Goal: Task Accomplishment & Management: Manage account settings

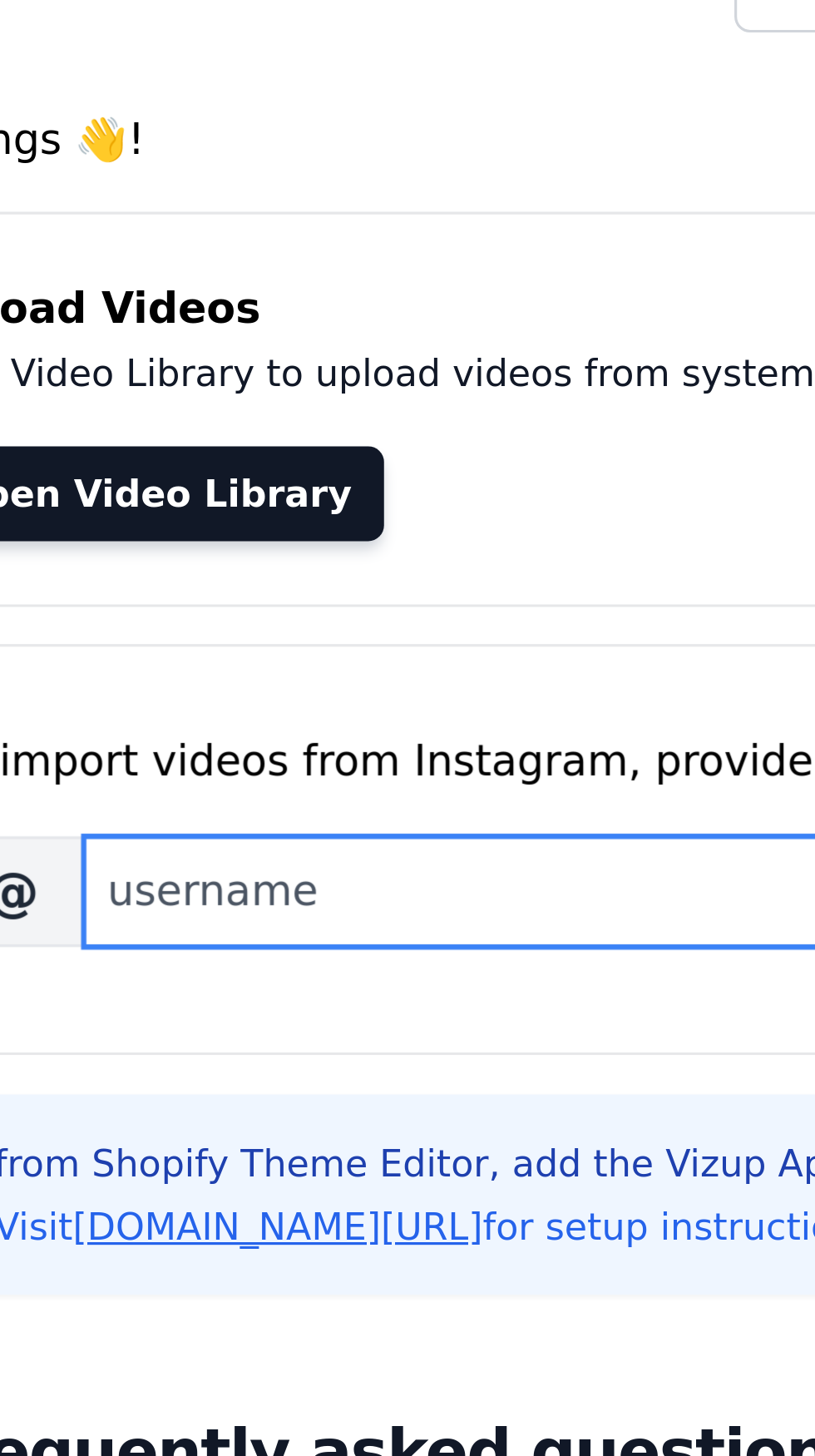
click at [302, 321] on input "Brand's Instagram Username" at bounding box center [395, 313] width 239 height 35
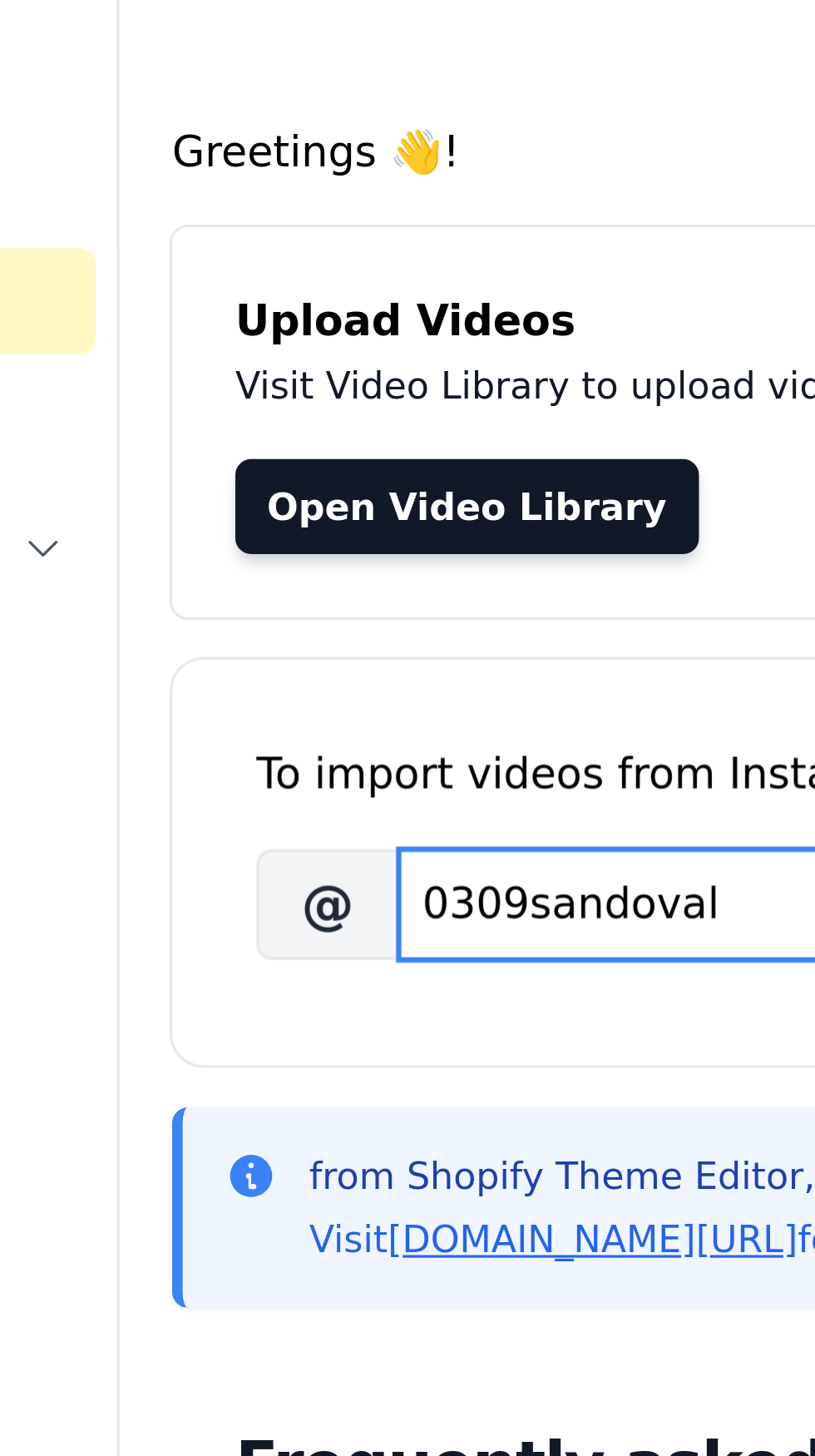
type input "0309sandoval"
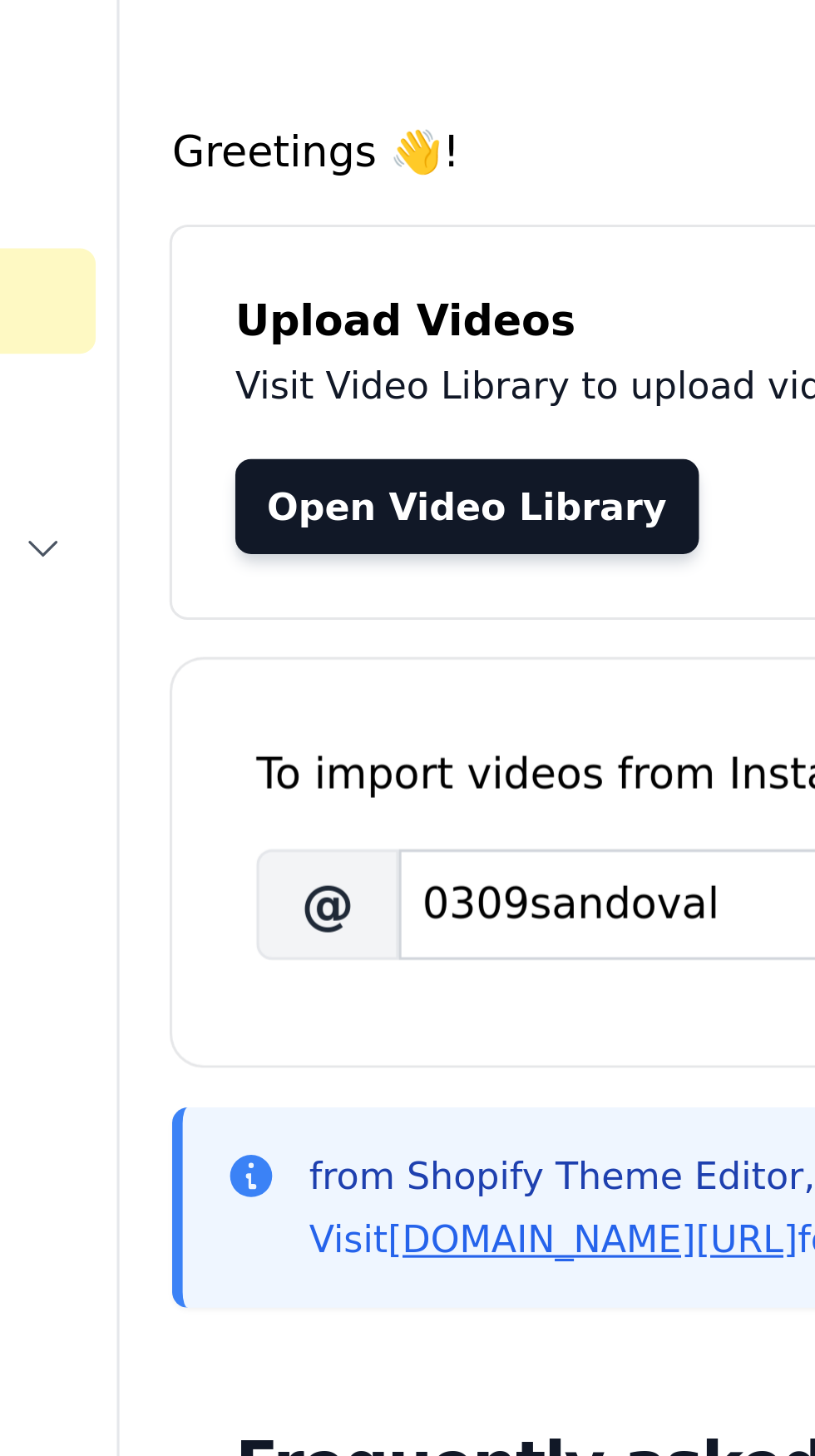
click at [305, 190] on link "Open Video Library" at bounding box center [296, 187] width 146 height 30
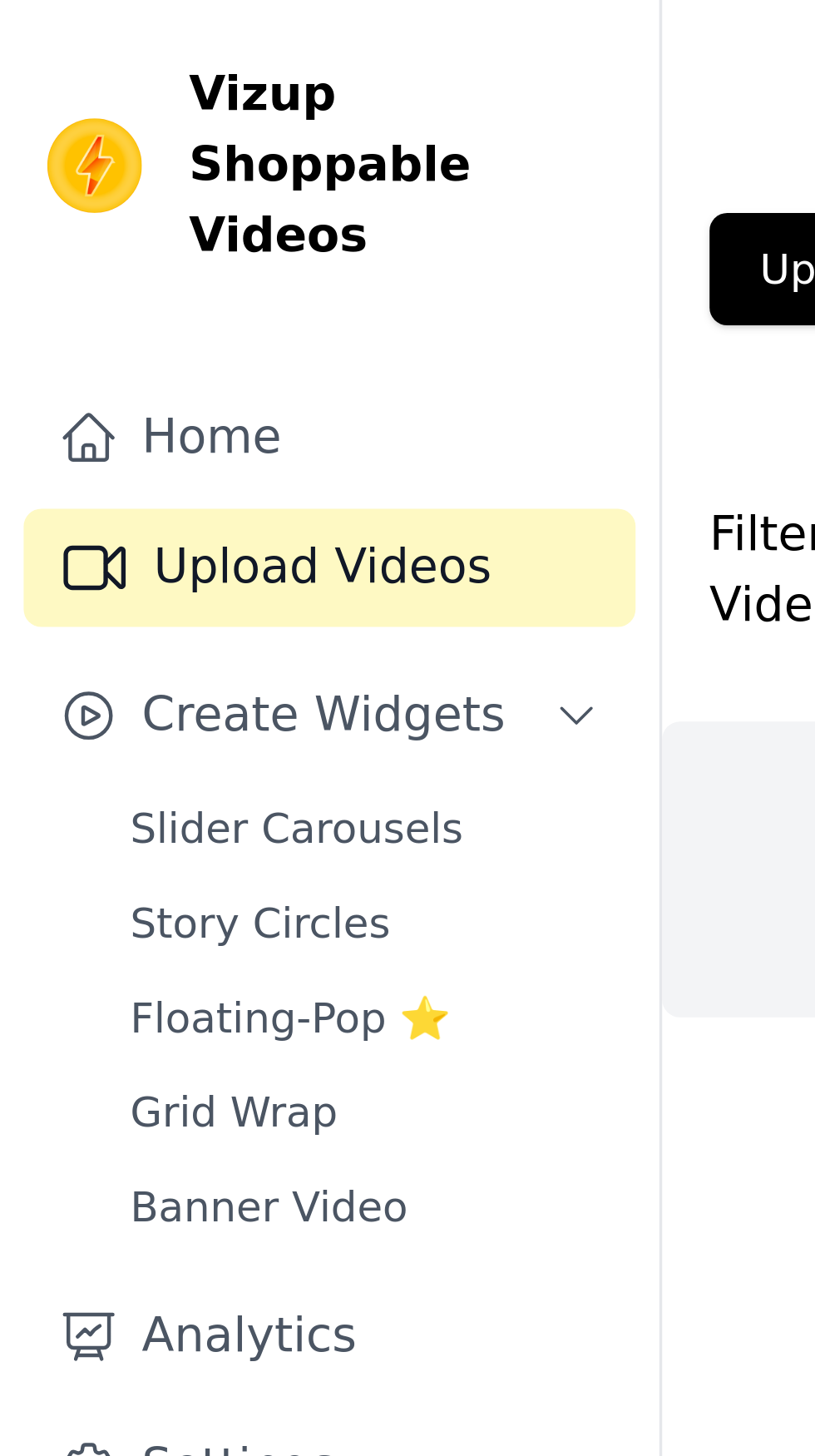
click at [163, 185] on button "Create Widgets" at bounding box center [92, 201] width 173 height 33
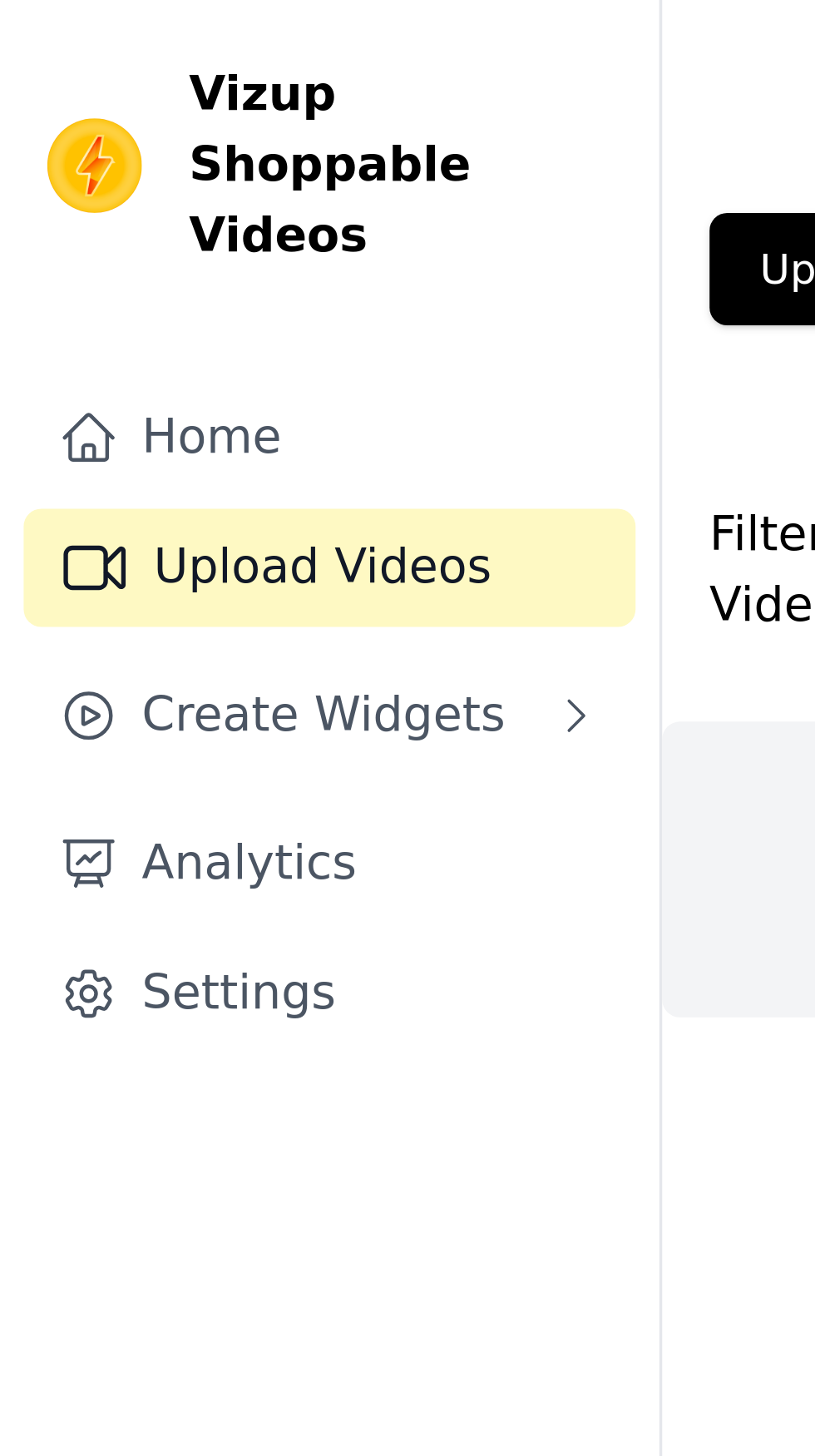
click at [158, 195] on icon "Sidebar" at bounding box center [162, 201] width 14 height 14
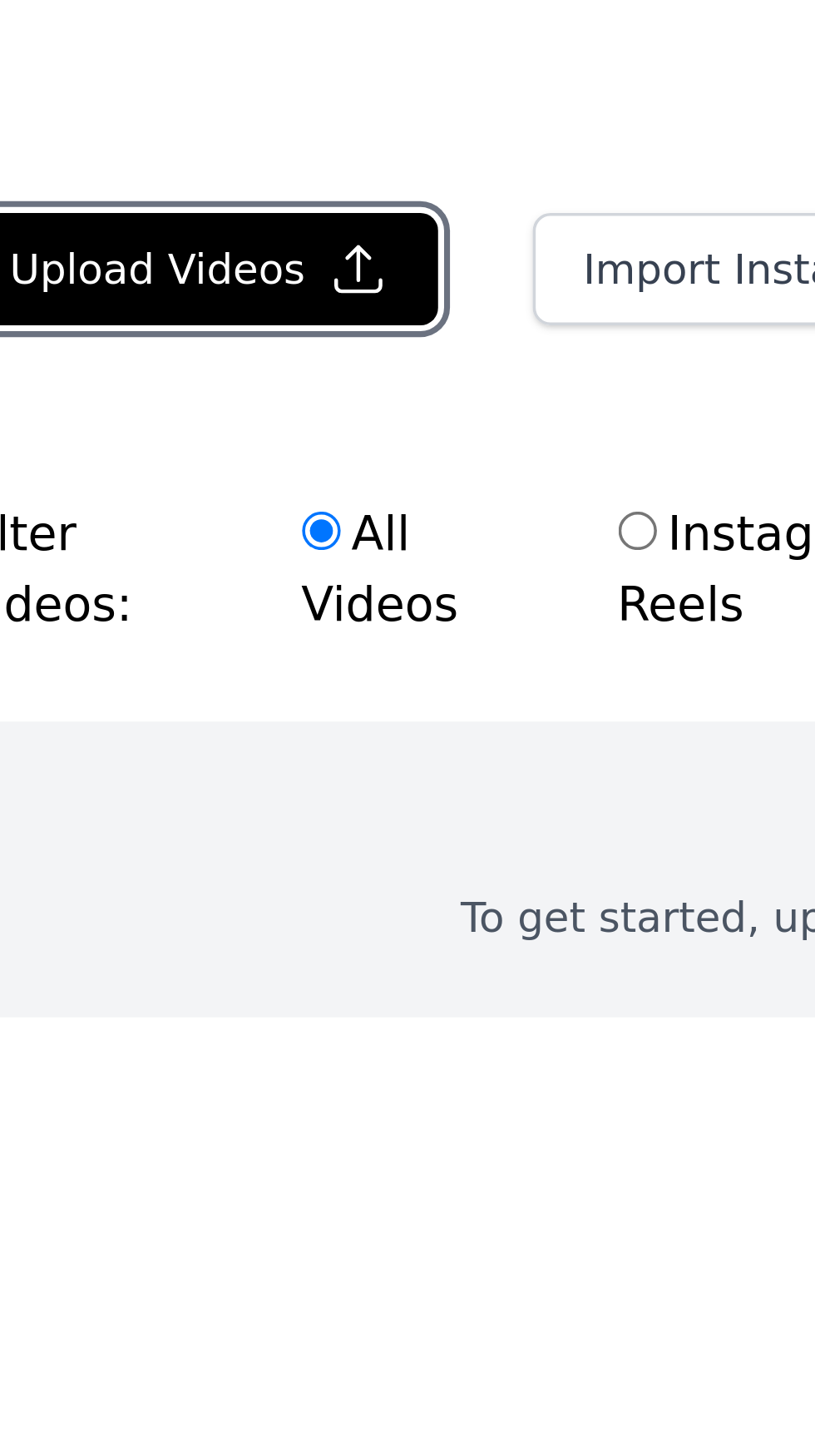
click at [309, 76] on icon "button" at bounding box center [312, 76] width 16 height 16
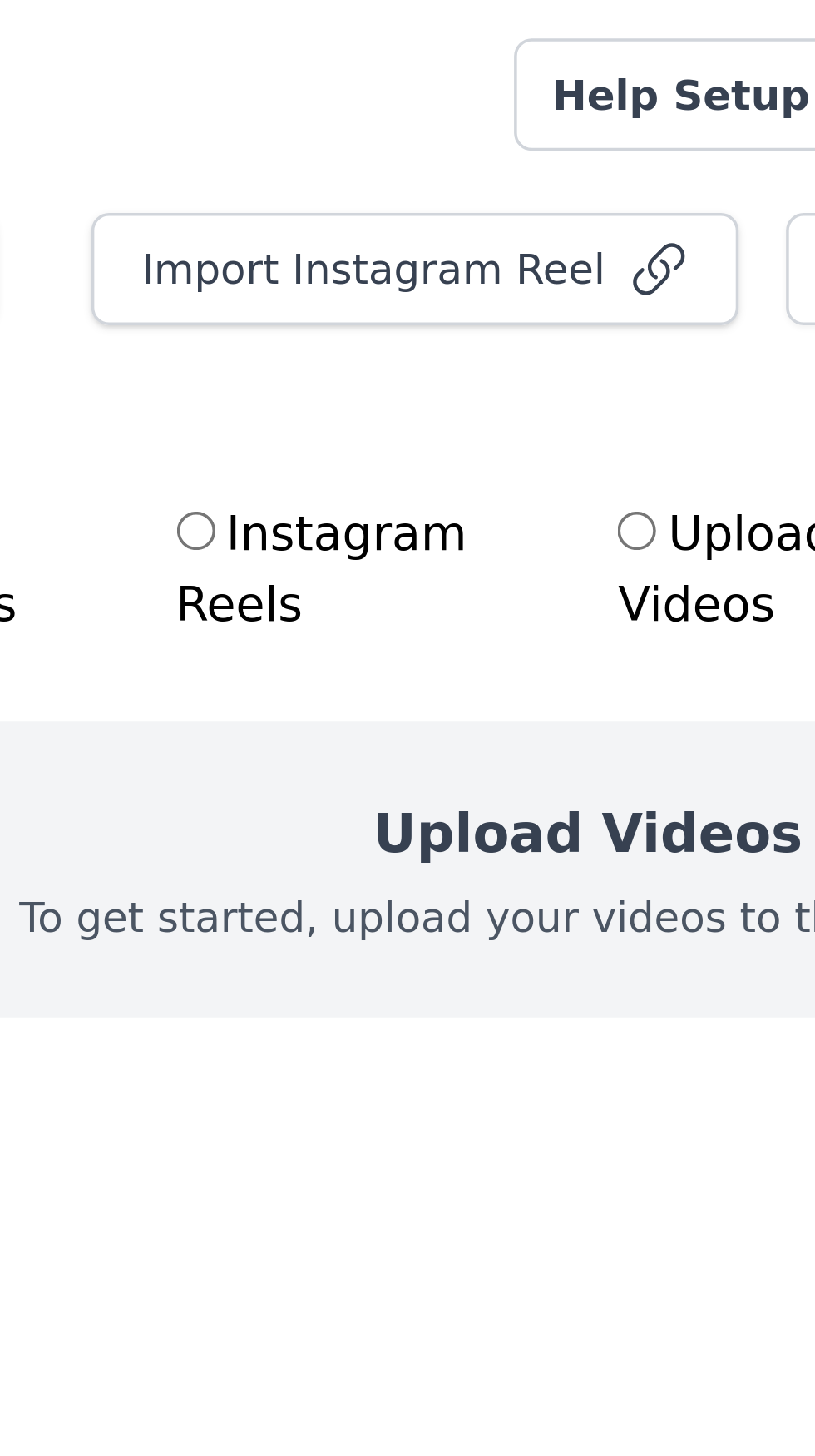
click at [500, 236] on h2 "Upload Videos" at bounding box center [501, 234] width 121 height 23
click at [510, 266] on div "Upload Videos To get started, upload your videos to the Video Library." at bounding box center [501, 244] width 629 height 83
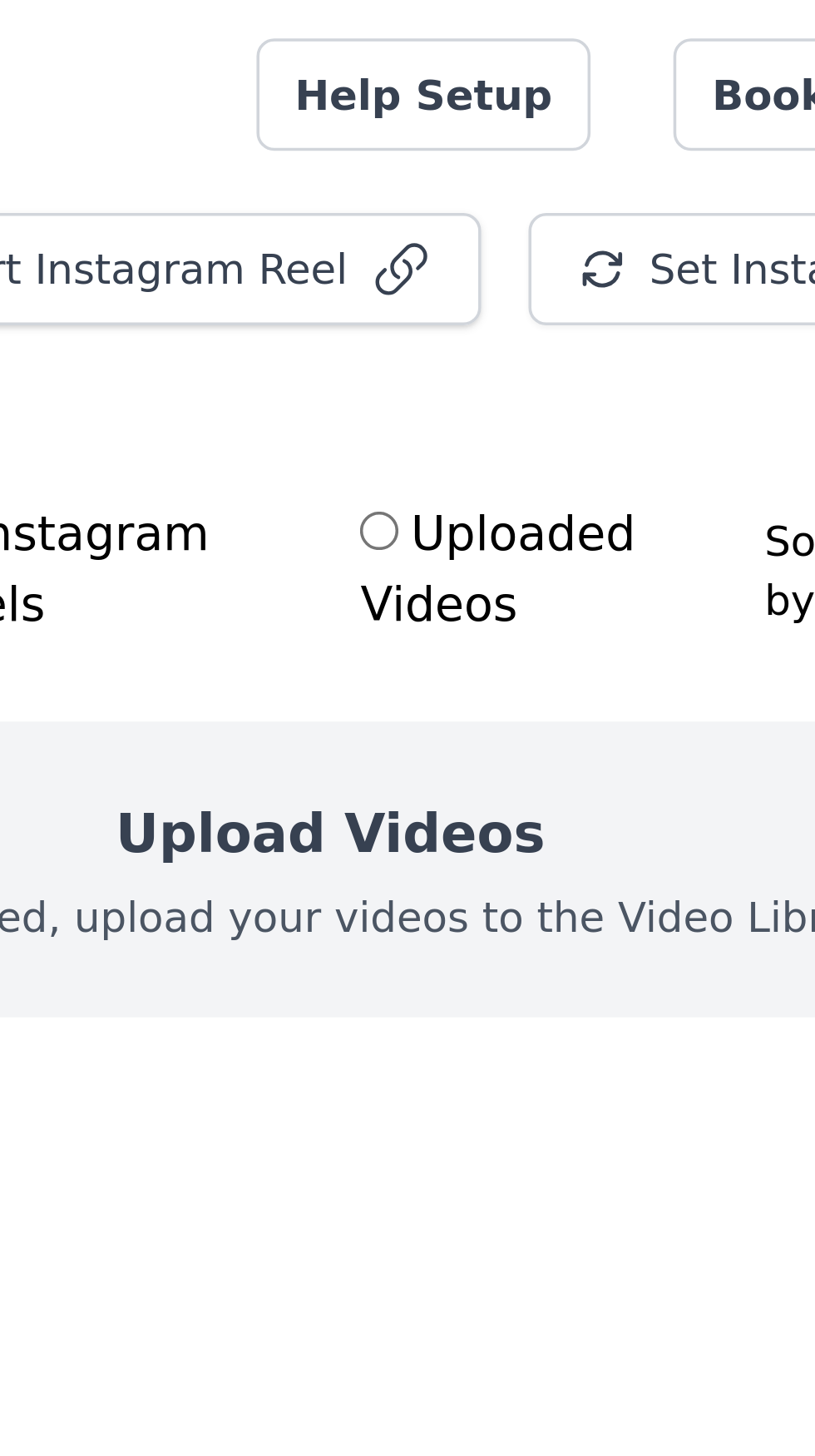
click at [520, 152] on input "Uploaded Videos" at bounding box center [514, 150] width 11 height 11
radio input "true"
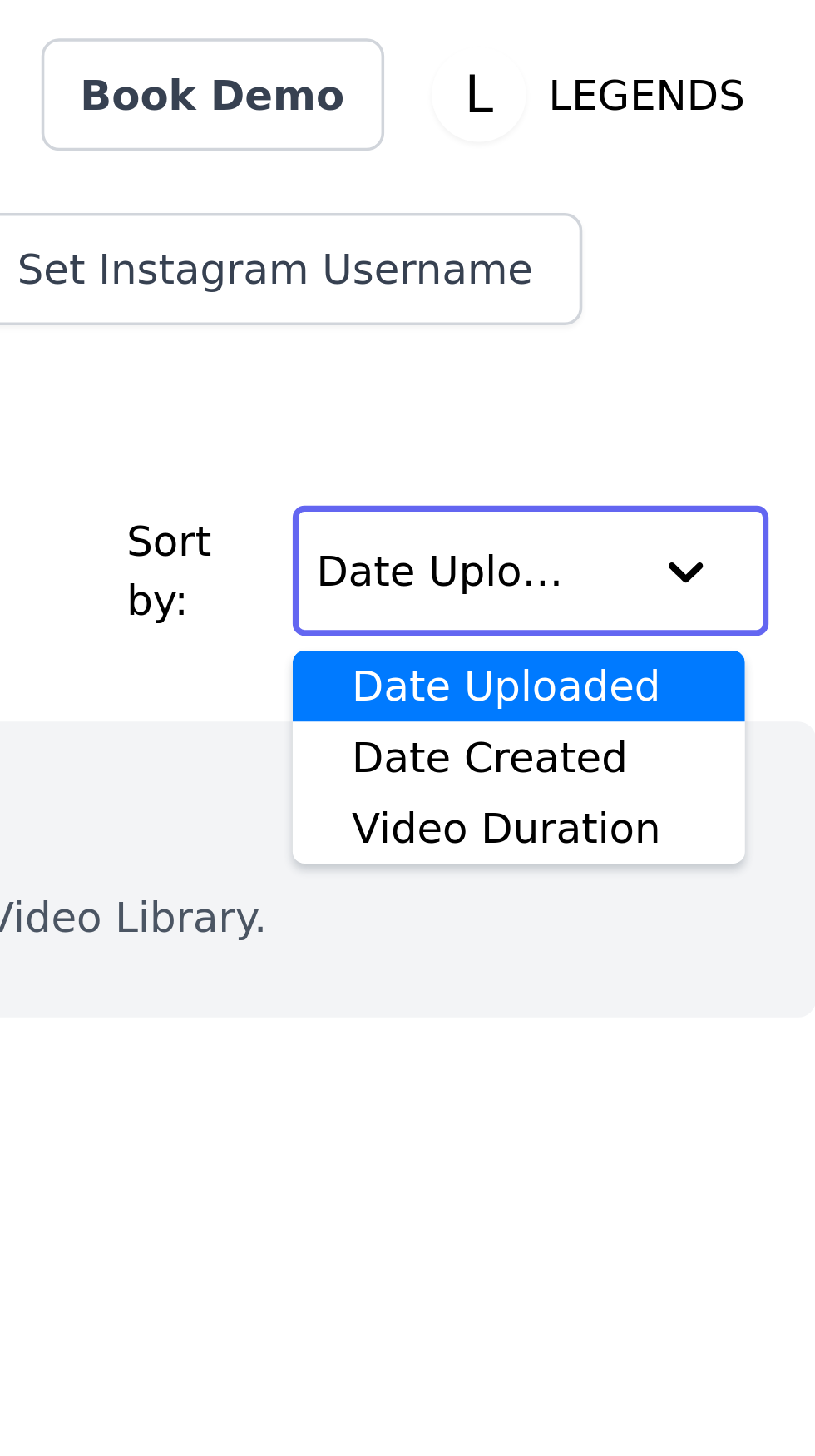
click at [783, 163] on div at bounding box center [778, 161] width 33 height 33
click at [782, 163] on div at bounding box center [778, 161] width 33 height 33
click at [788, 163] on div at bounding box center [778, 161] width 33 height 33
click at [783, 162] on div at bounding box center [778, 161] width 33 height 33
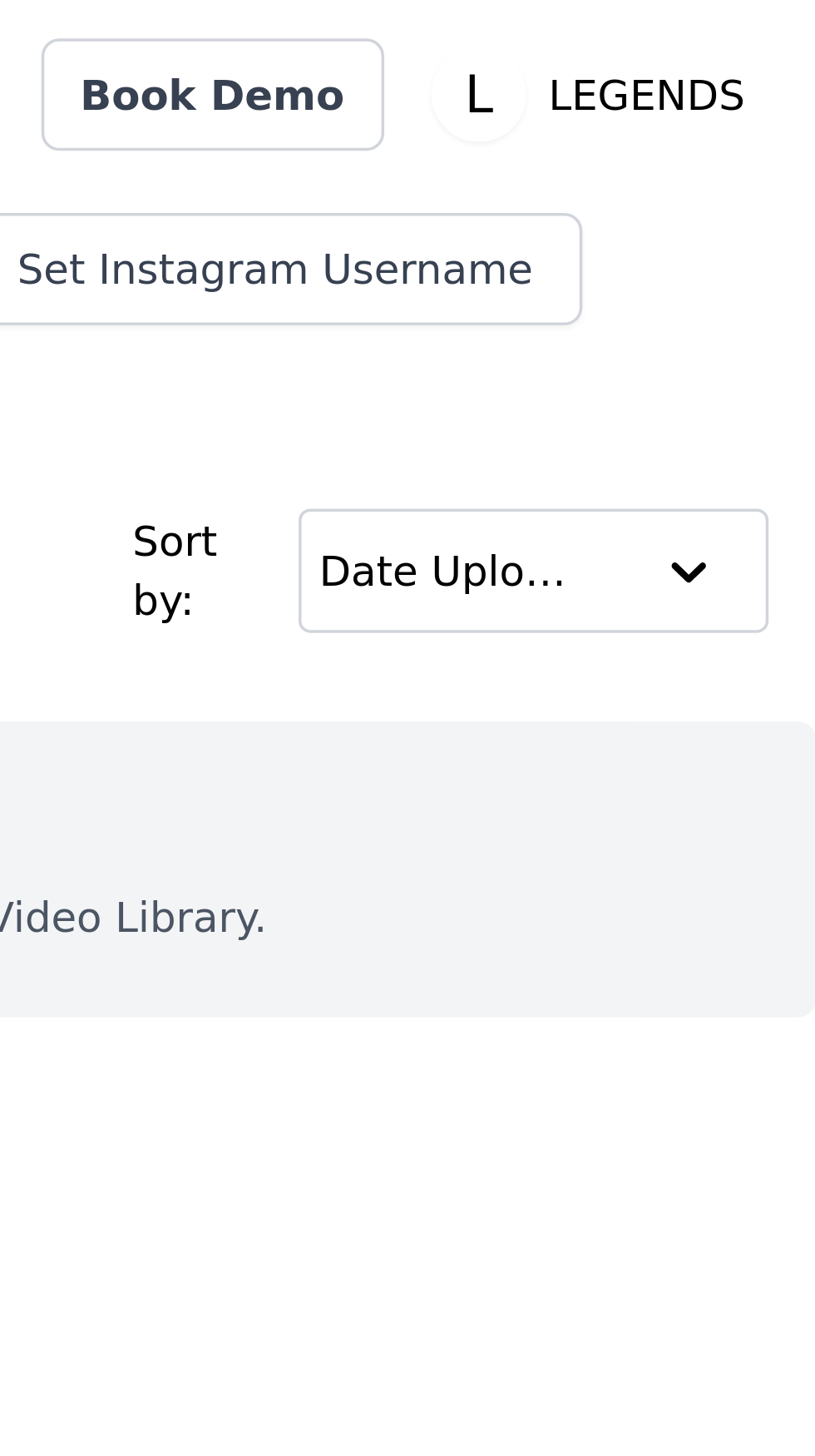
click at [772, 166] on div at bounding box center [779, 161] width 33 height 33
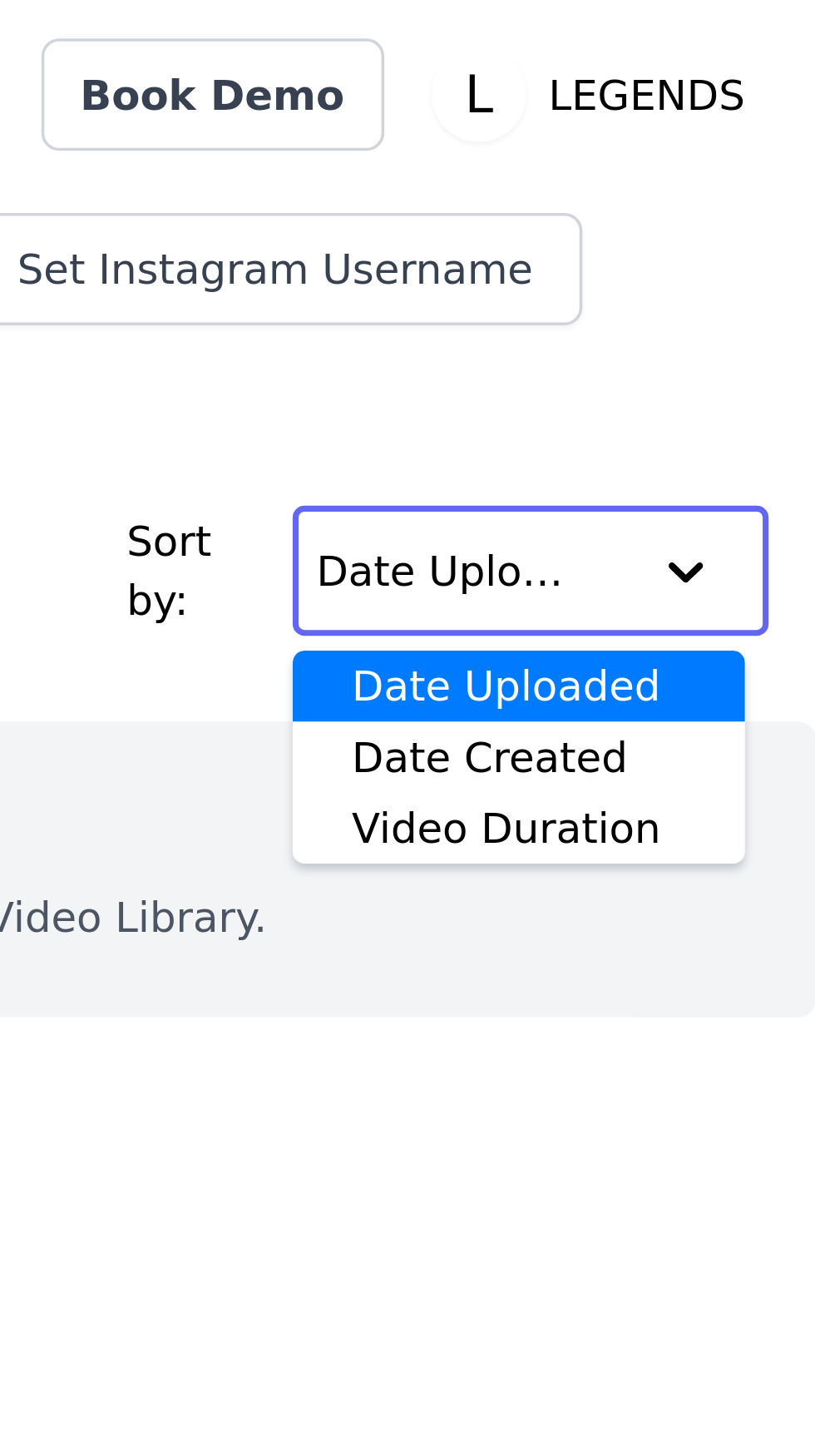
click at [793, 165] on div at bounding box center [778, 161] width 33 height 33
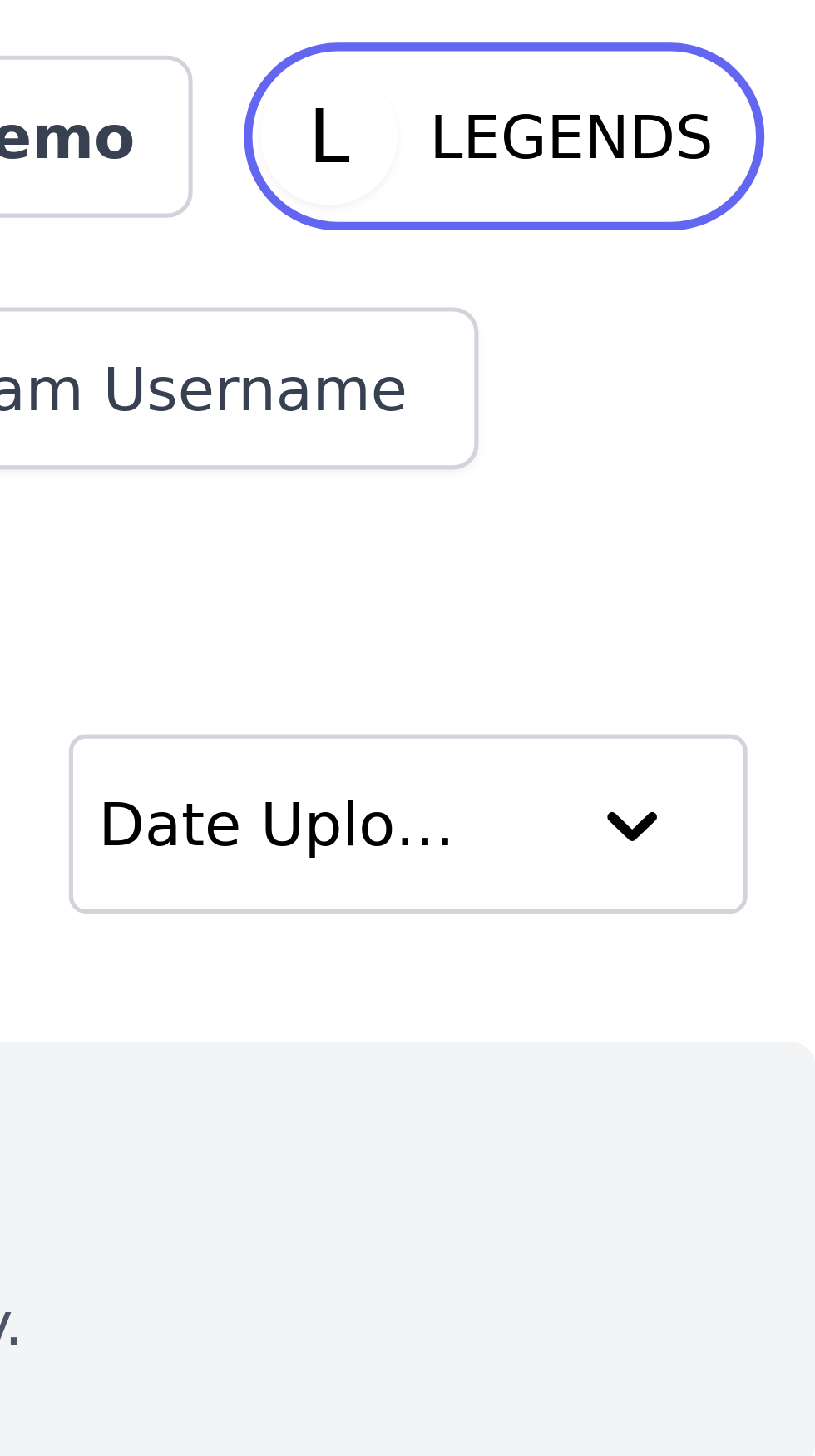
click at [778, 33] on p "LEGENDS" at bounding box center [767, 26] width 69 height 30
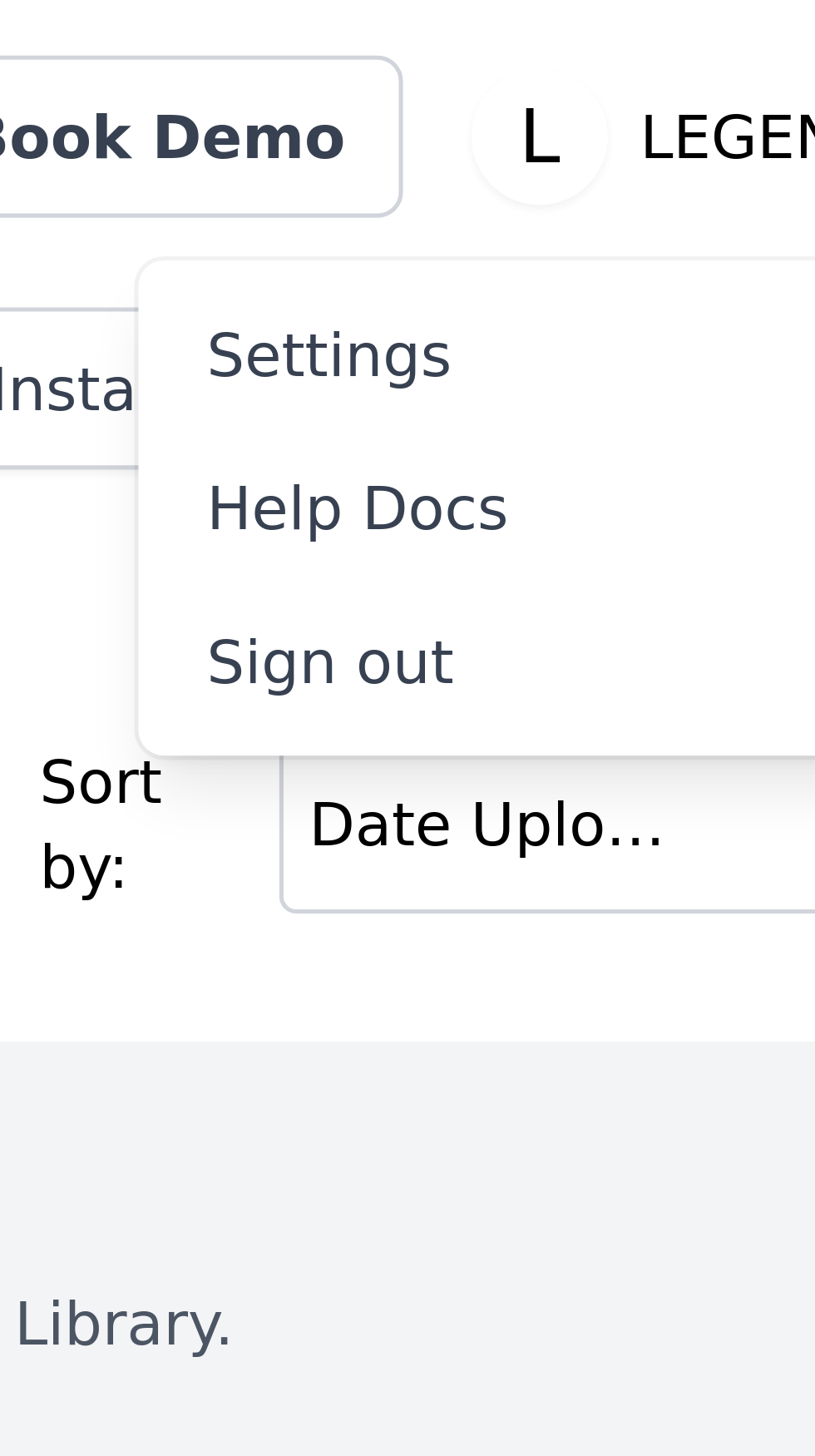
click at [689, 69] on link "Settings" at bounding box center [722, 69] width 160 height 30
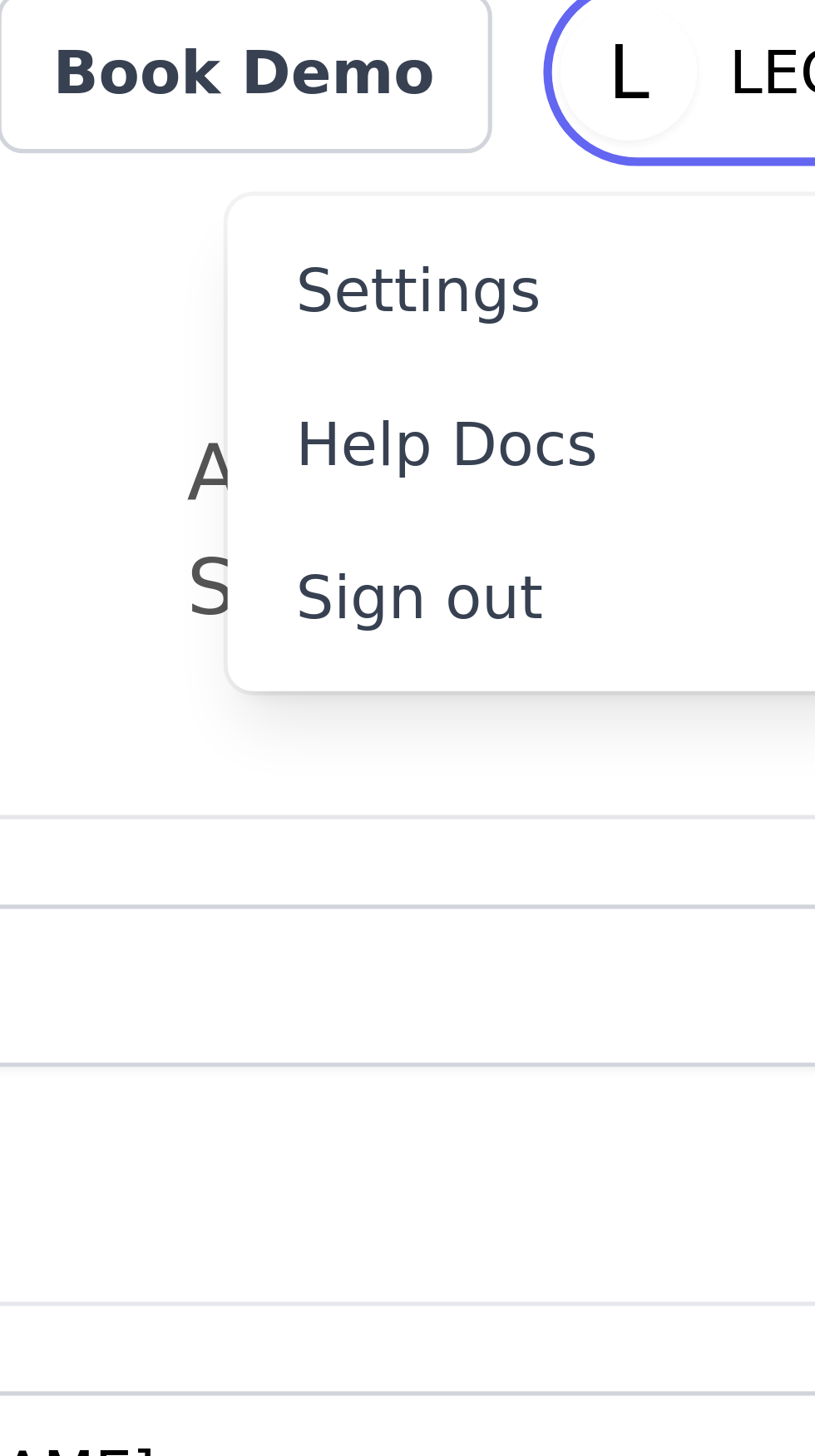
click at [755, 25] on p "LEGENDS" at bounding box center [767, 26] width 69 height 30
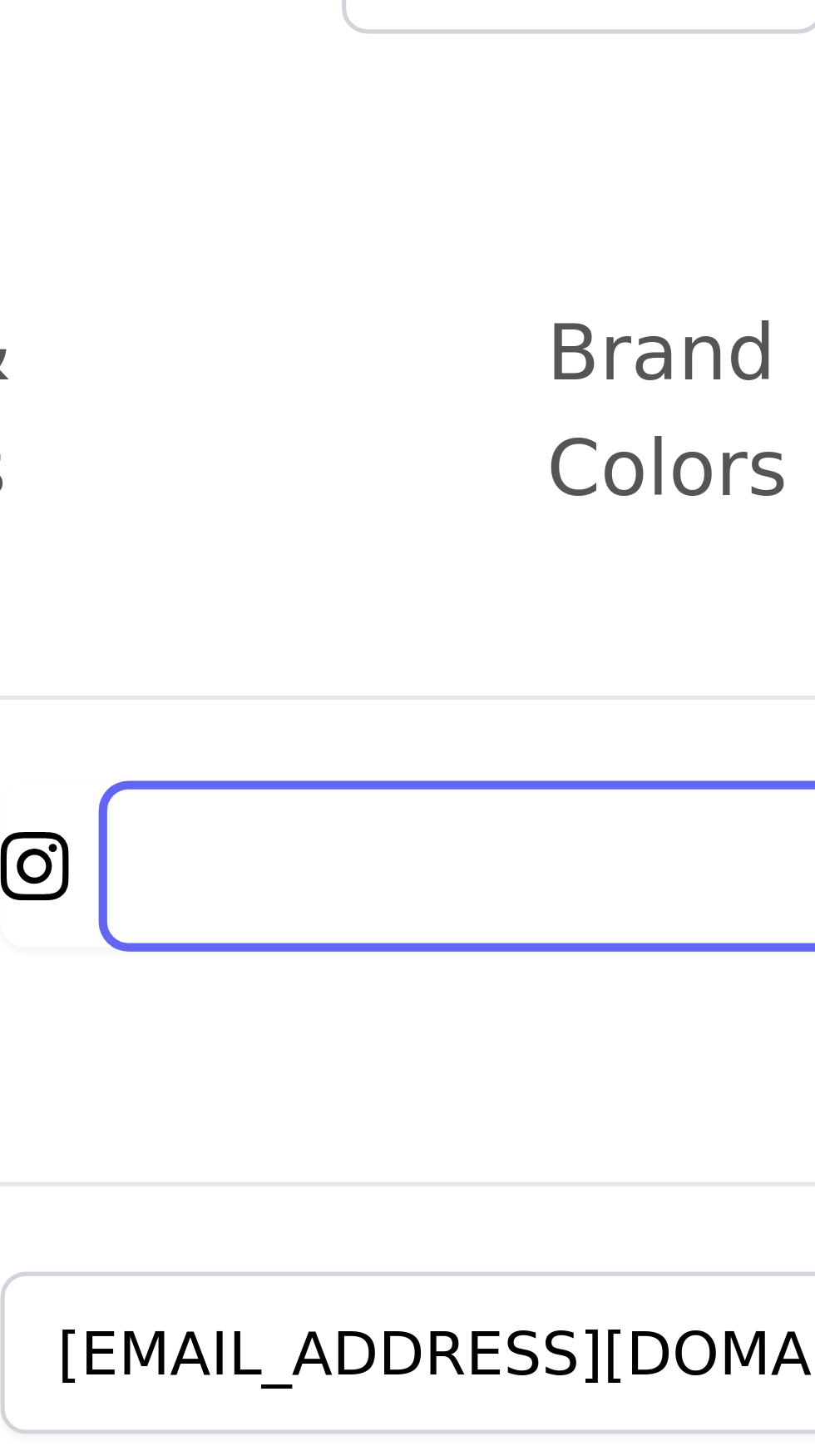
click at [452, 191] on input "Brand's Instagram Username" at bounding box center [604, 205] width 342 height 32
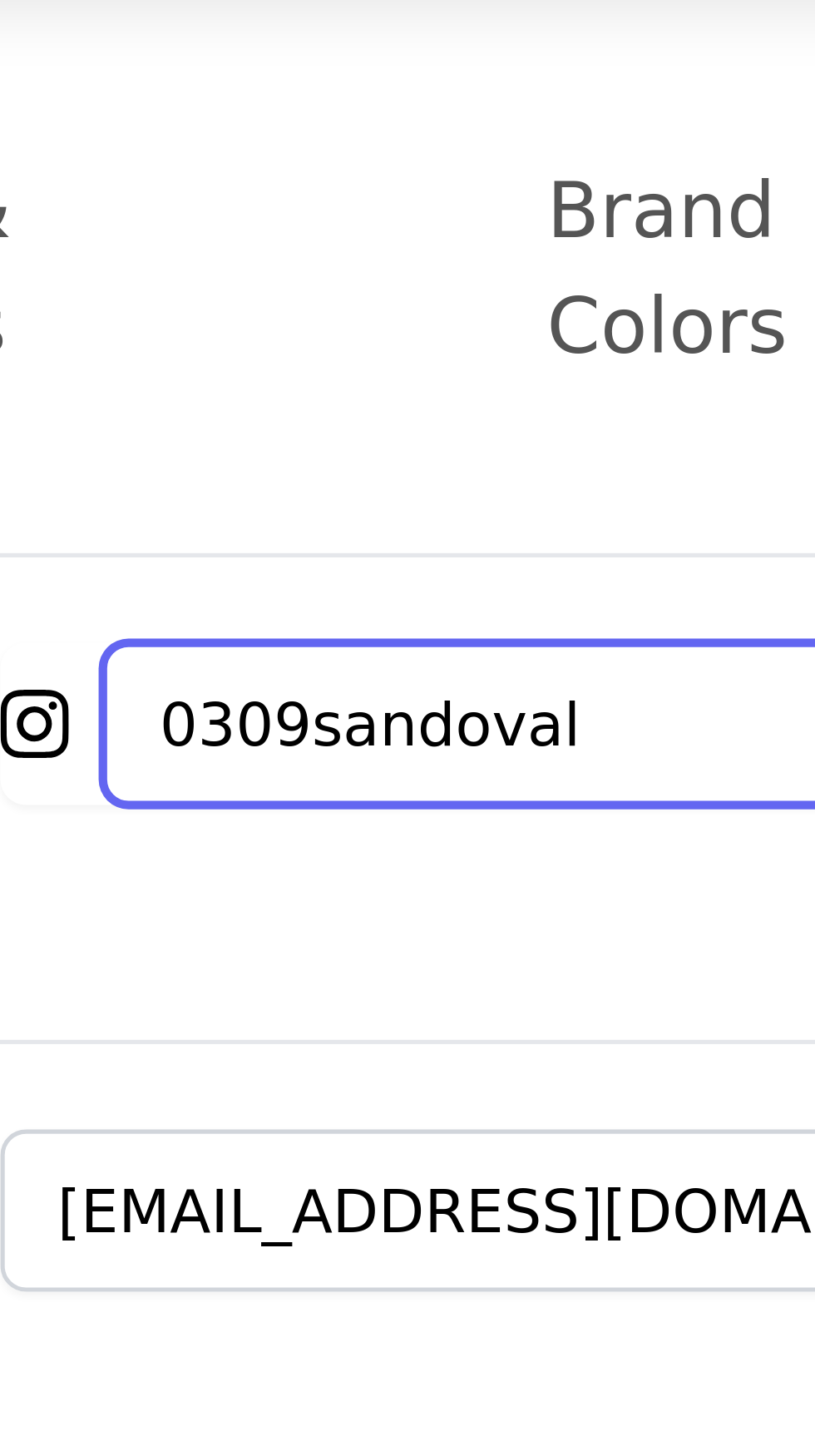
type input "0309sandoval"
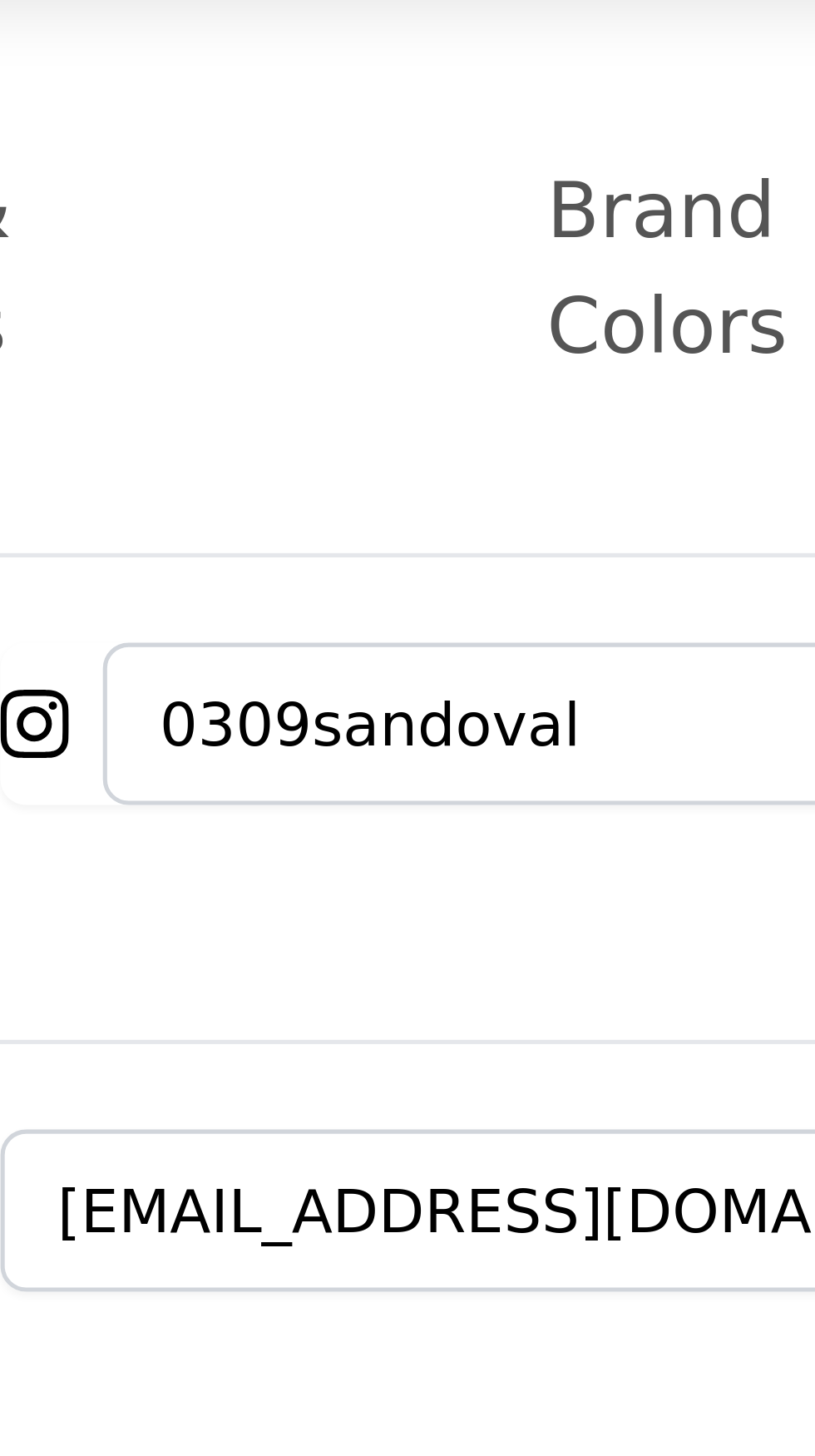
click at [477, 144] on div "General Language & Translations Brand Colors Advanced Settings unsaved changes …" at bounding box center [501, 243] width 629 height 381
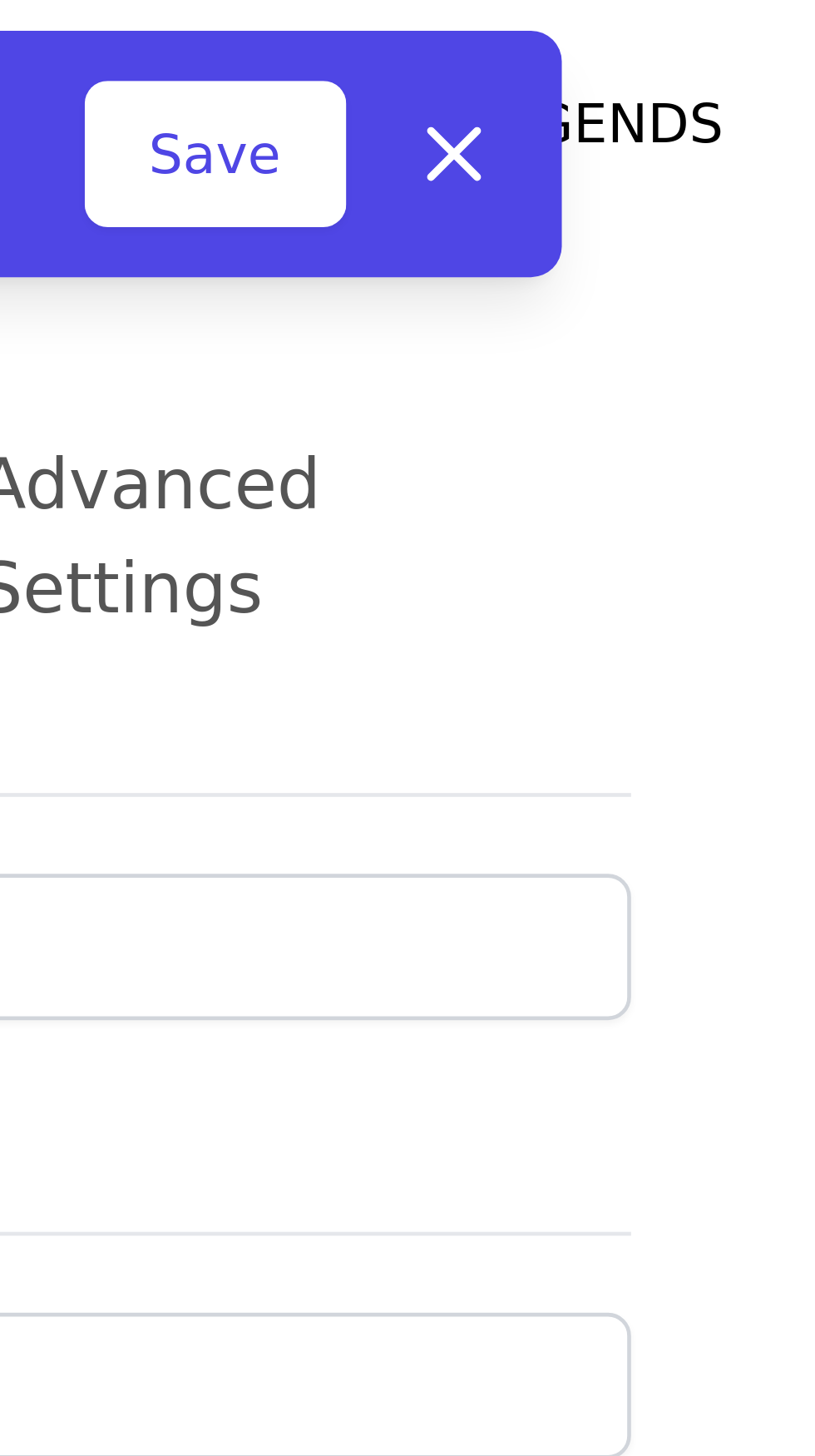
click at [691, 33] on button "Save" at bounding box center [685, 33] width 57 height 32
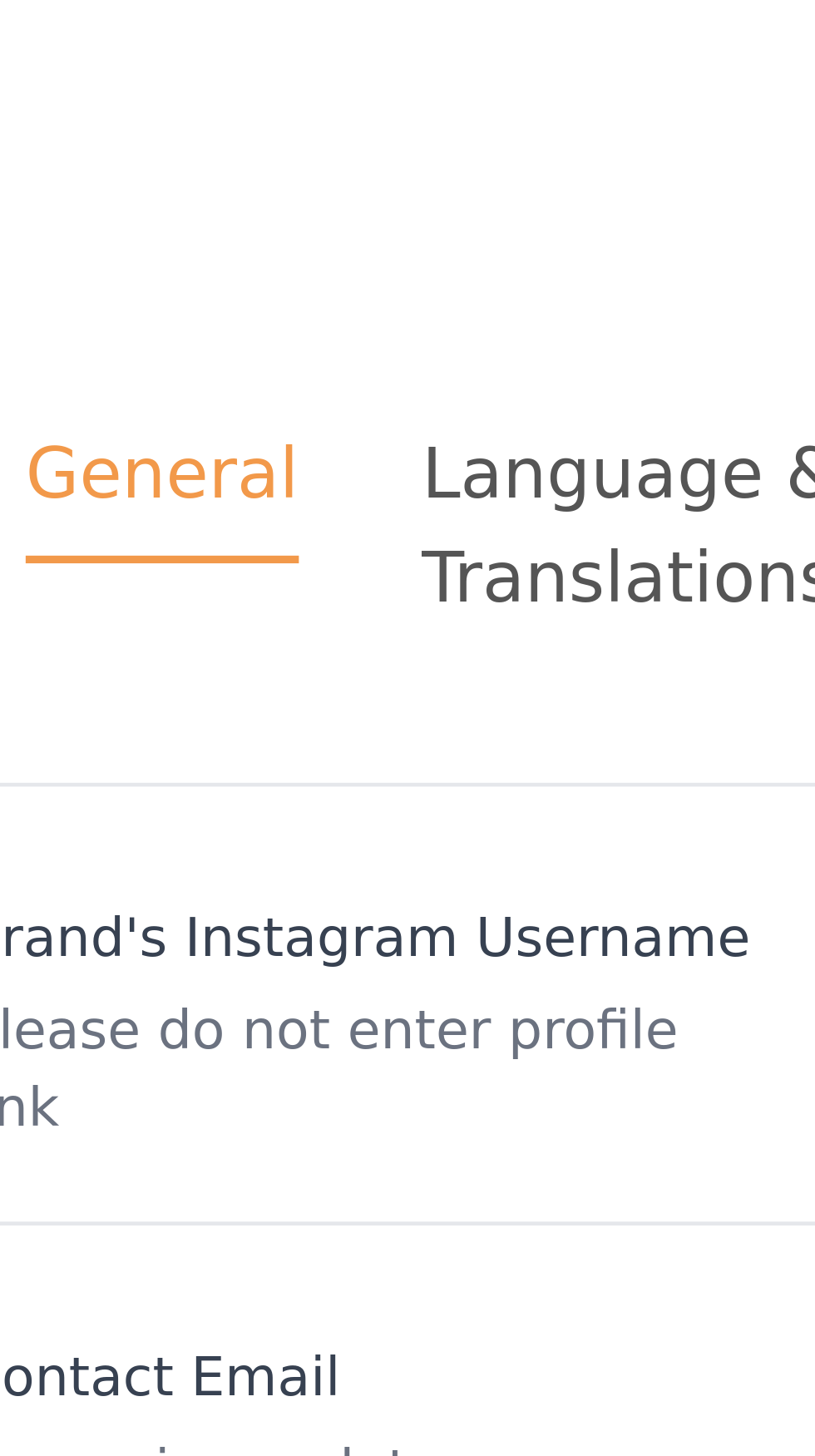
click at [373, 106] on div "Language & Translations" at bounding box center [409, 115] width 168 height 45
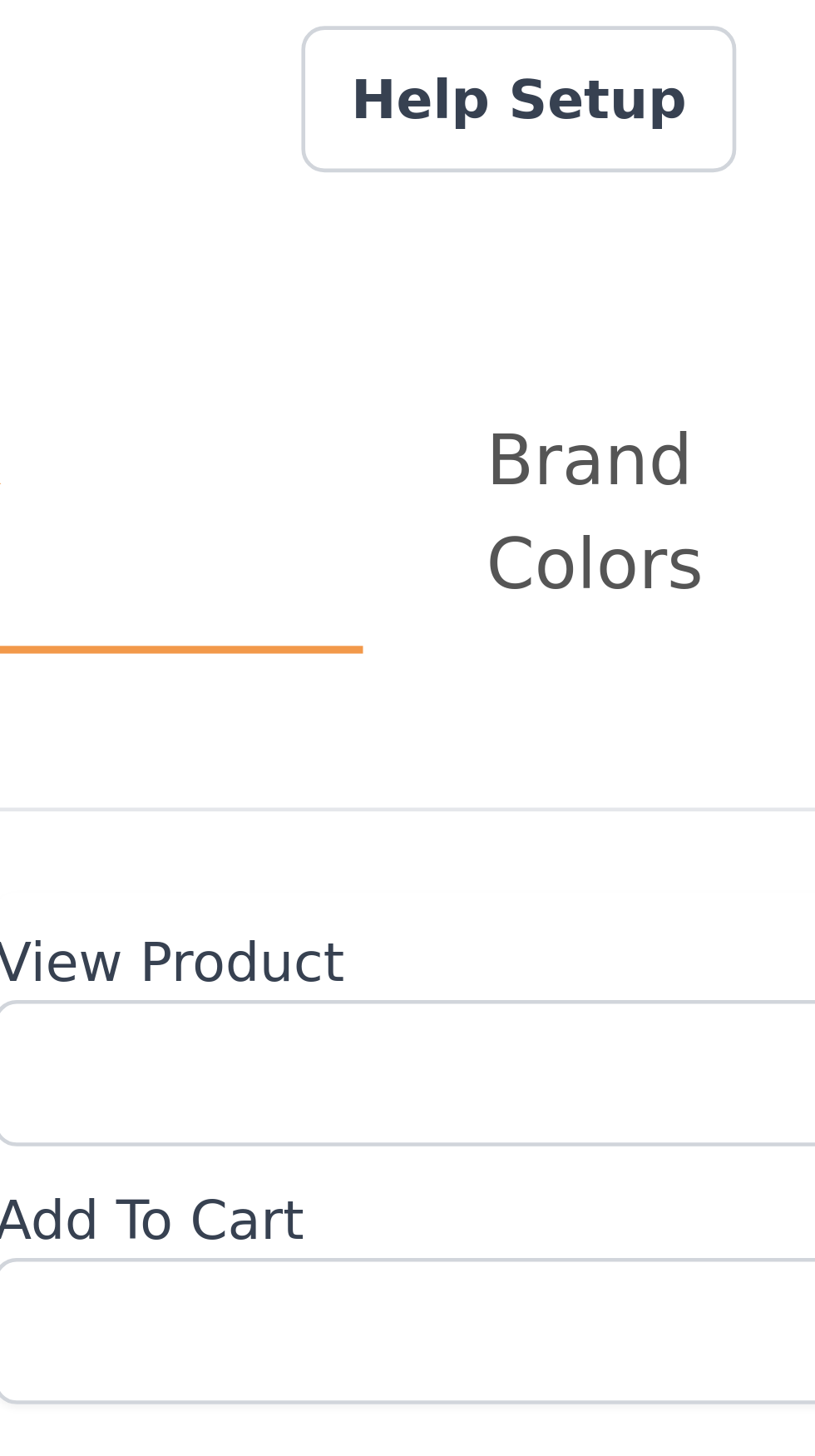
click at [564, 105] on div "Brand Colors" at bounding box center [564, 115] width 88 height 45
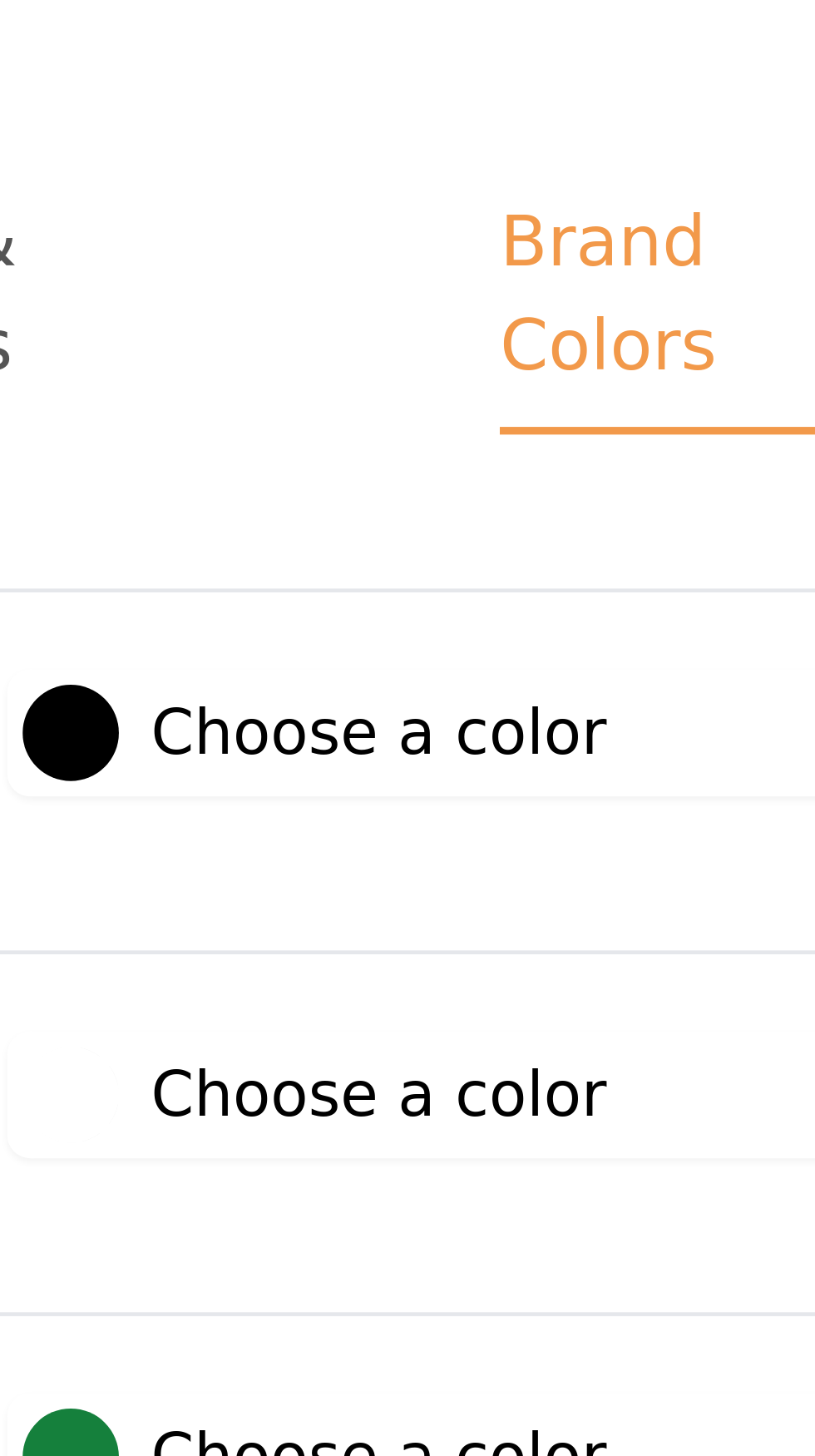
click at [483, 279] on label "#ffffff Choose a color" at bounding box center [480, 289] width 126 height 21
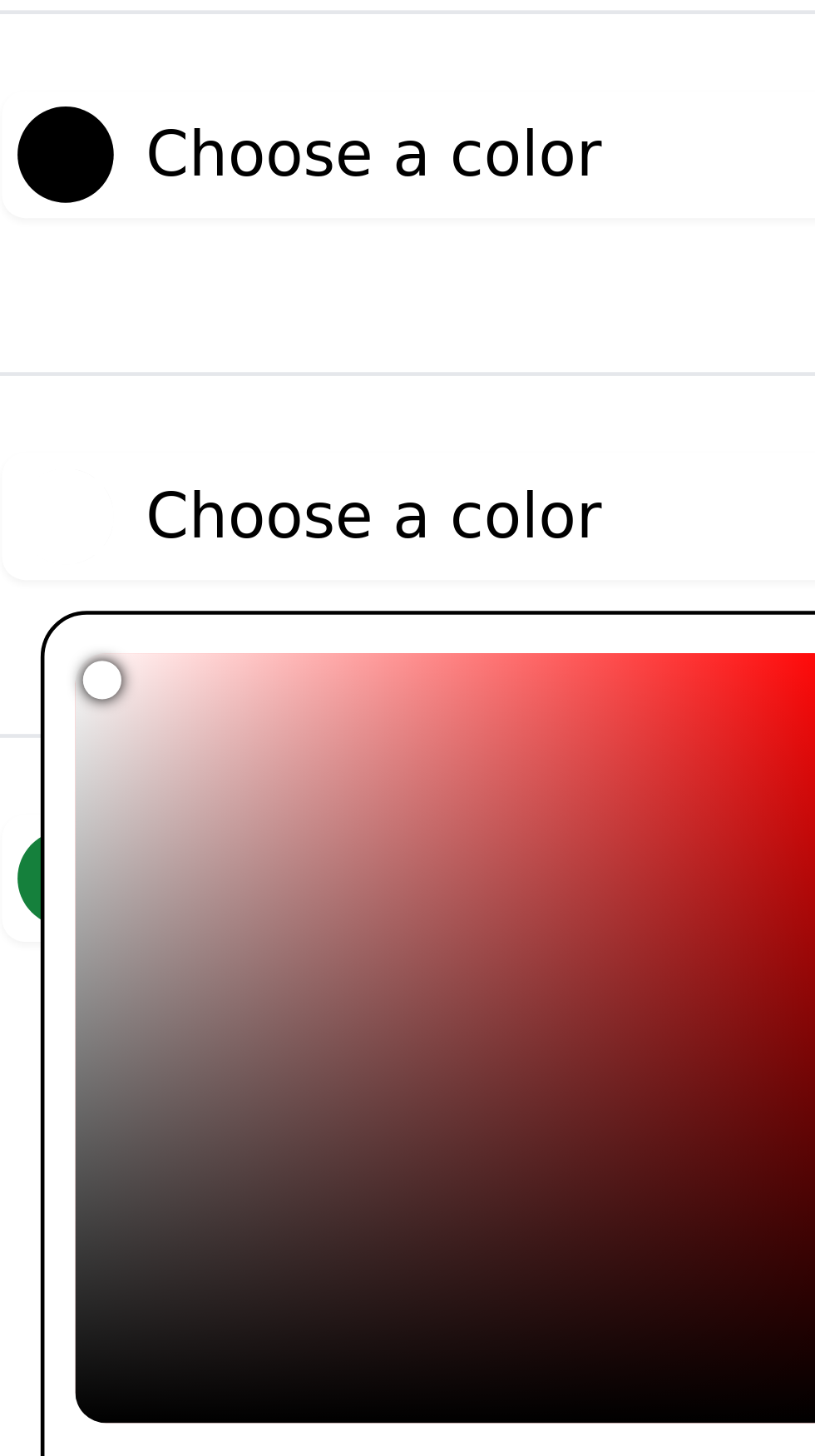
type input "#fbeded"
type input "#fbeeee"
type input "#f9ecec"
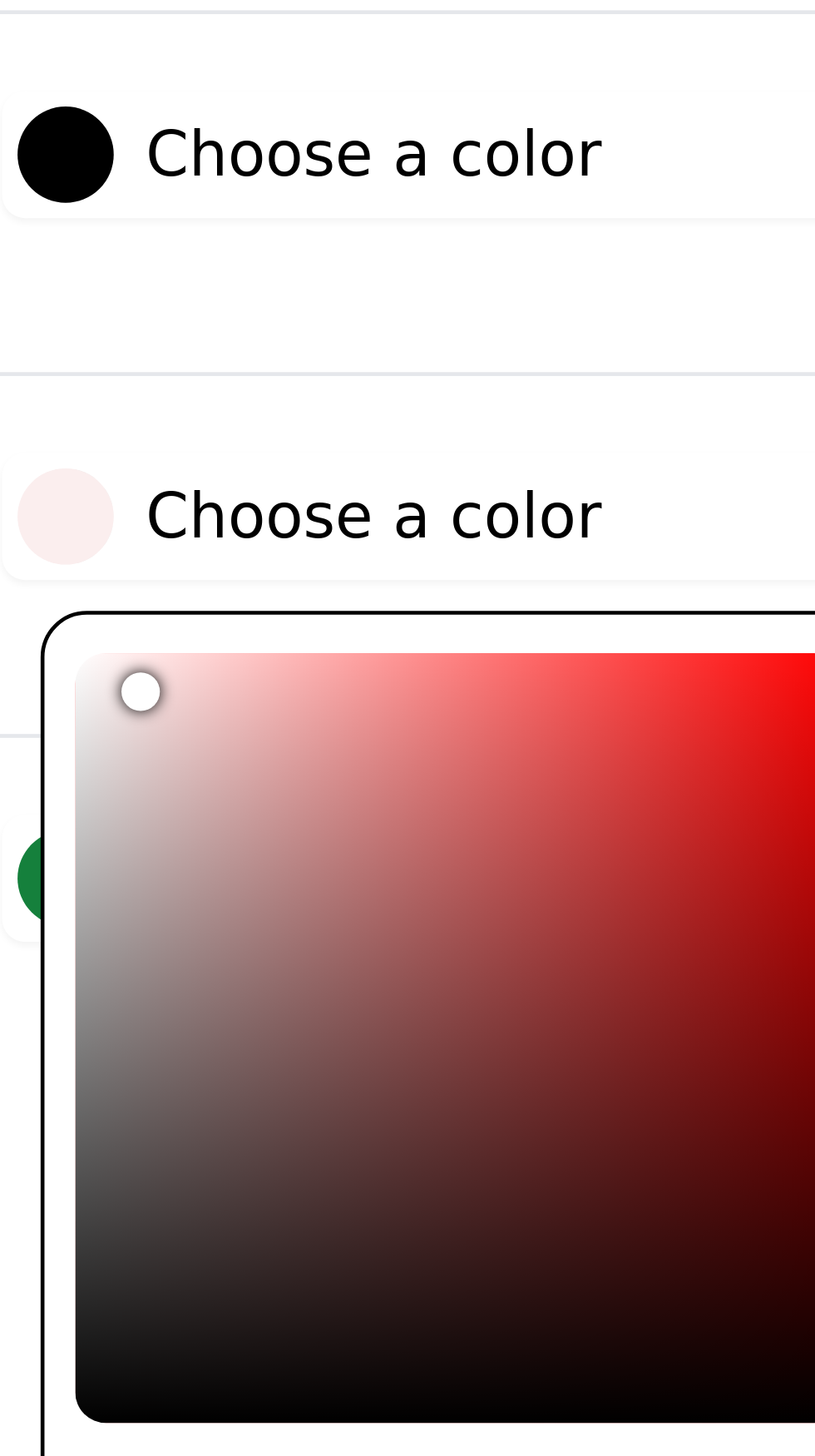
type input "#f9ecec"
type input "#f6e8e8"
type input "#f6e7e7"
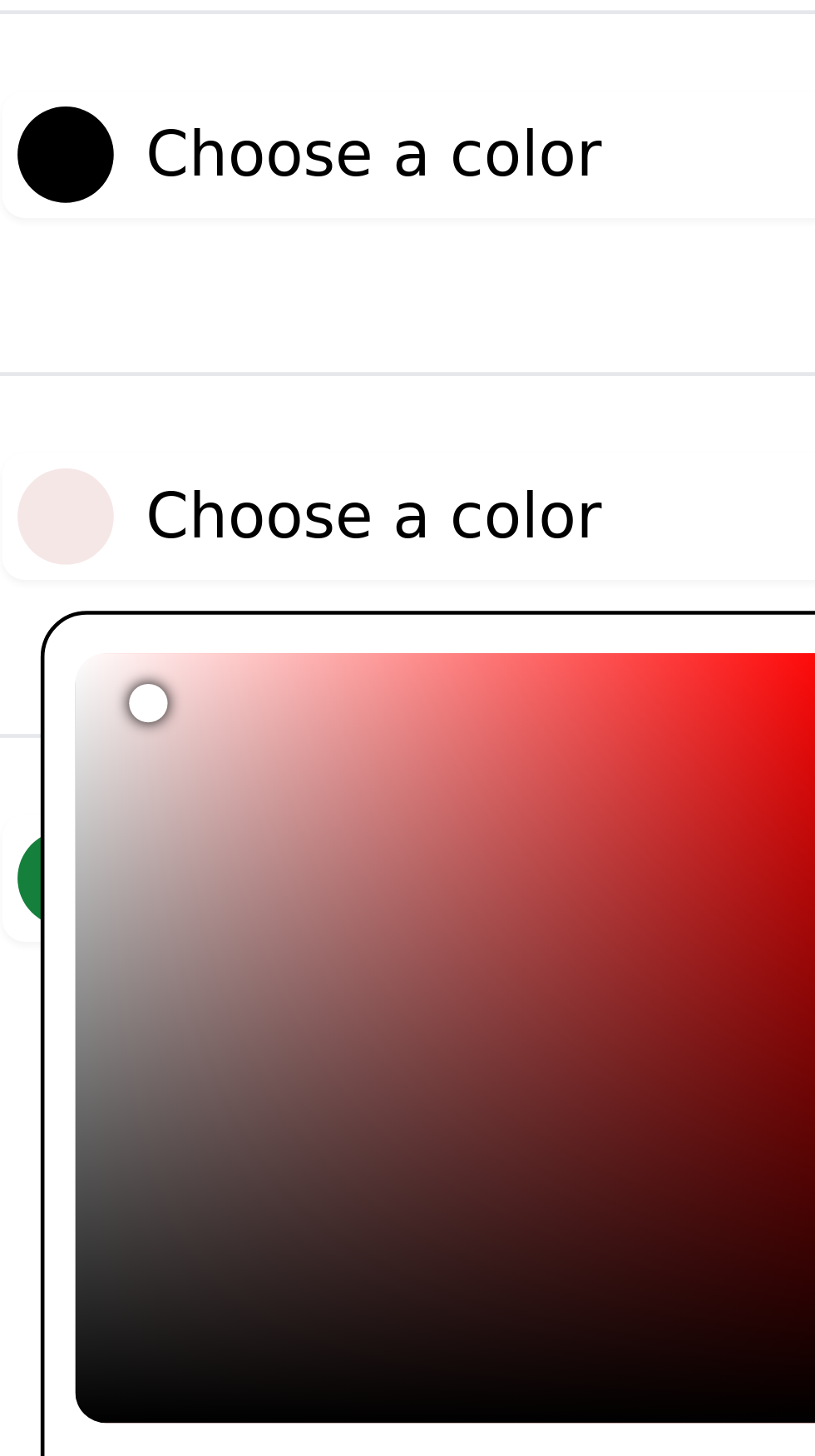
type input "#f0d5d5"
type input "#f0d6d6"
type input "#edd2d2"
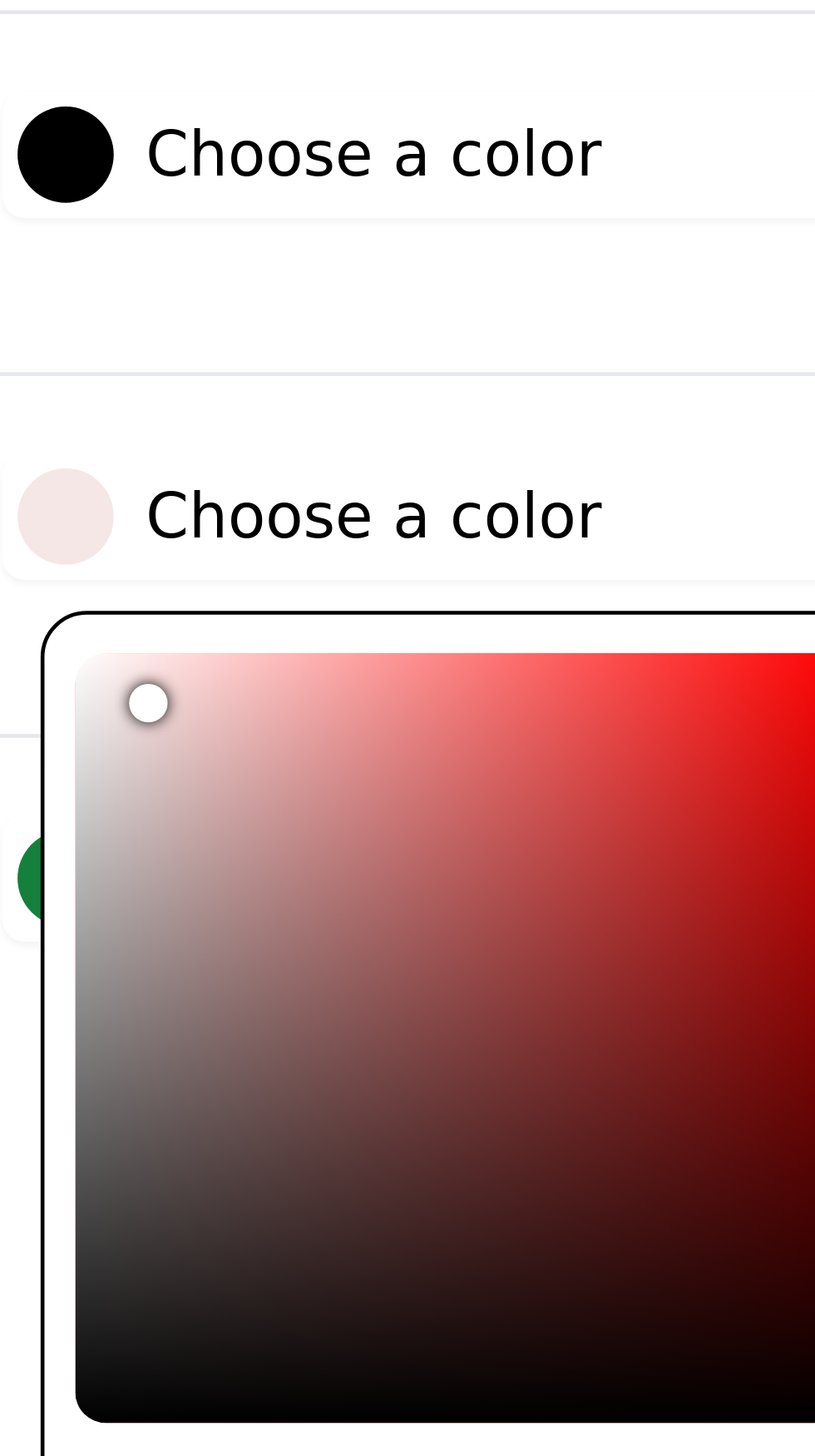
type input "#edd2d2"
type input "#ecd2d2"
type input "#ecd3d3"
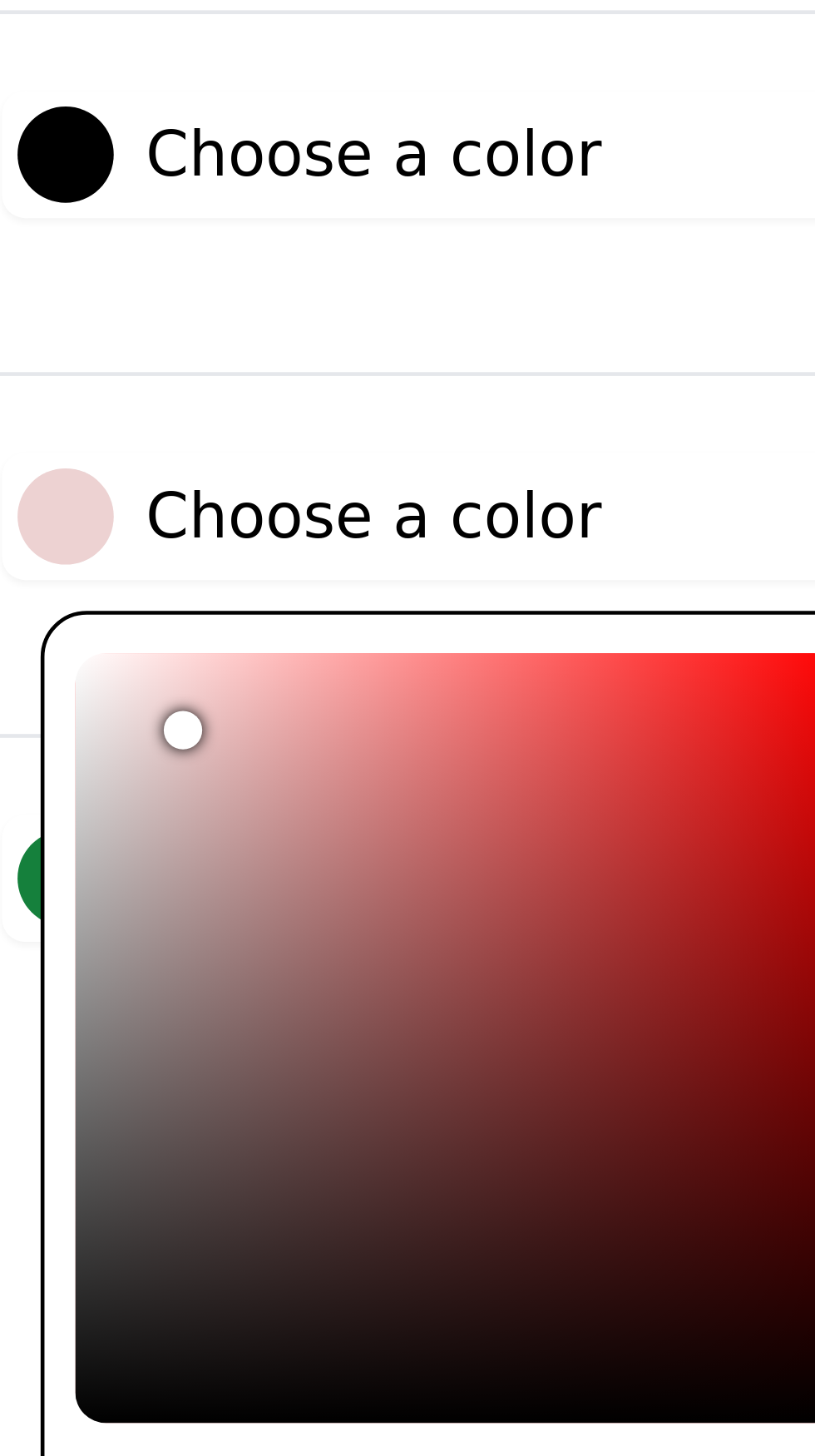
type input "#ecd4d4"
type input "#eed9d9"
type input "#f4e3e3"
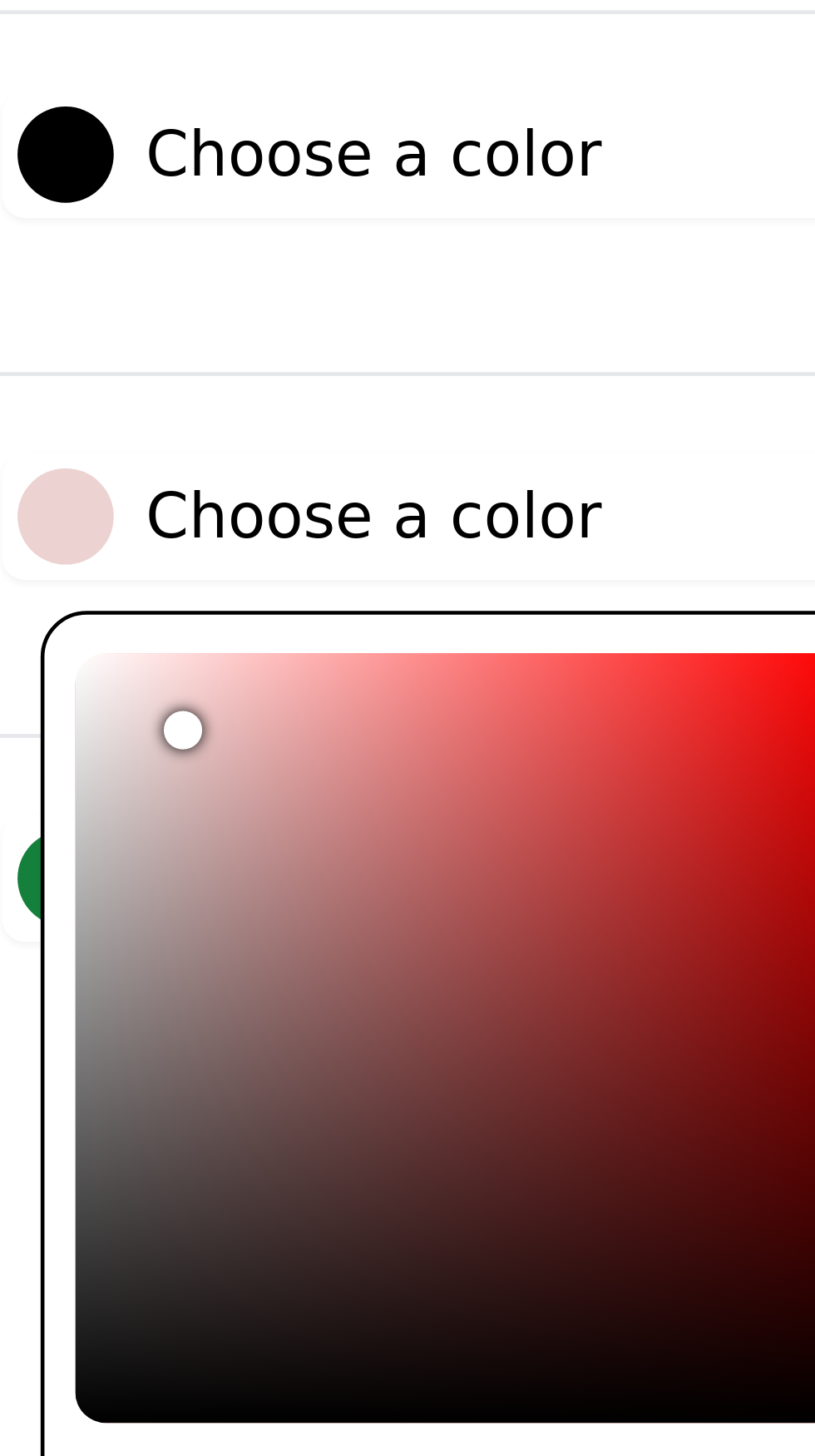
type input "#f4e3e3"
type input "#fff3f3"
type input "#fff5f5"
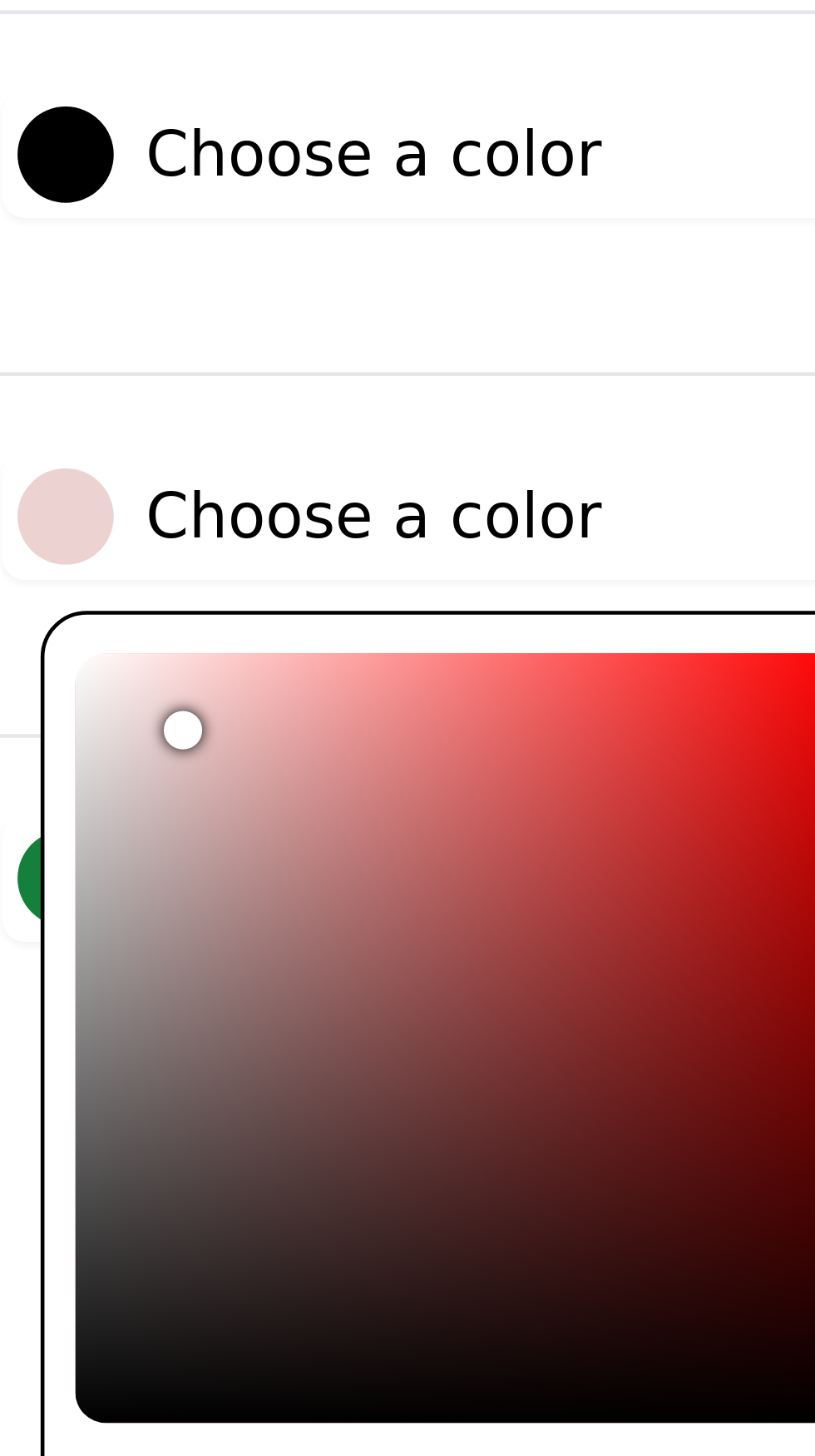
type input "#fff6f6"
type input "#fff7f7"
type input "#e7d0d0"
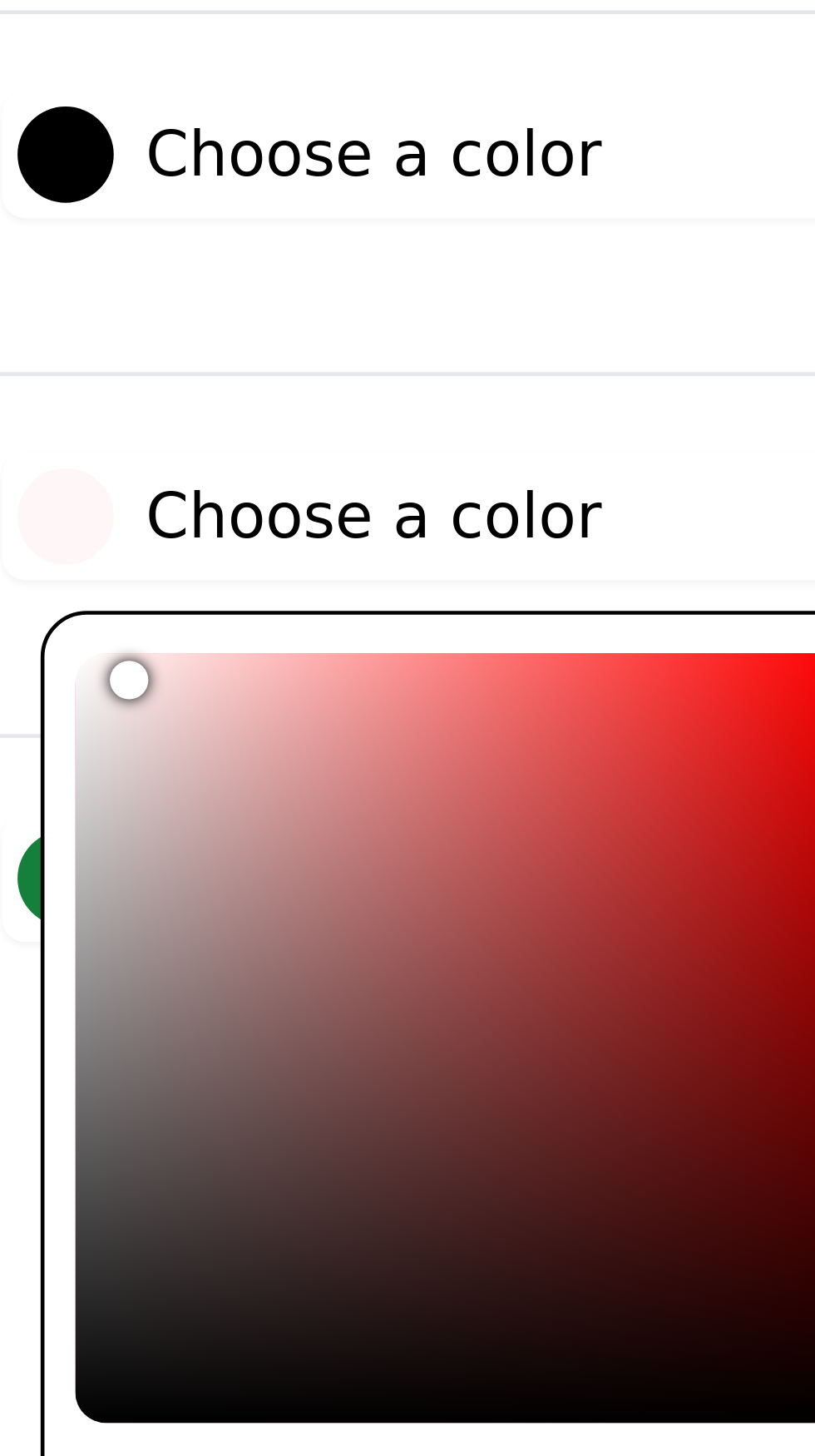
type input "#e7d0d0"
type input "#e7d1d1"
type input "#e8d1d1"
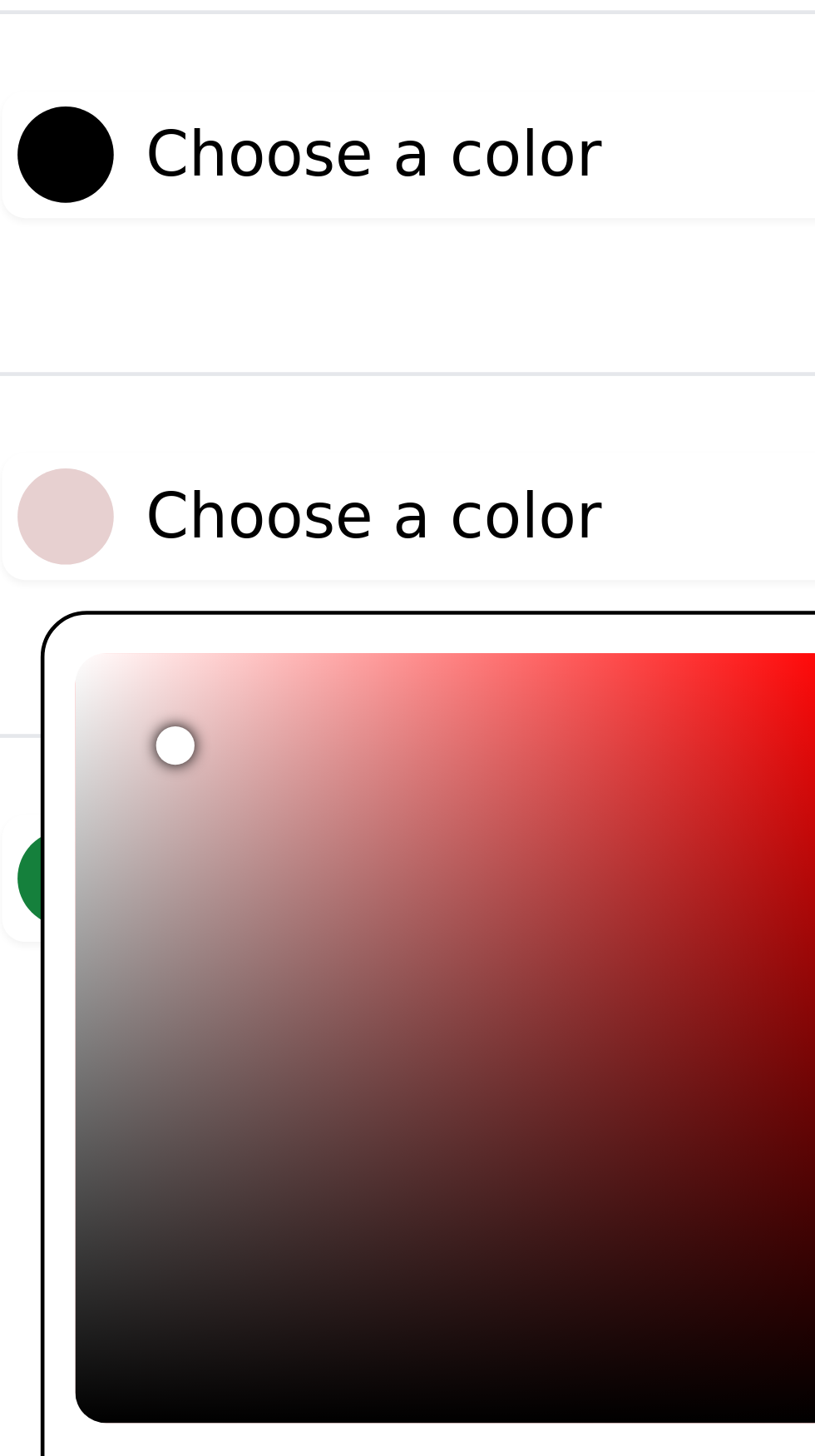
type input "#e9d2d2"
type input "#ead3d3"
type input "#ebd4d4"
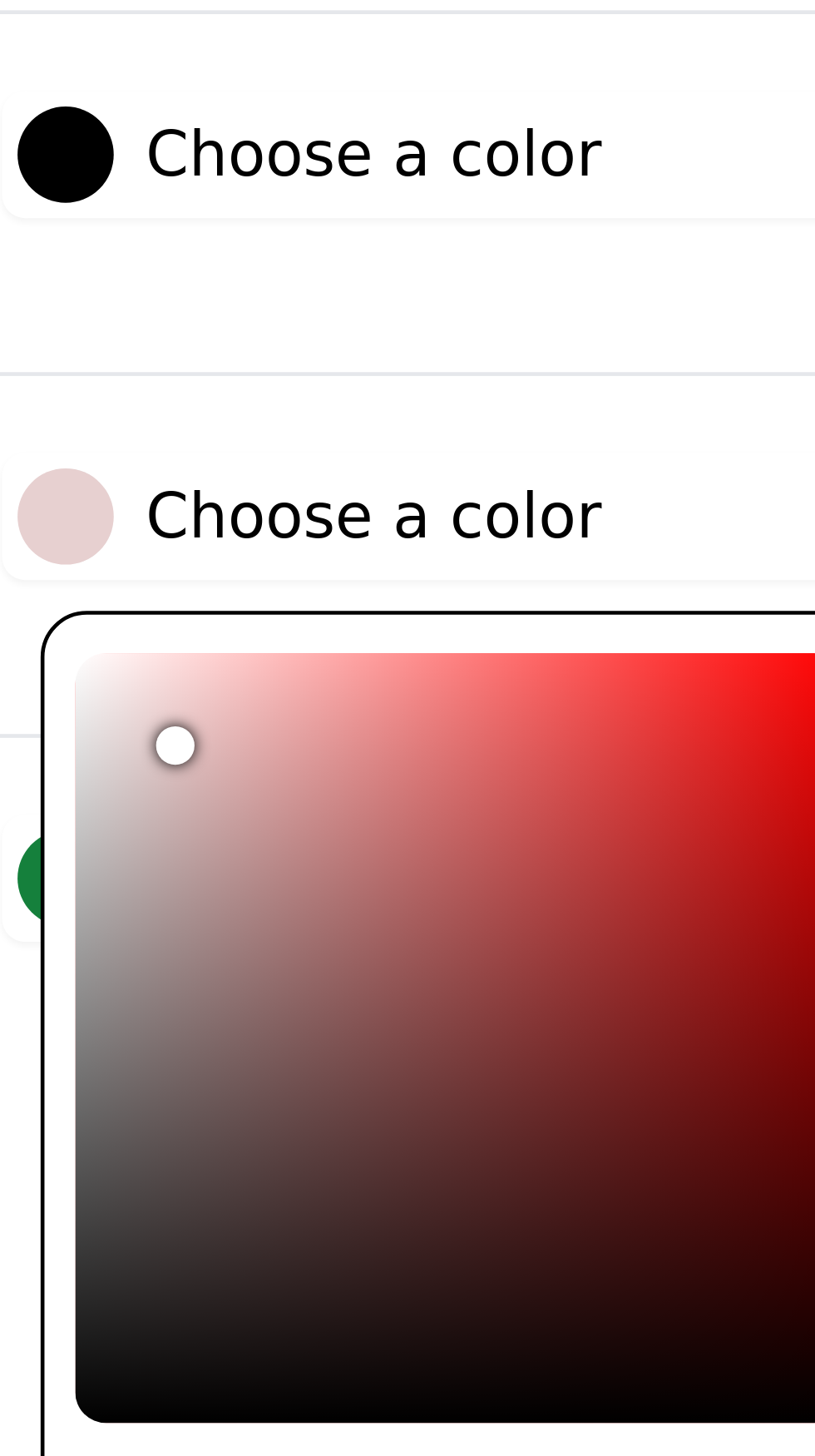
type input "#ebd4d4"
type input "#f0dfdf"
type input "#f2e2e2"
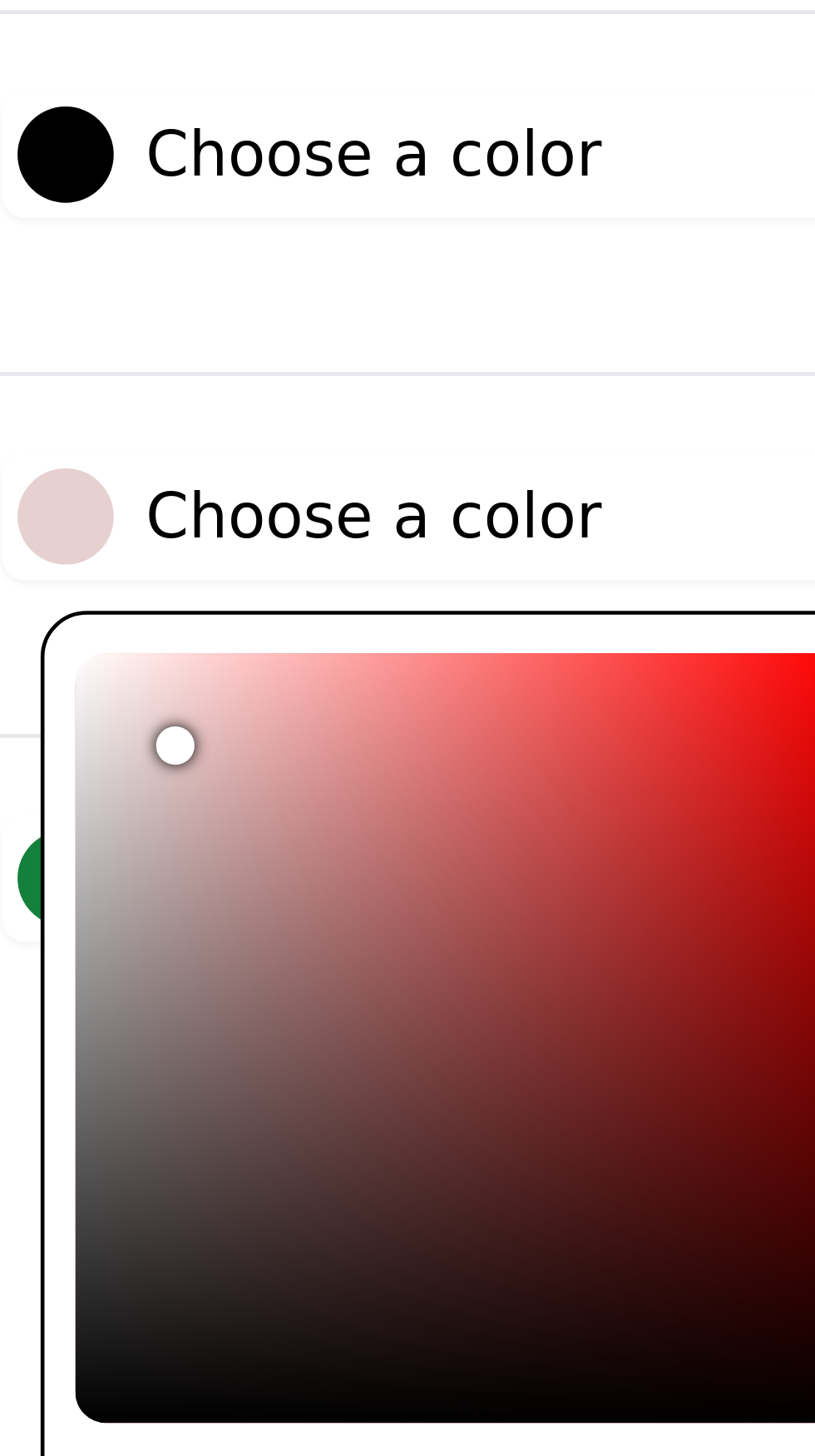
type input "#f3e4e4"
type input "#f4e6e6"
type input "#f5e7e7"
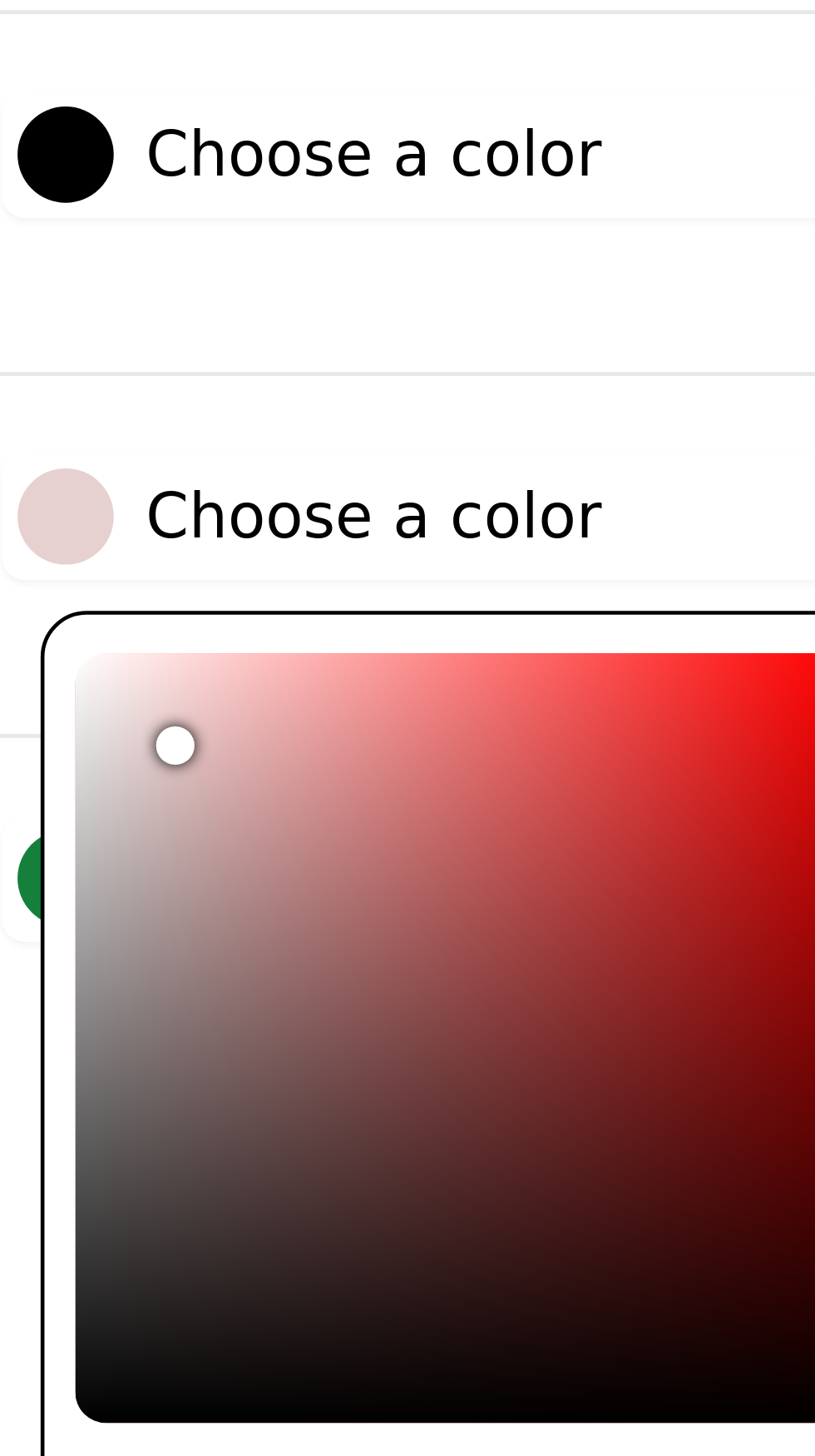
type input "#f5e7e7"
type input "#f6e9e9"
type input "#f6eaea"
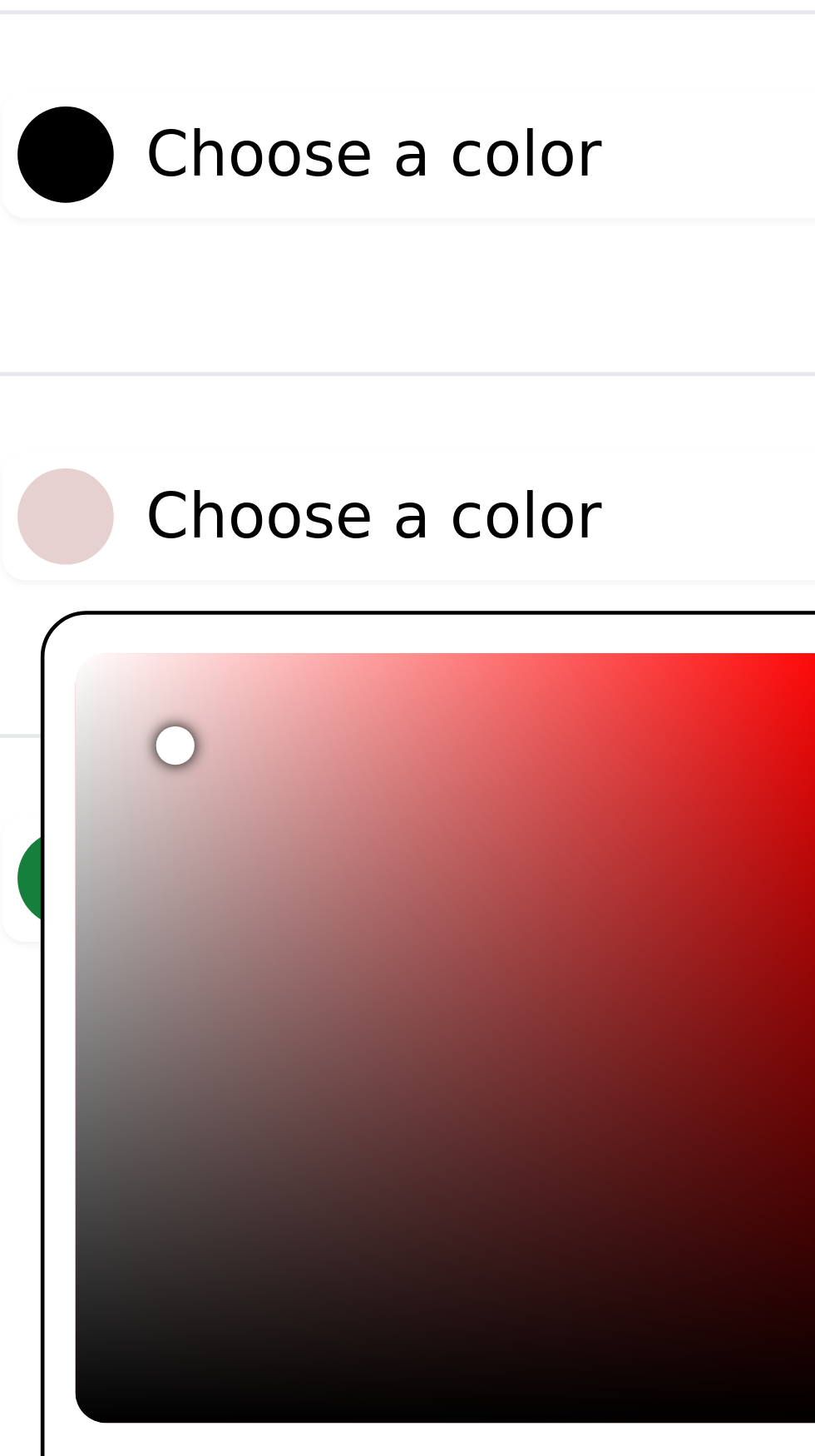
type input "#f8ecec"
type input "#faefef"
type input "#fdf4f4"
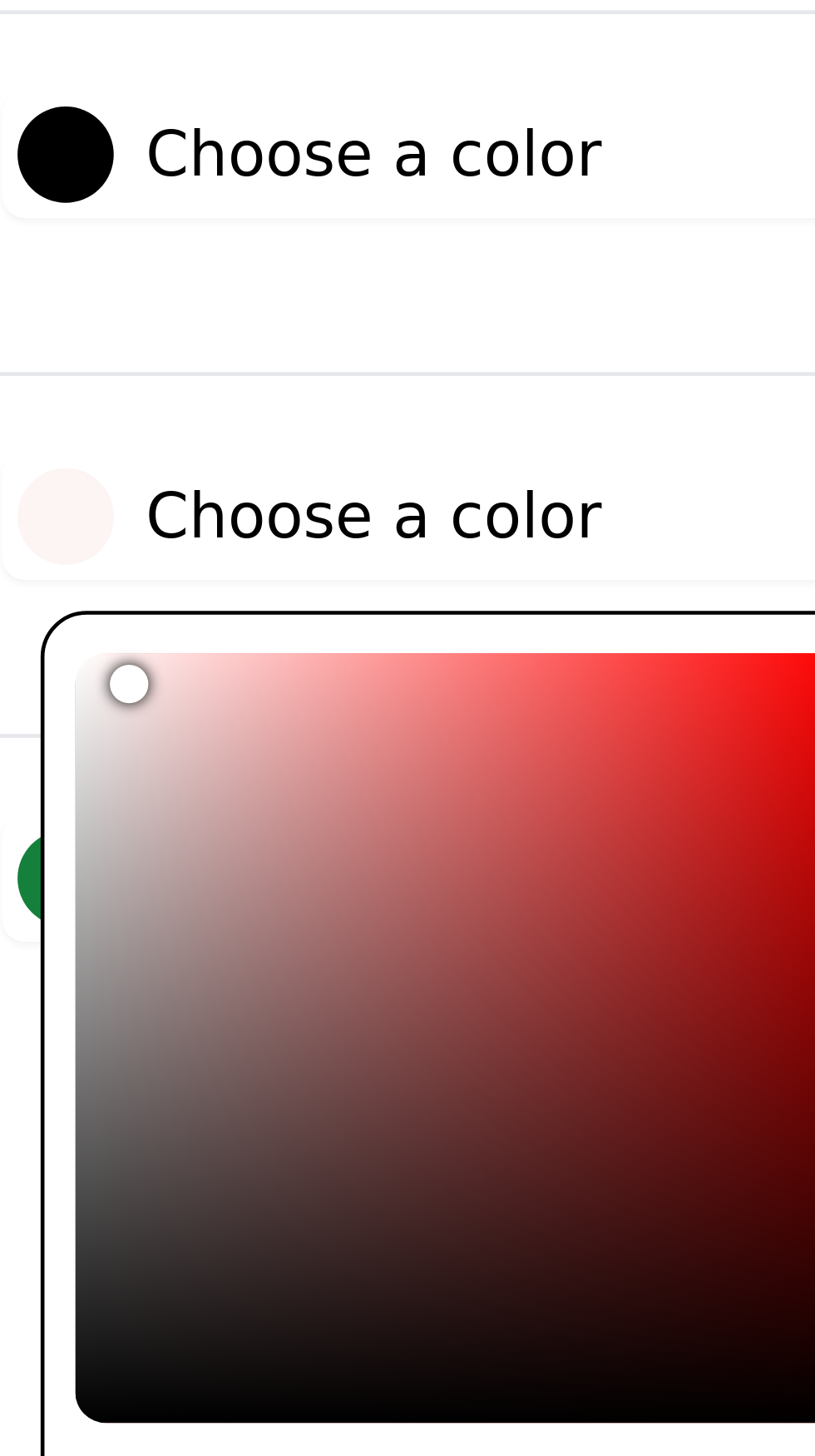
type input "#fdf4f4"
type input "#fff7f7"
type input "#fff8f8"
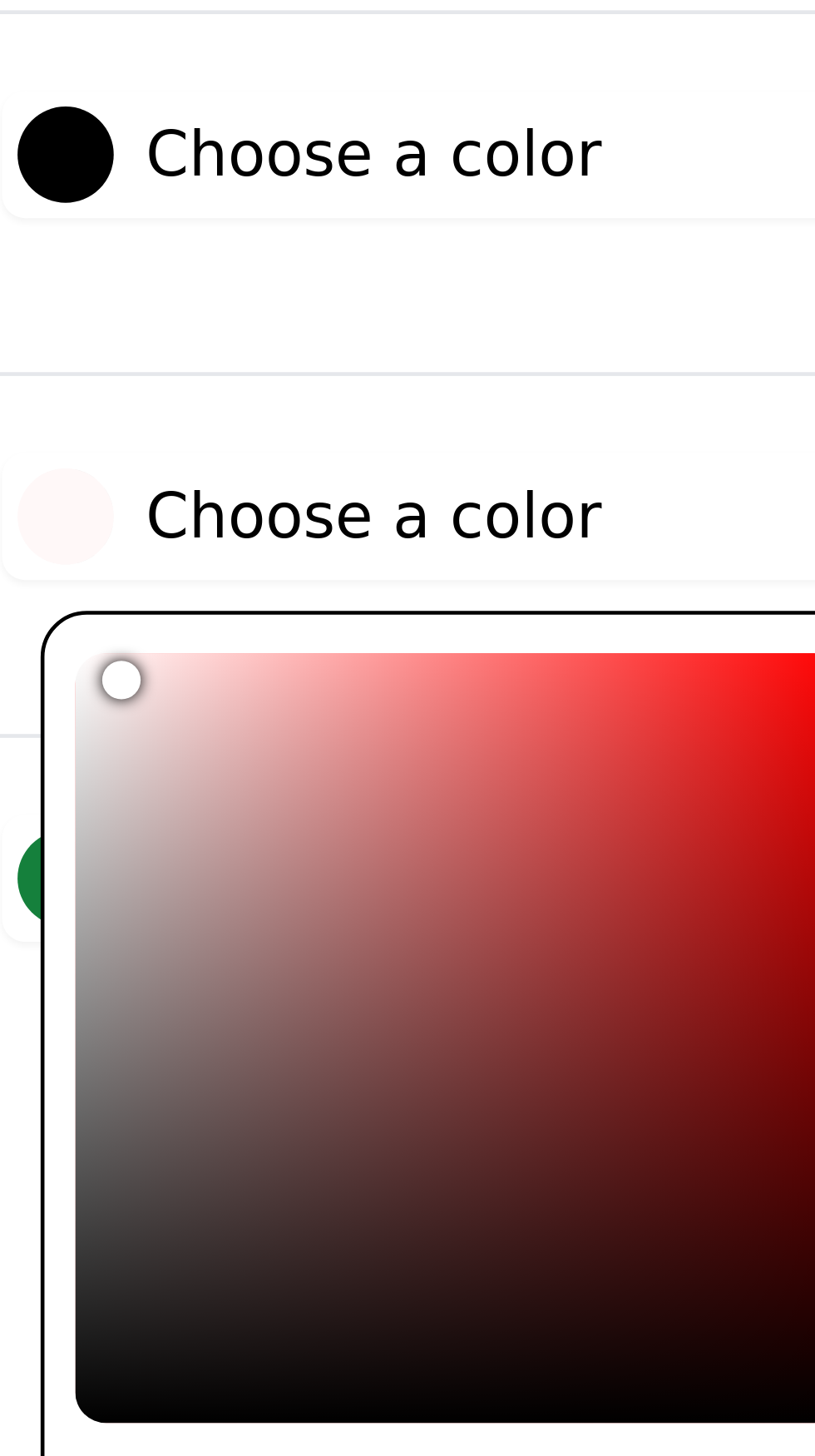
type input "#f4dcdc"
type input "#f5dddd"
type input "#f5dede"
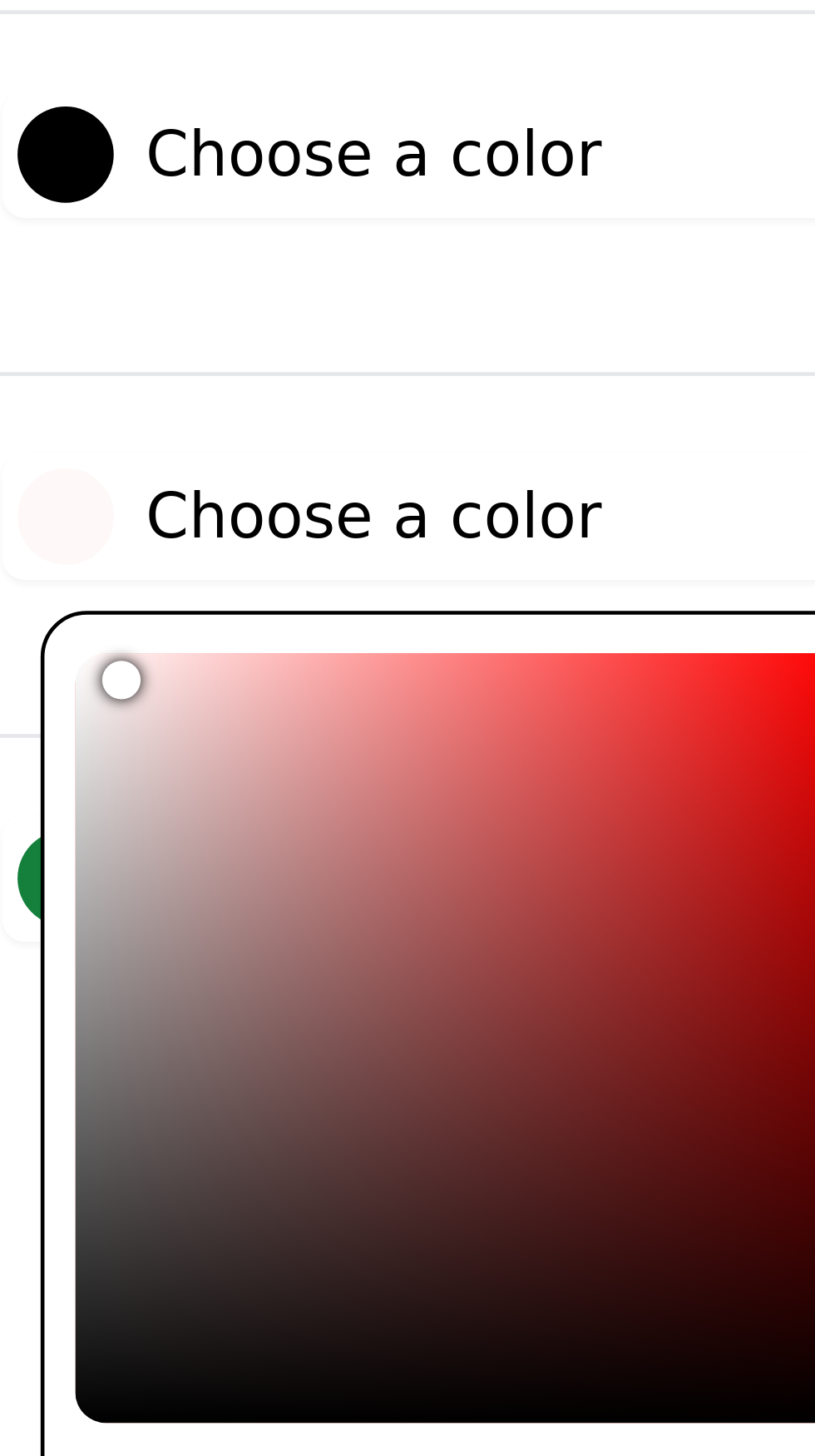
type input "#f5dede"
type input "#f4dede"
type input "#f3dfdf"
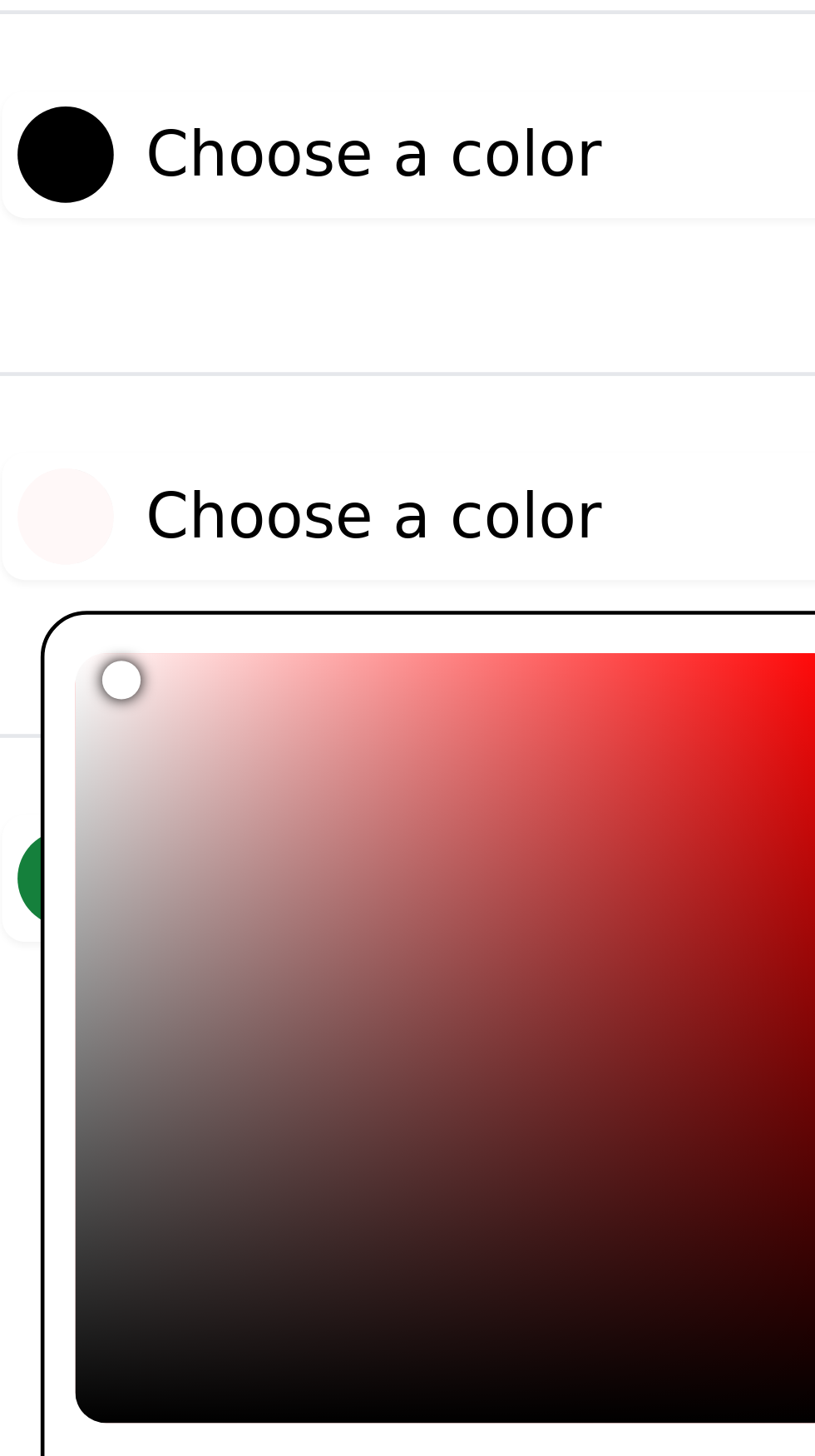
type input "#f3e0e0"
type input "#f3e1e1"
type input "#f3e2e2"
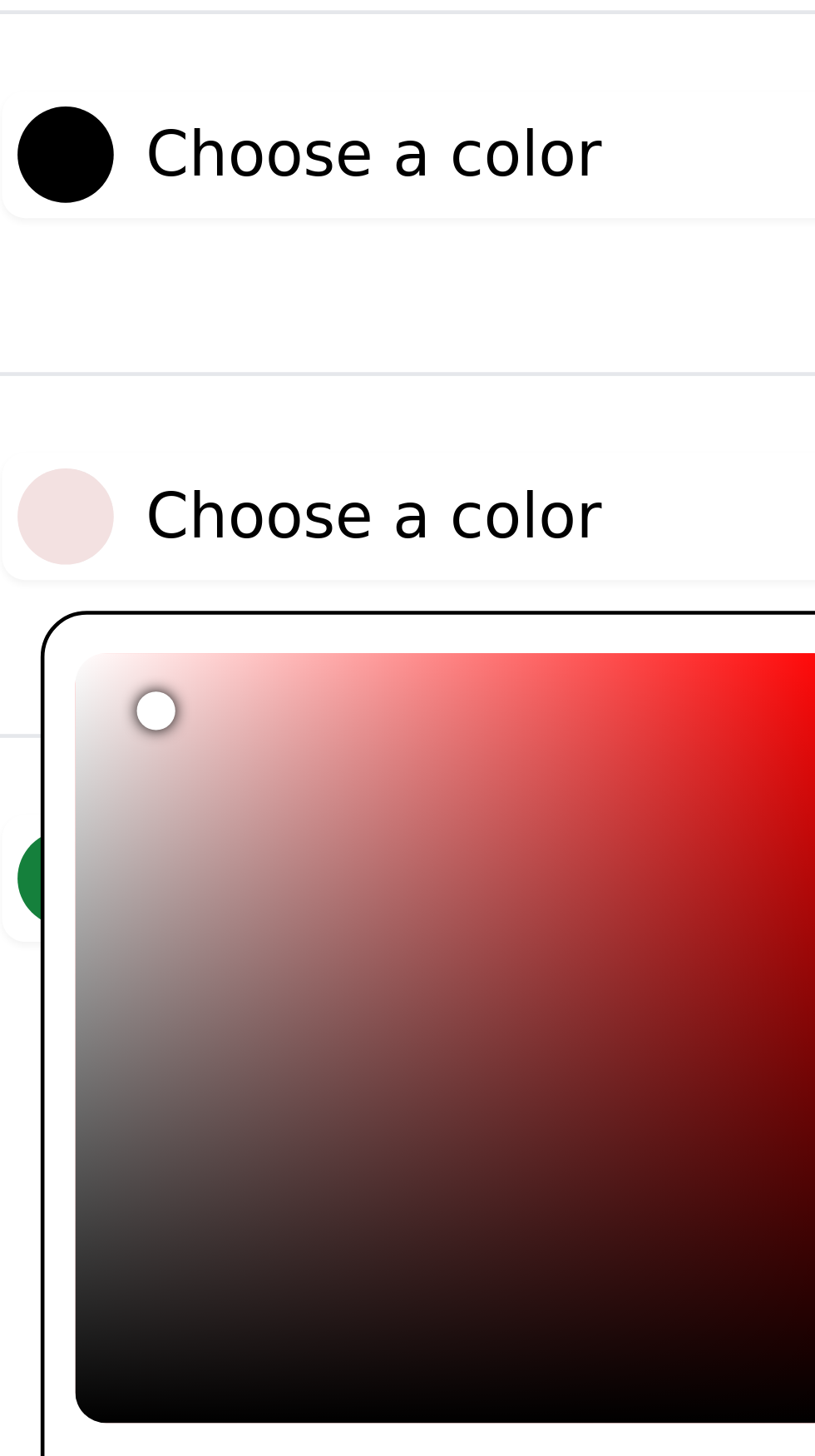
type input "#f3e2e2"
type input "#f3e3e3"
type input "#f4e4e4"
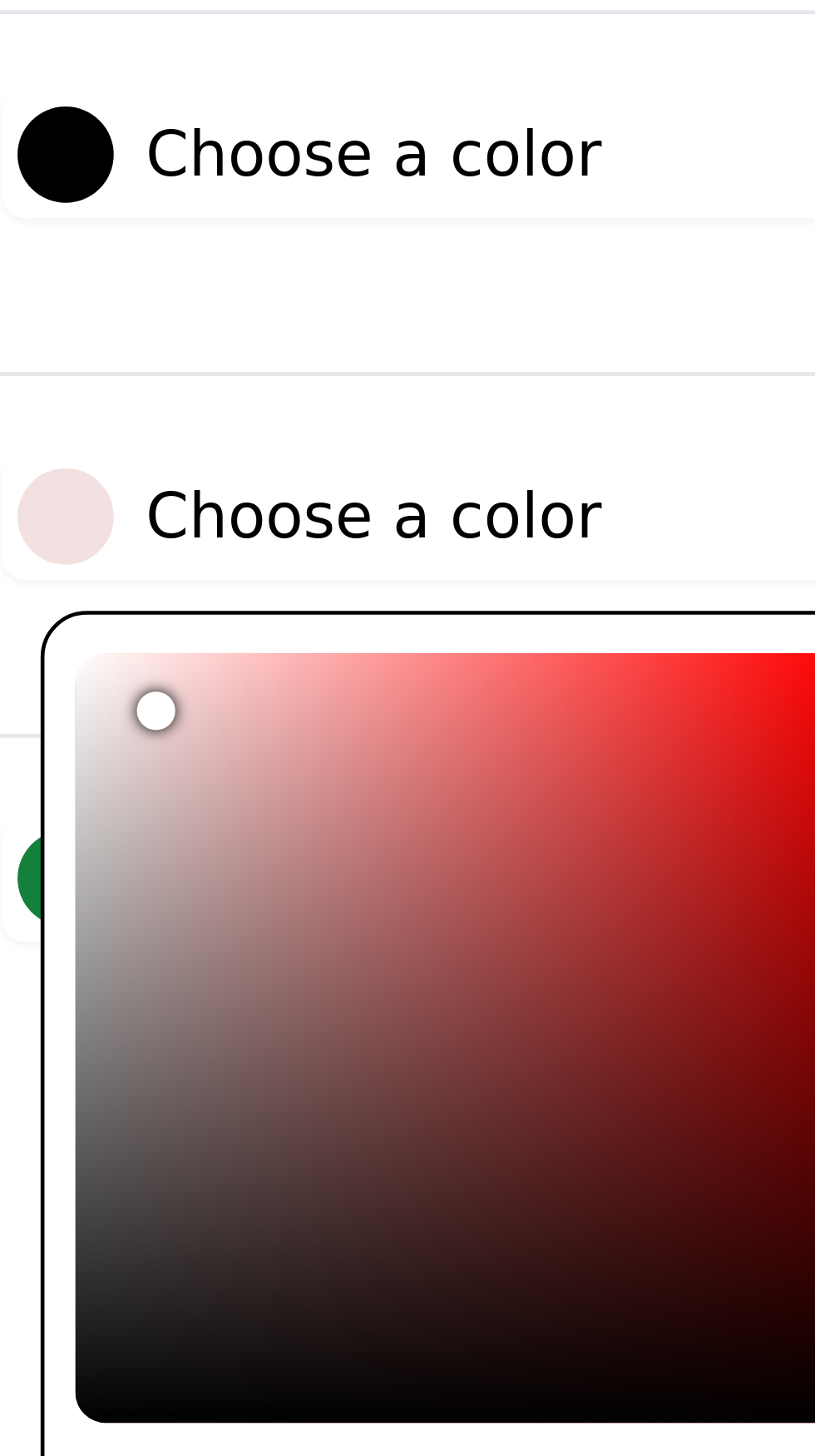
type input "#f4e5e5"
type input "#f7eaea"
type input "#fcf3f3"
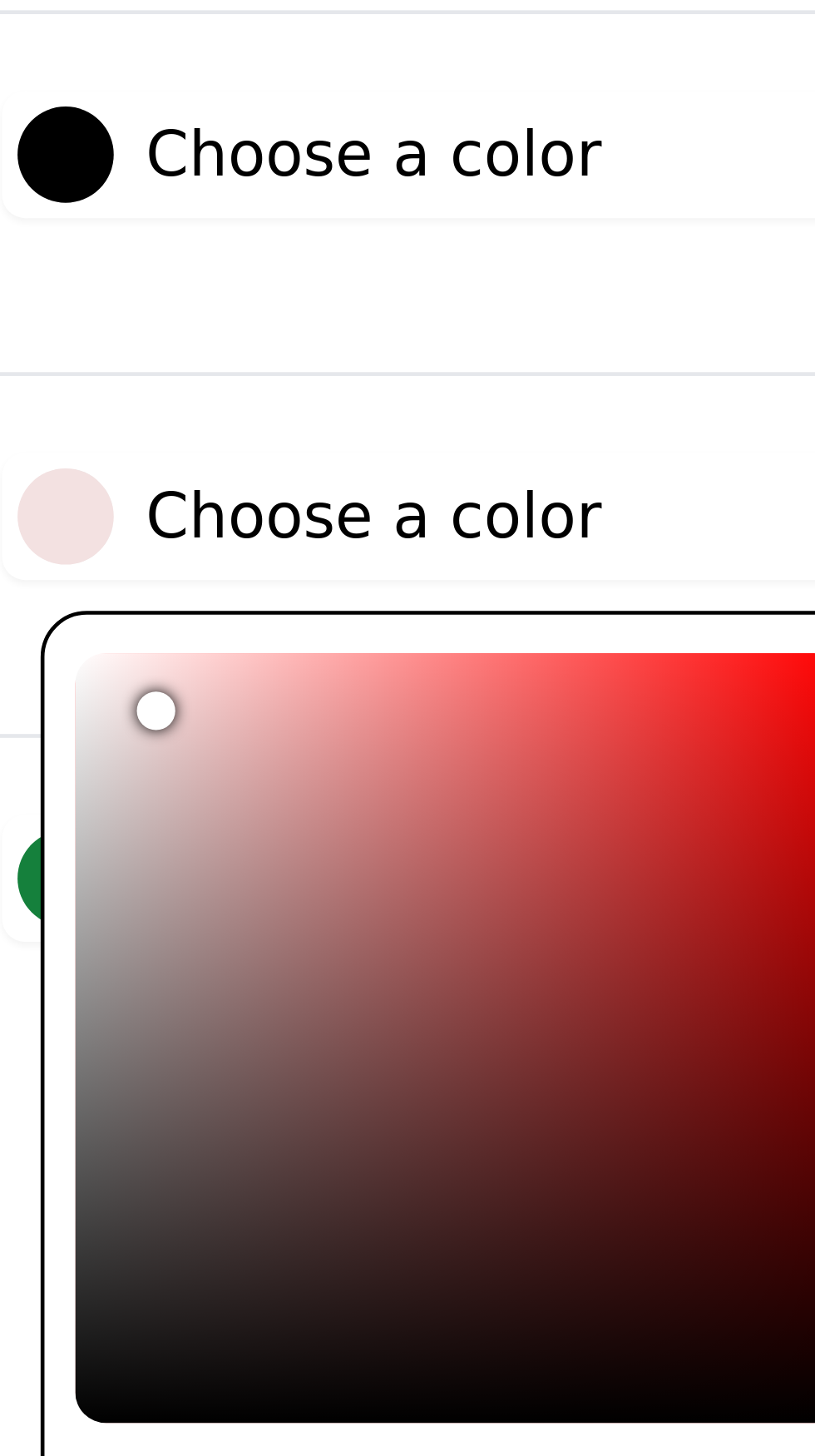
type input "#fcf3f3"
type input "#fef6f6"
type input "#fff8f8"
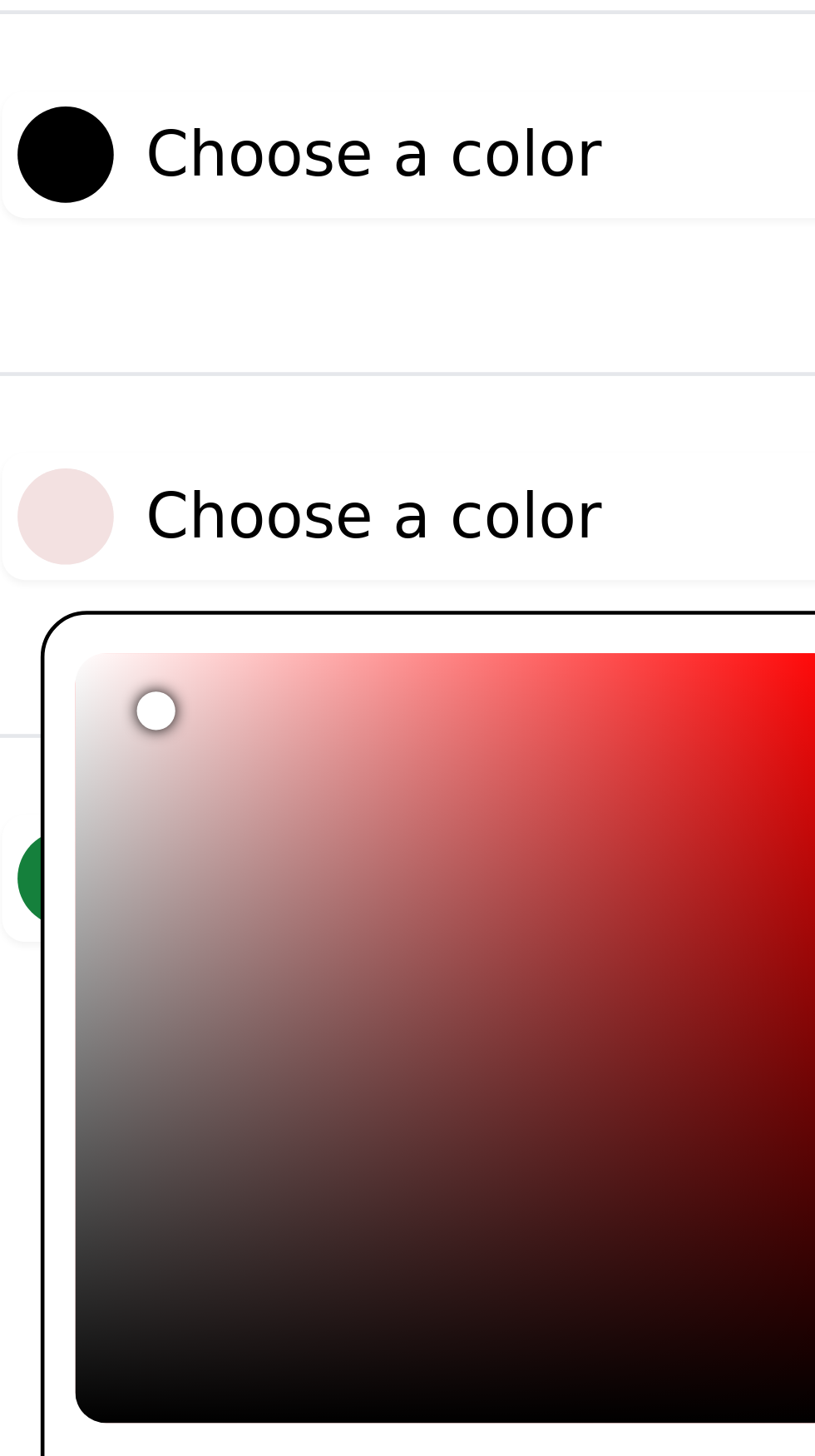
type input "#fff9f9"
type input "#fffafa"
type input "#fffbfb"
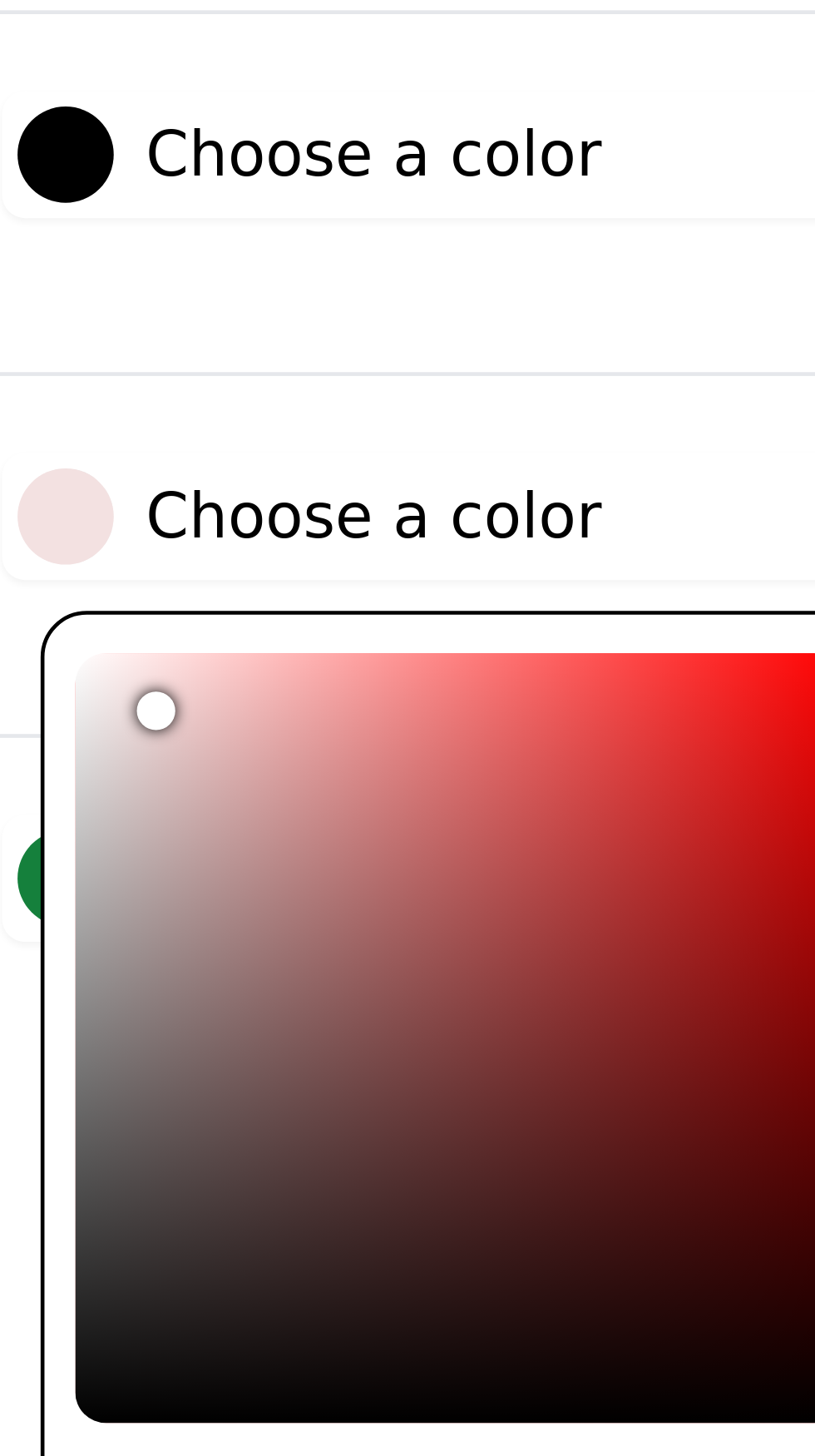
type input "#fffbfb"
type input "#fffcfc"
type input "#fffdfd"
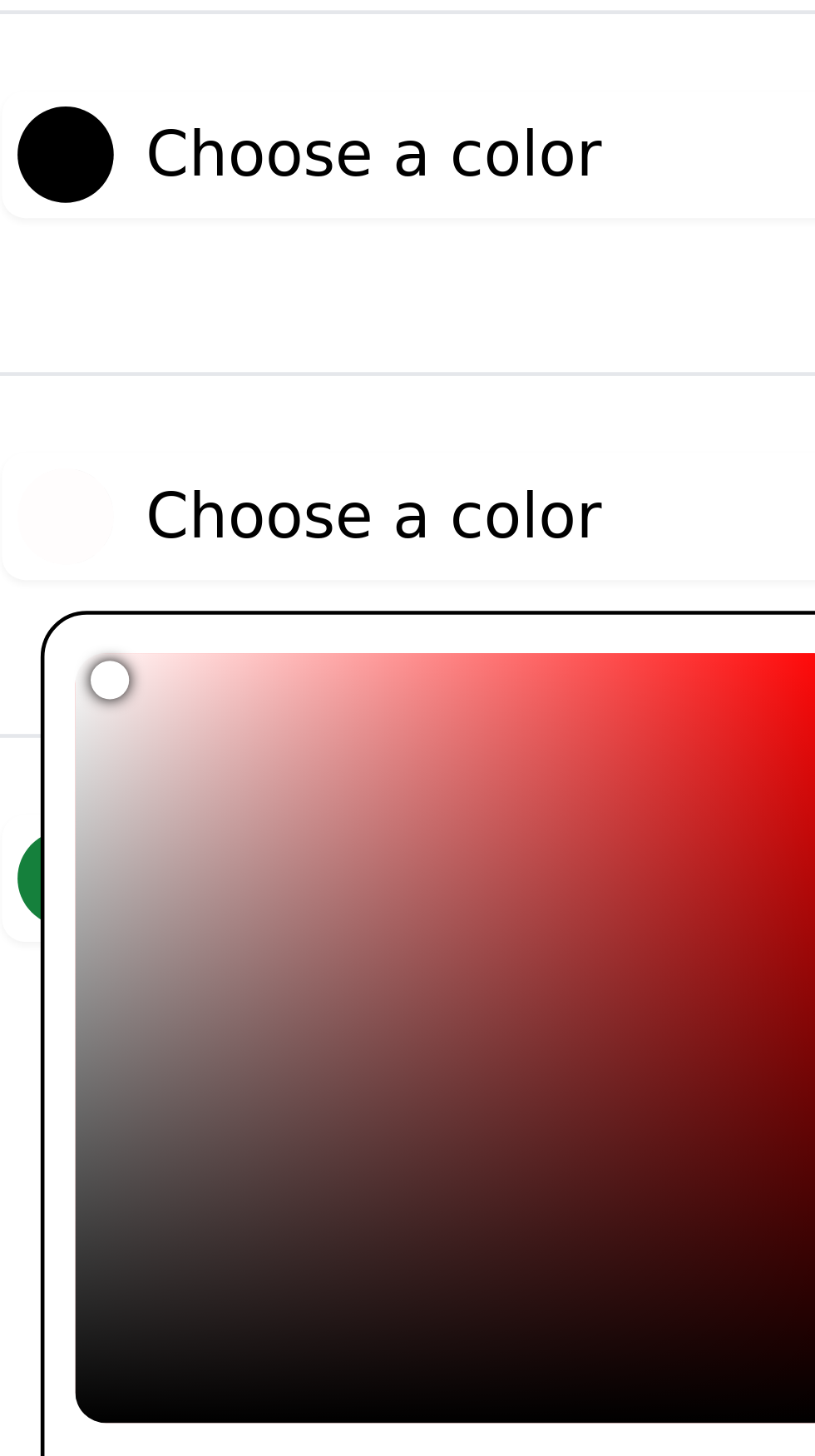
type input "#f8e7e7"
type input "#f9e8e8"
type input "#faeaea"
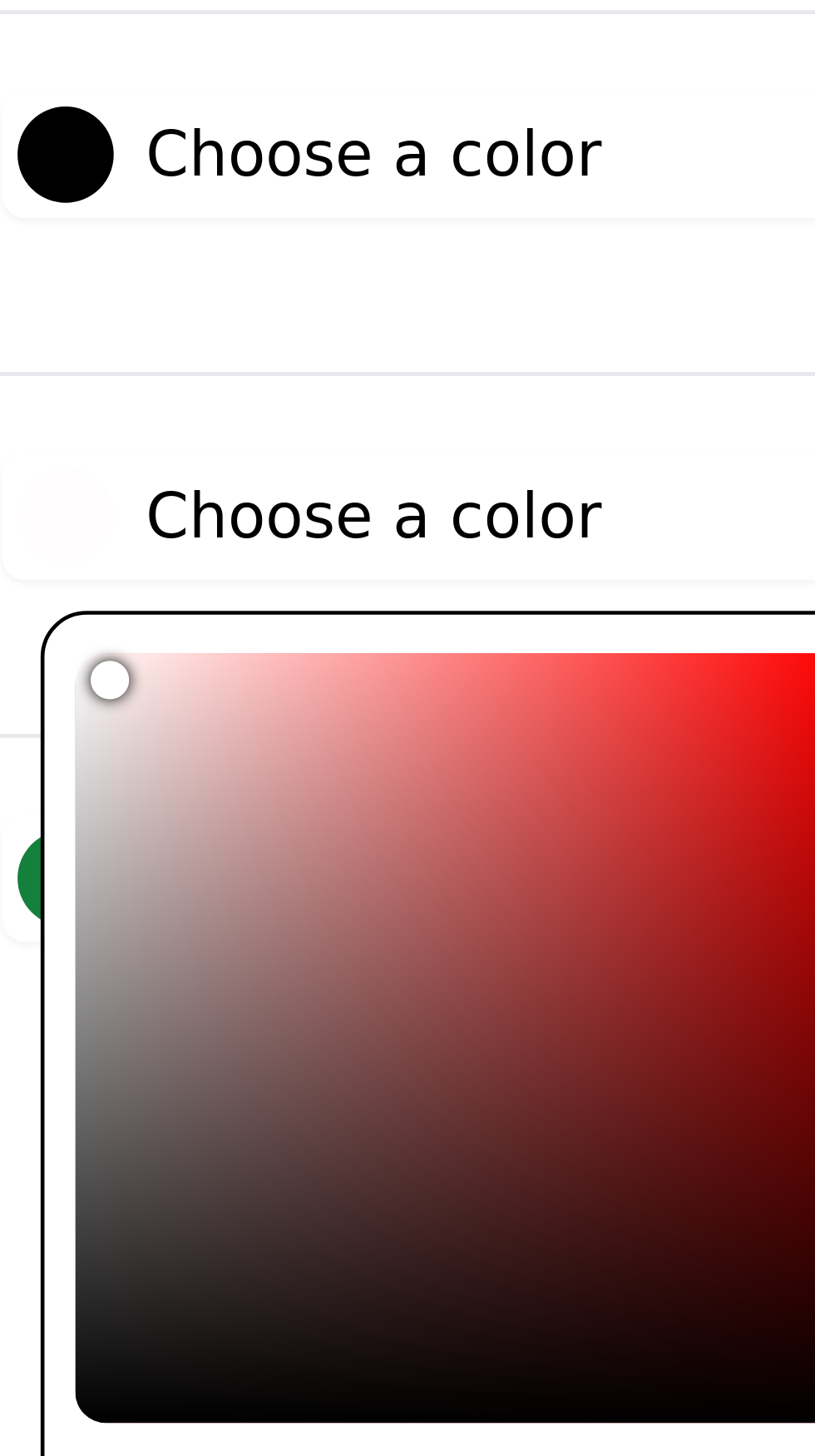
type input "#faeaea"
type input "#fdeeee"
type input "#fff5f5"
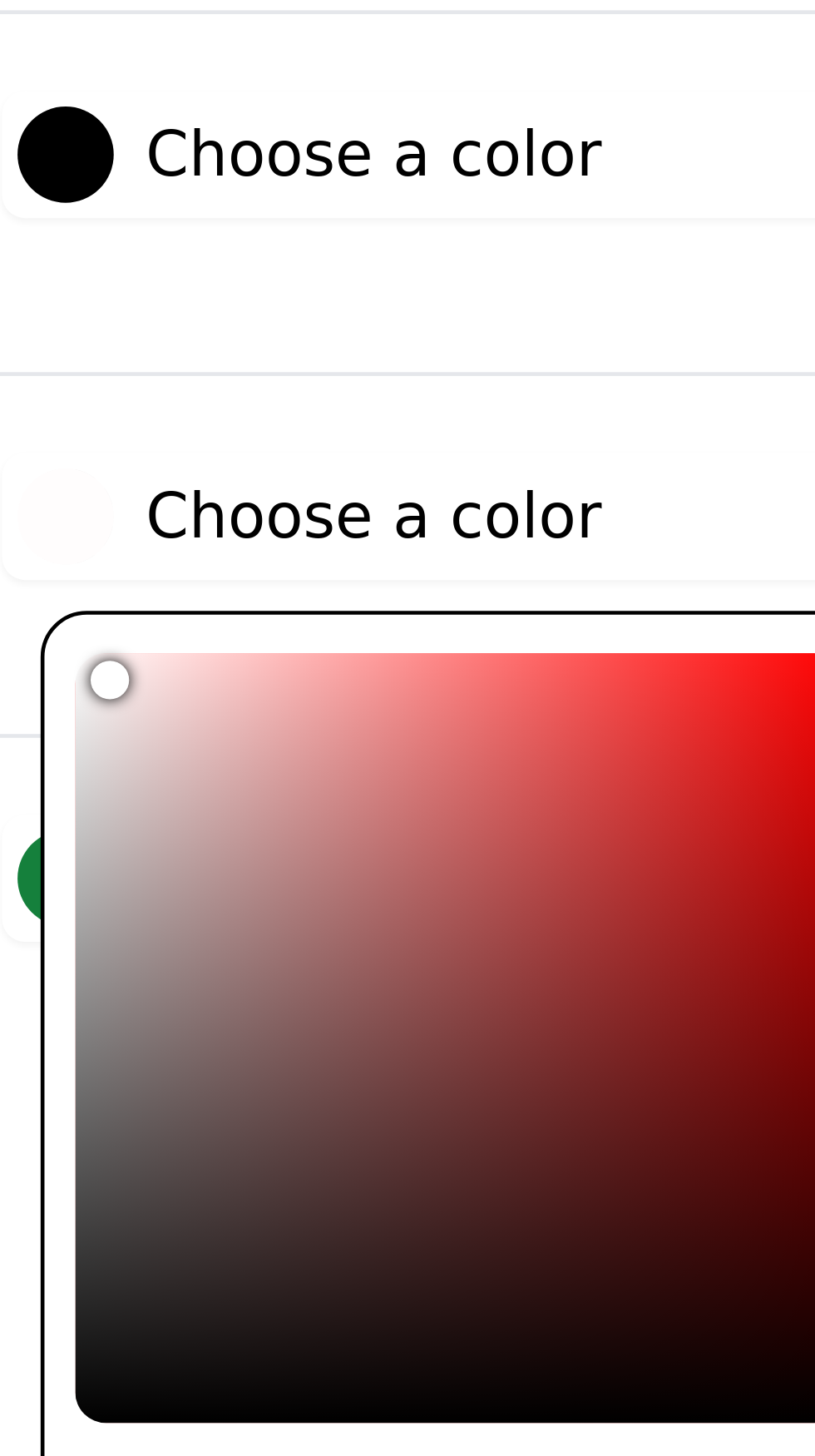
type input "#fff7f7"
type input "#fff8f8"
type input "#fff9f9"
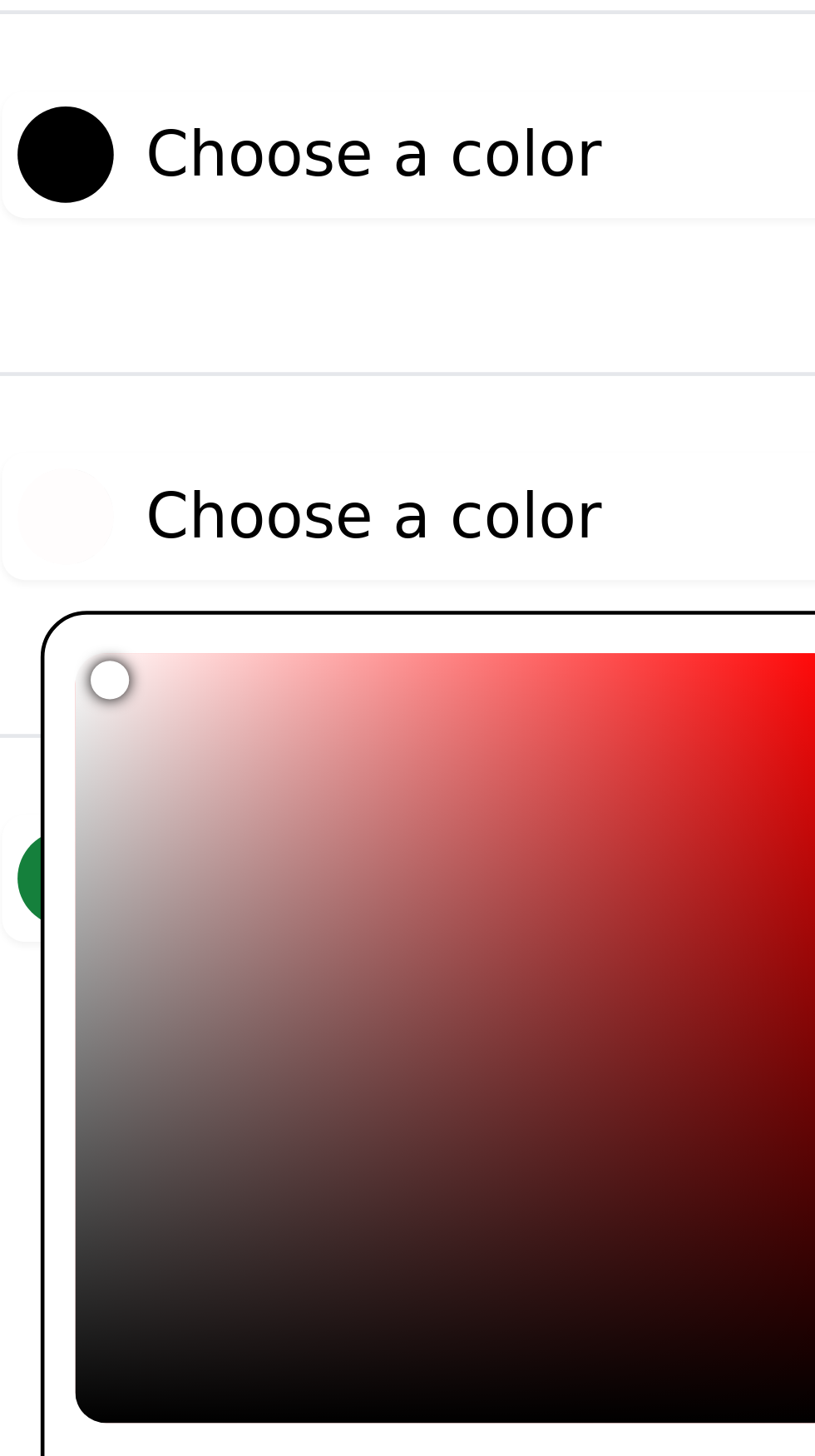
type input "#fff9f9"
type input "#f3e1e1"
type input "#f3e2e2"
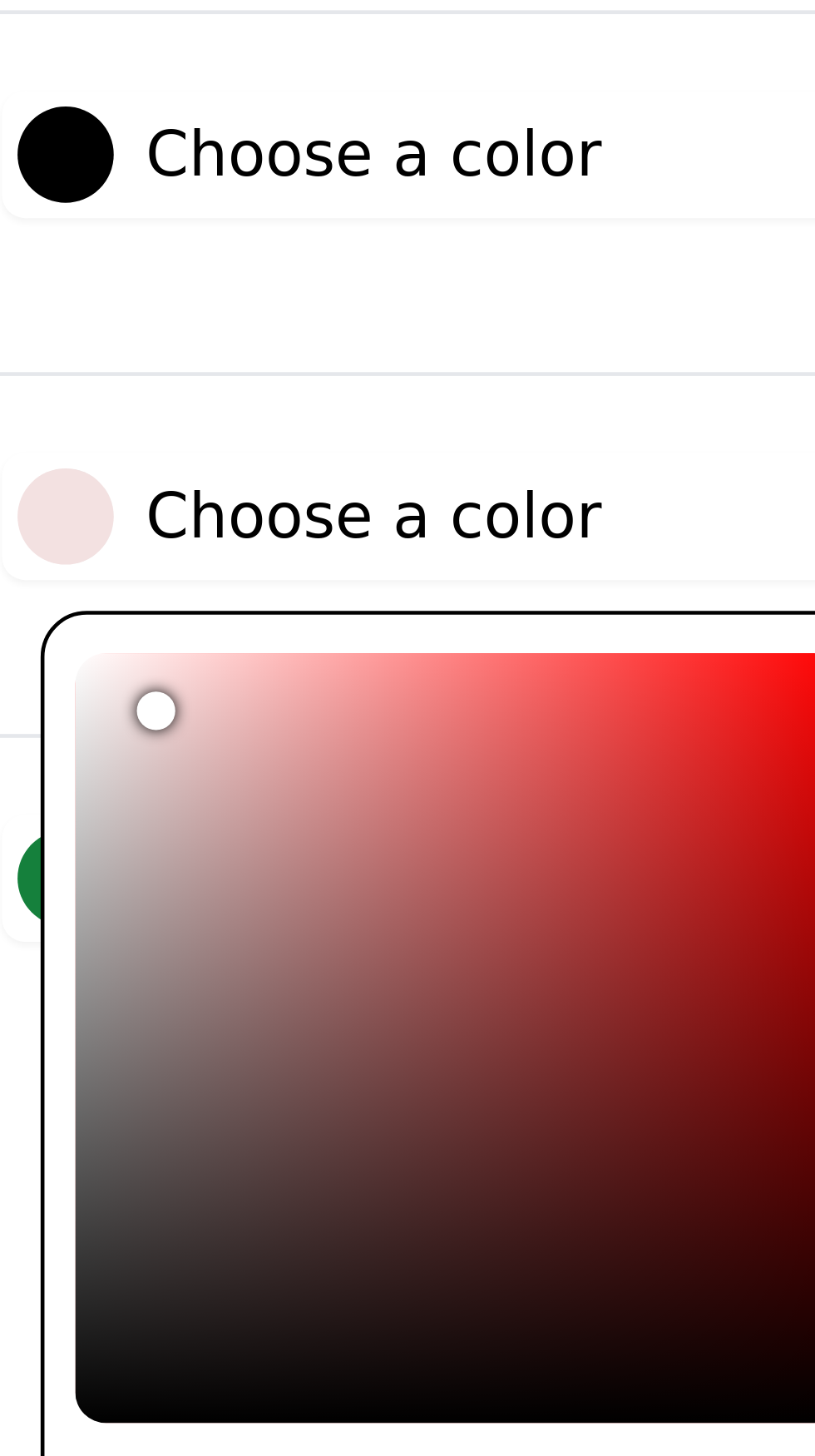
type input "#f5e5e5"
type input "#f5e6e6"
type input "#f9ebeb"
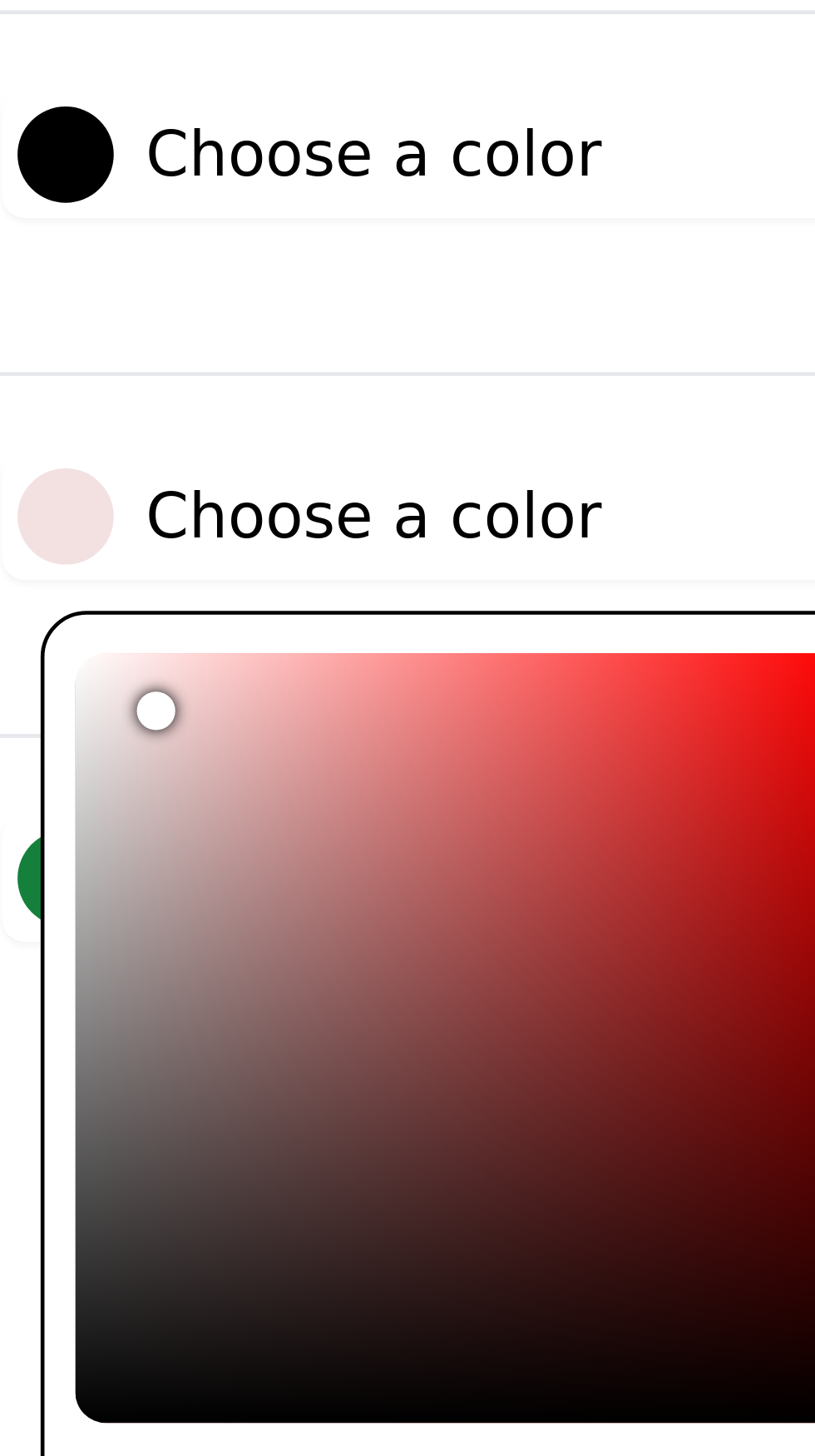
type input "#f9ebeb"
type input "#fdefef"
type input "#fff2f2"
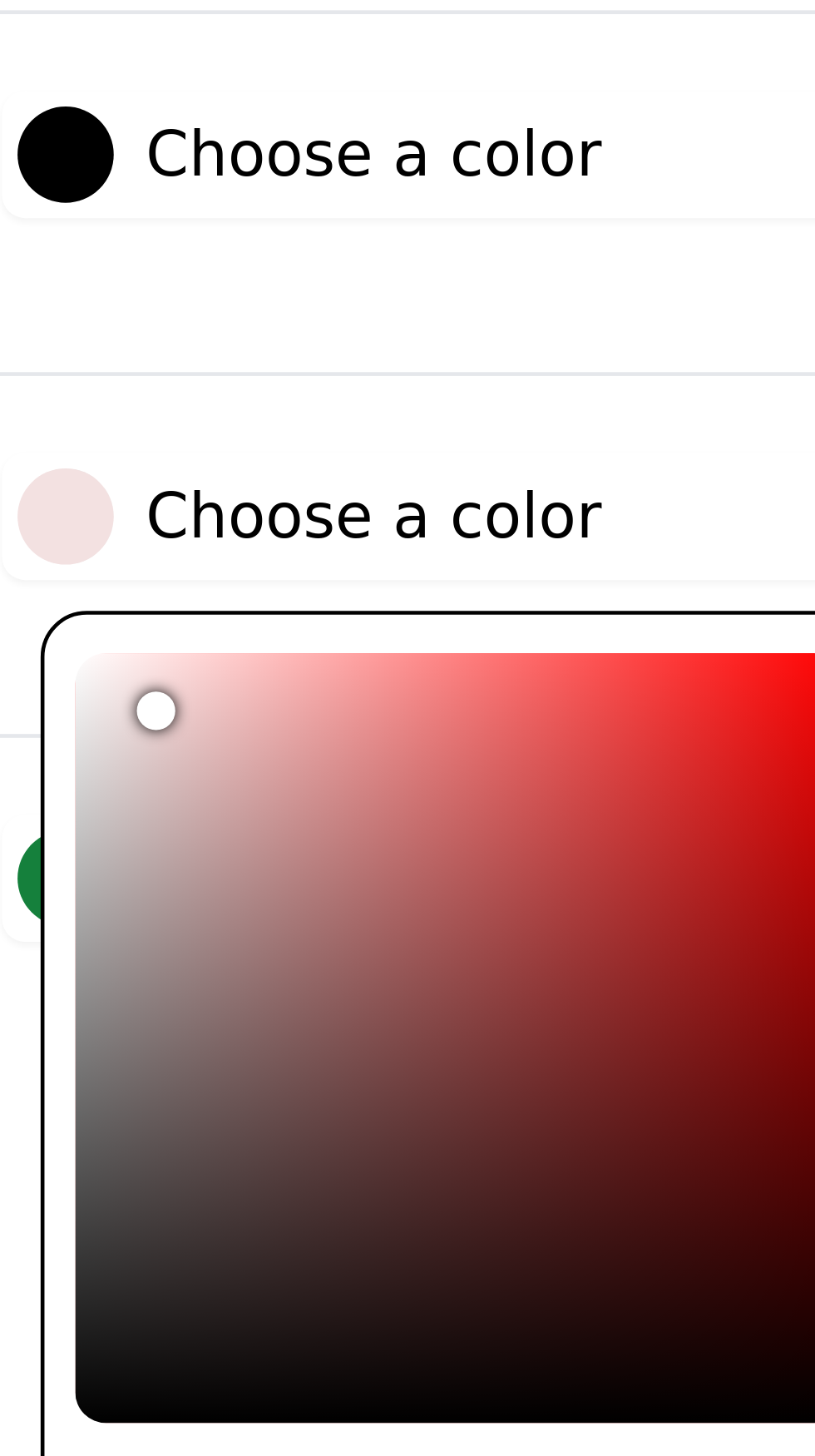
type input "#fff4f4"
type input "#fff5f5"
type input "#fffafa"
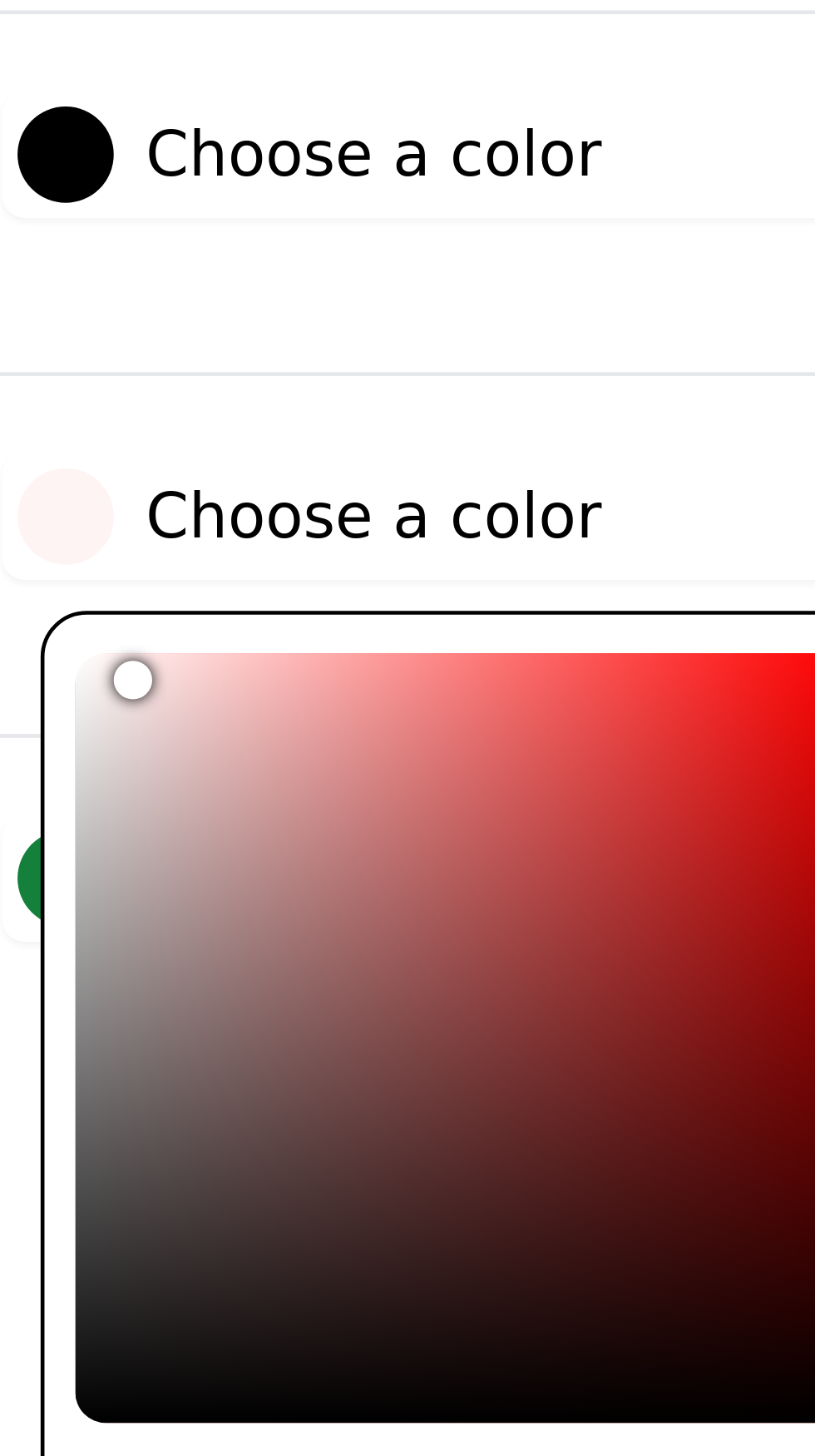
type input "#fffafa"
type input "#fffcfc"
type input "#fffdfd"
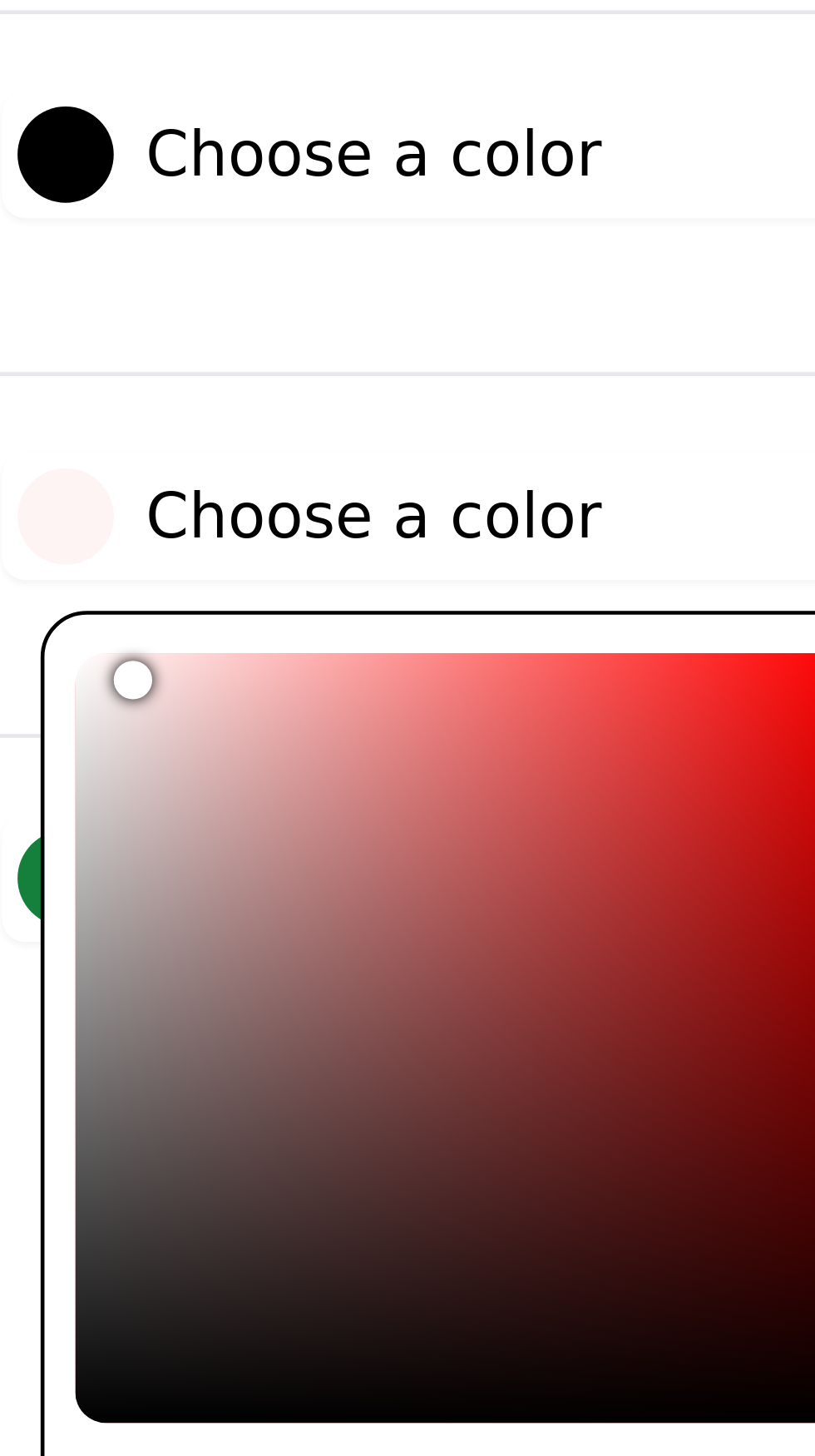
type input "#fffefe"
type input "#ffefef"
type input "#fffcfc"
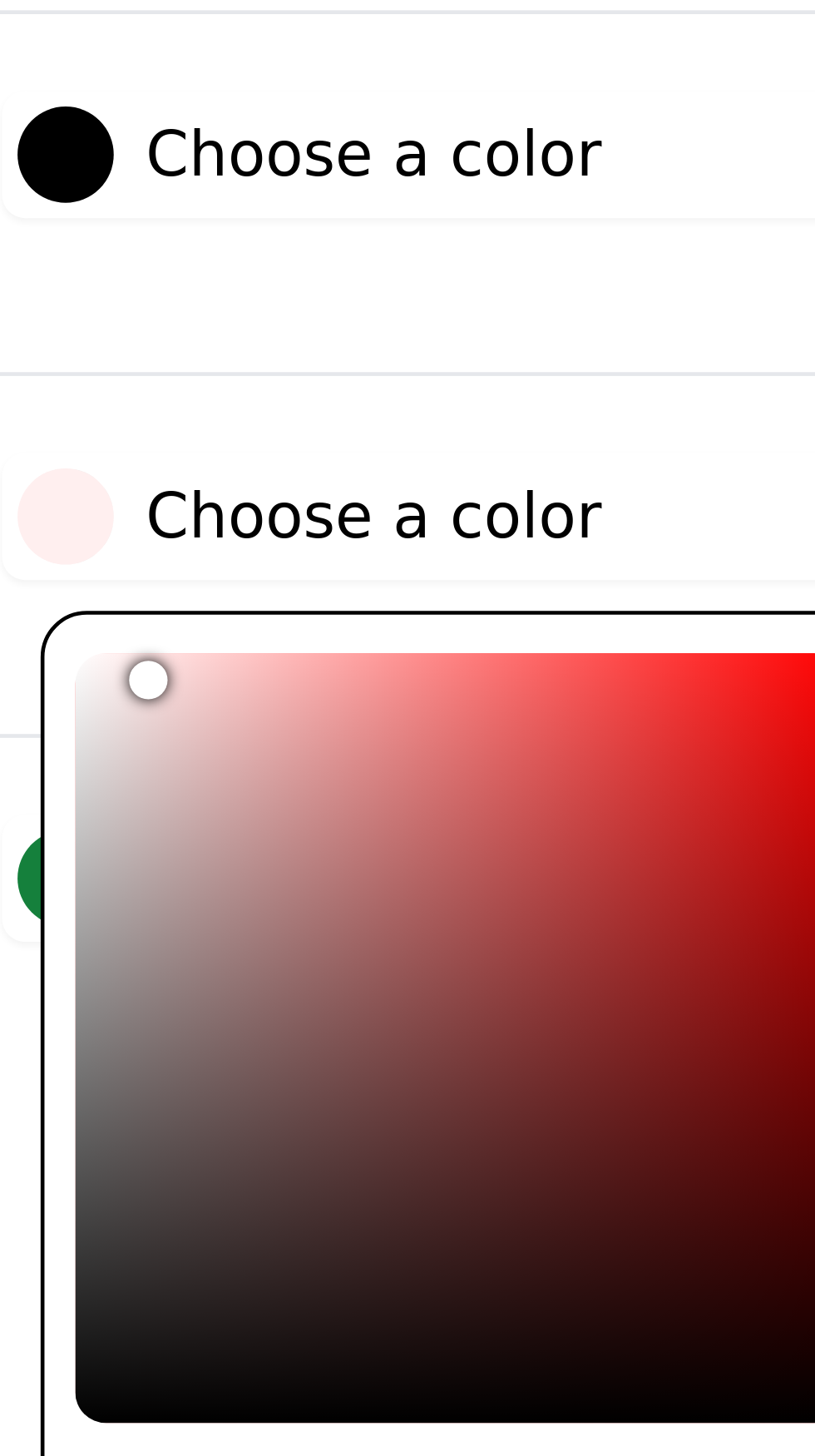
type input "#fffcfc"
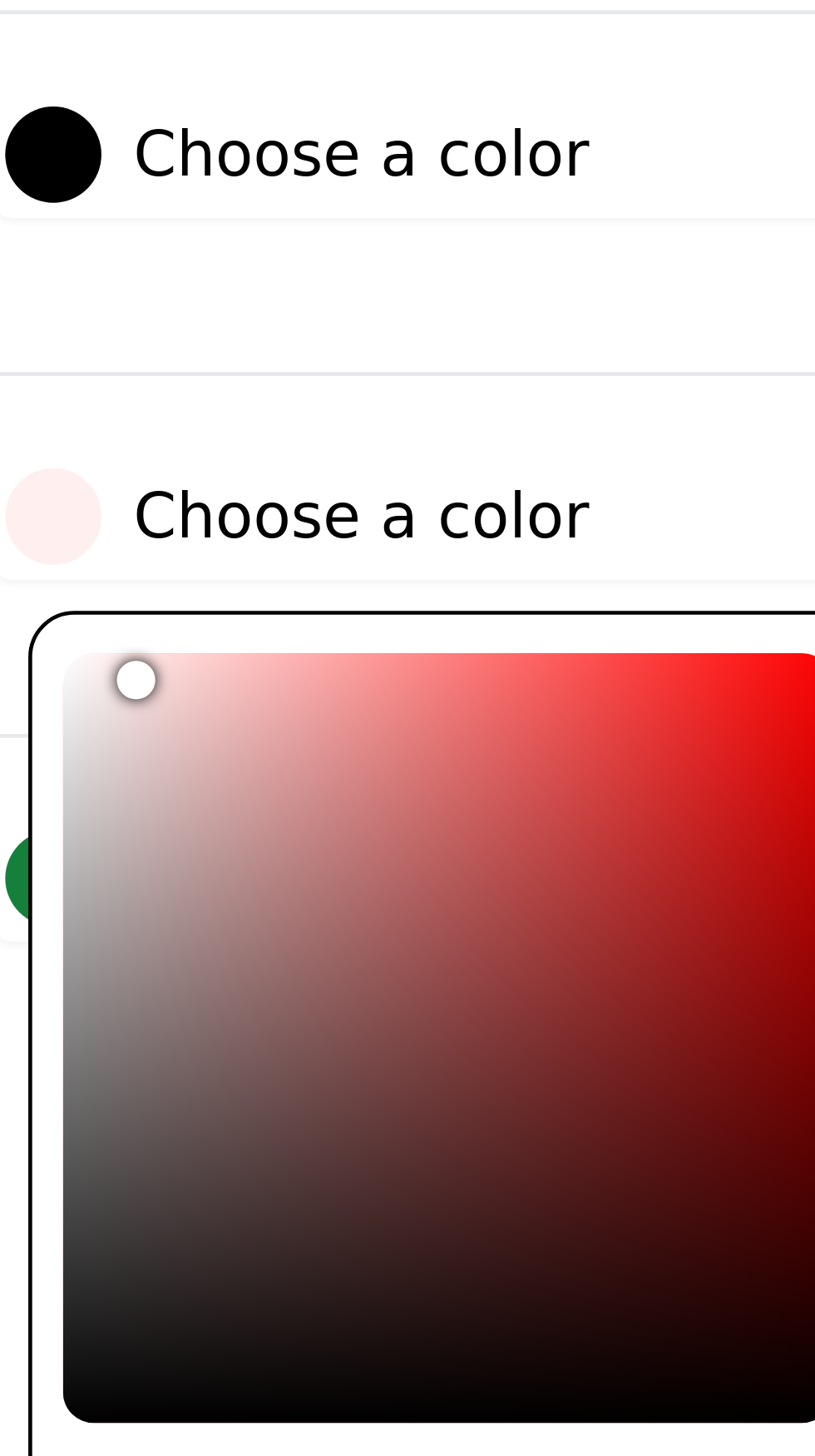
type input "#fff8f8"
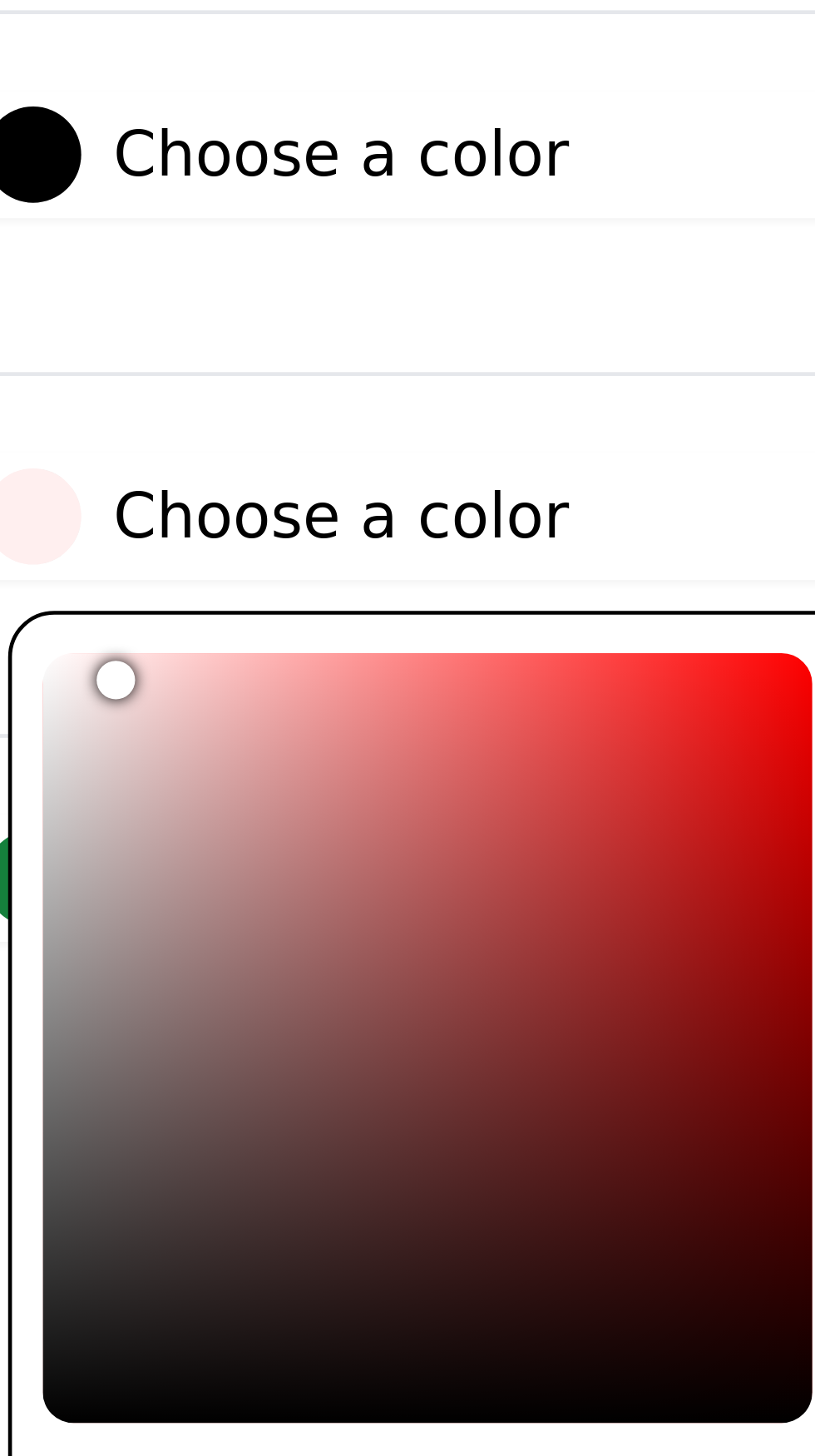
type input "#fff0f0"
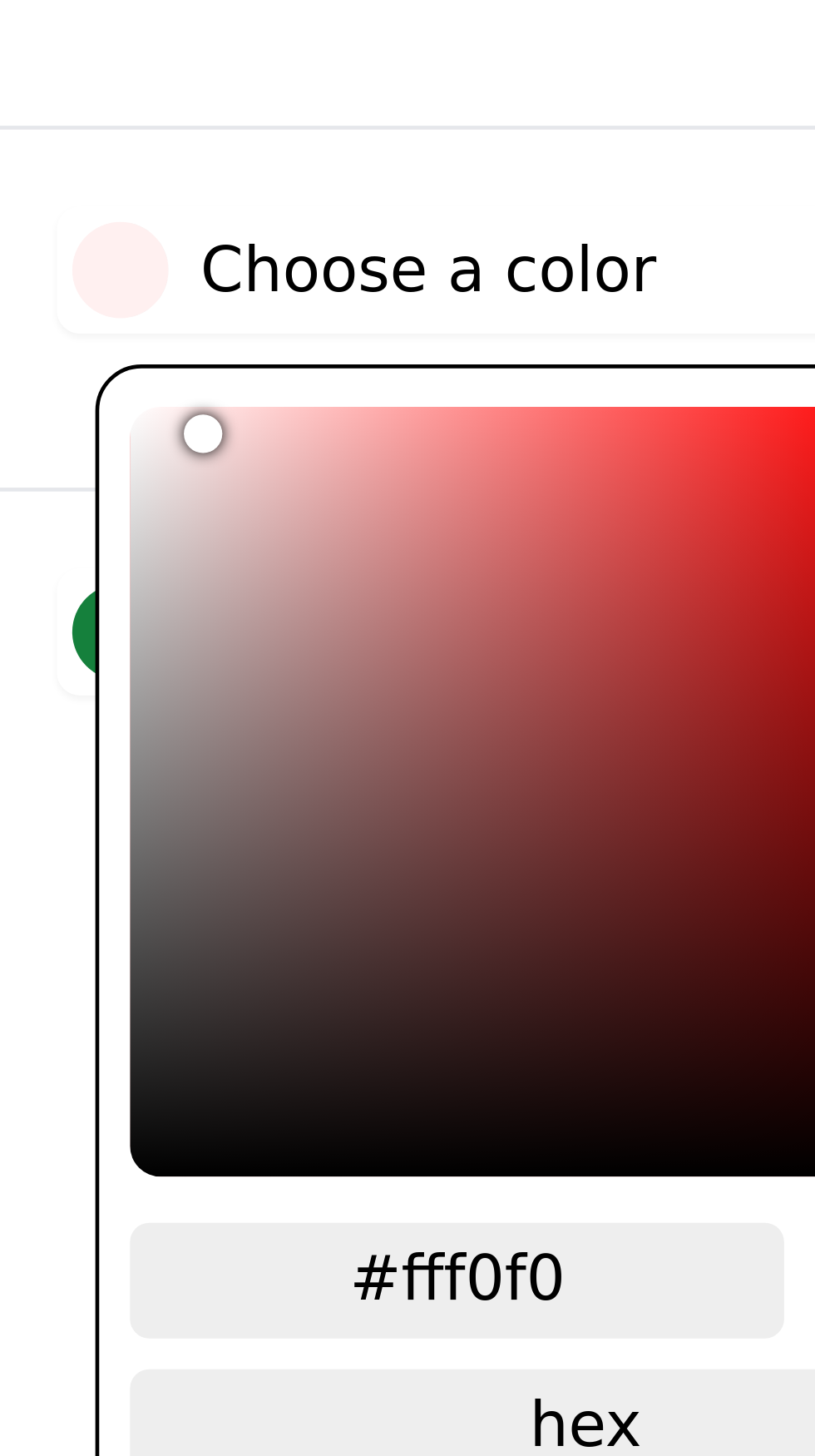
type input "#ffe2e2"
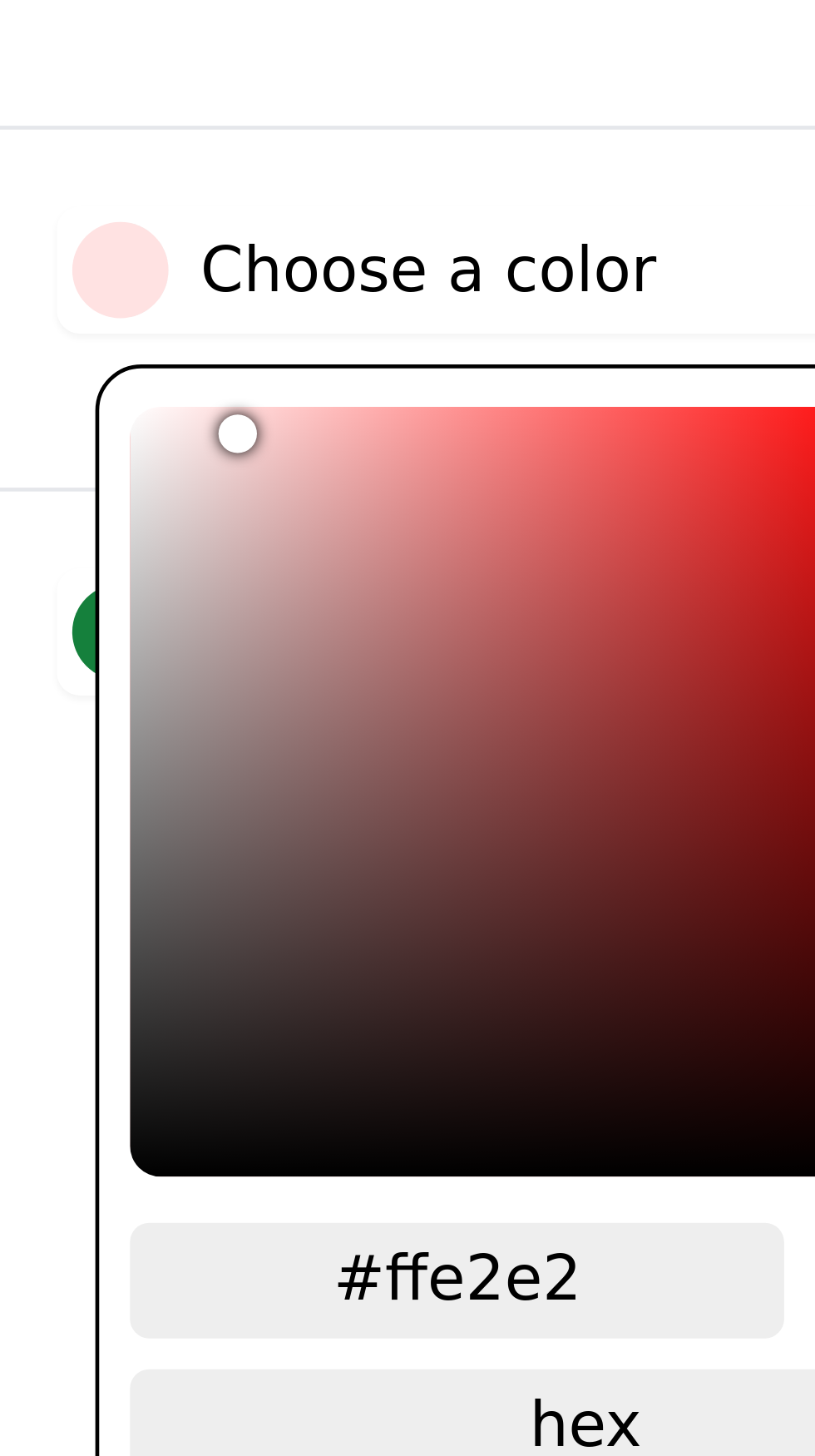
type input "#ffebeb"
type input "#ffecec"
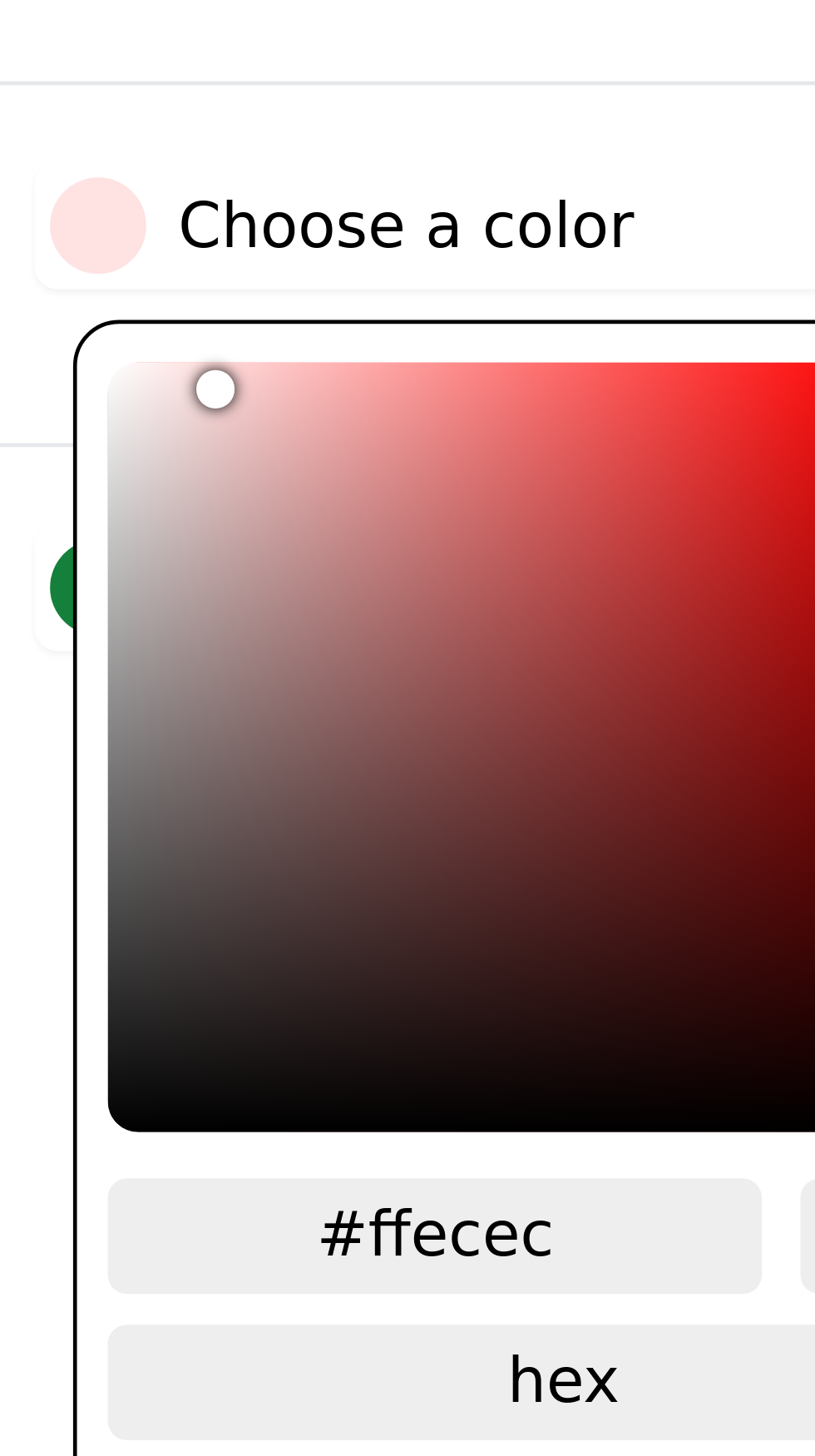
type input "#ffe9e9"
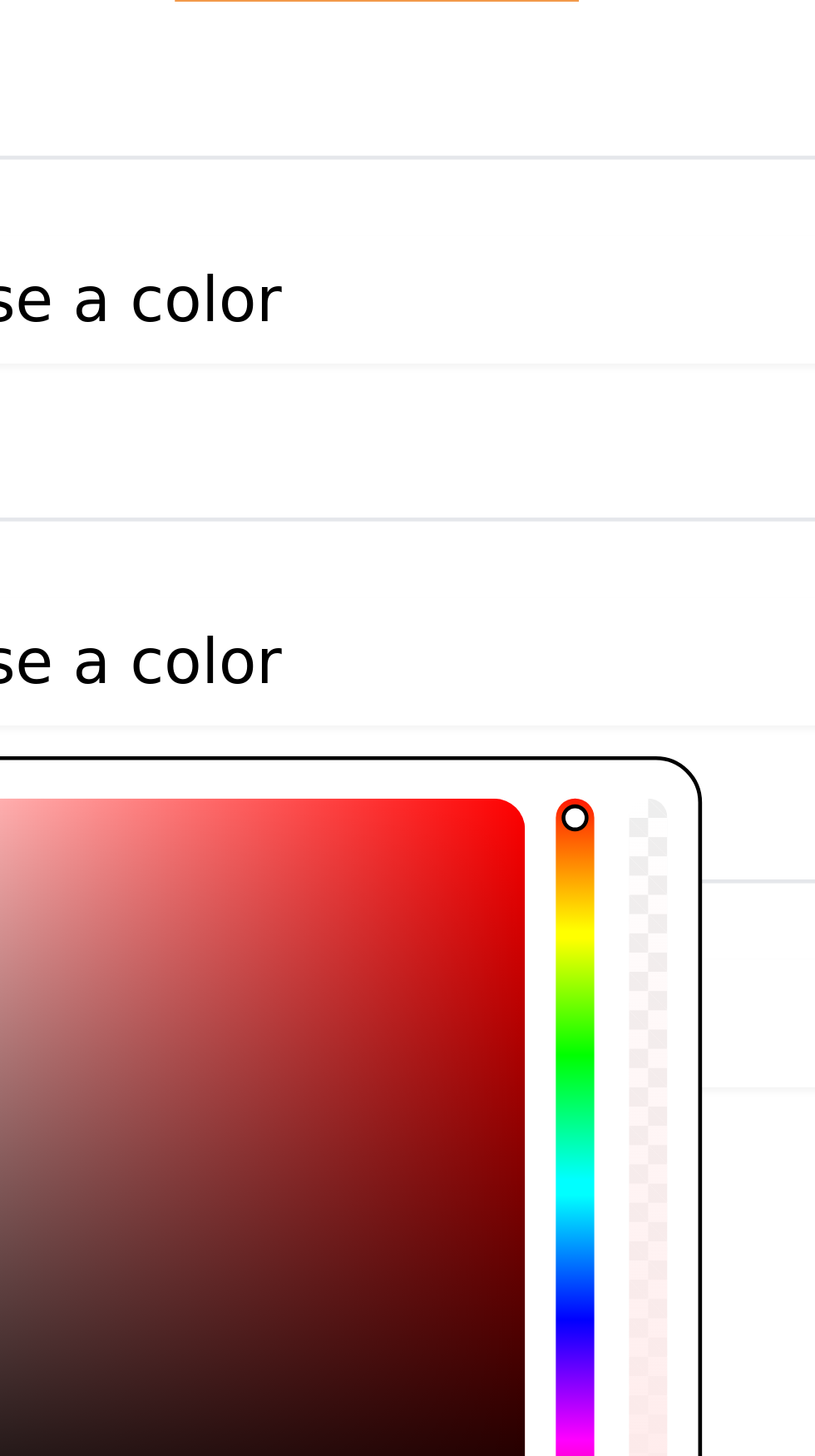
type input "#000000"
type input "#ffe9e921"
type input "0.13"
type input "#000000"
type input "#ffe9e91f"
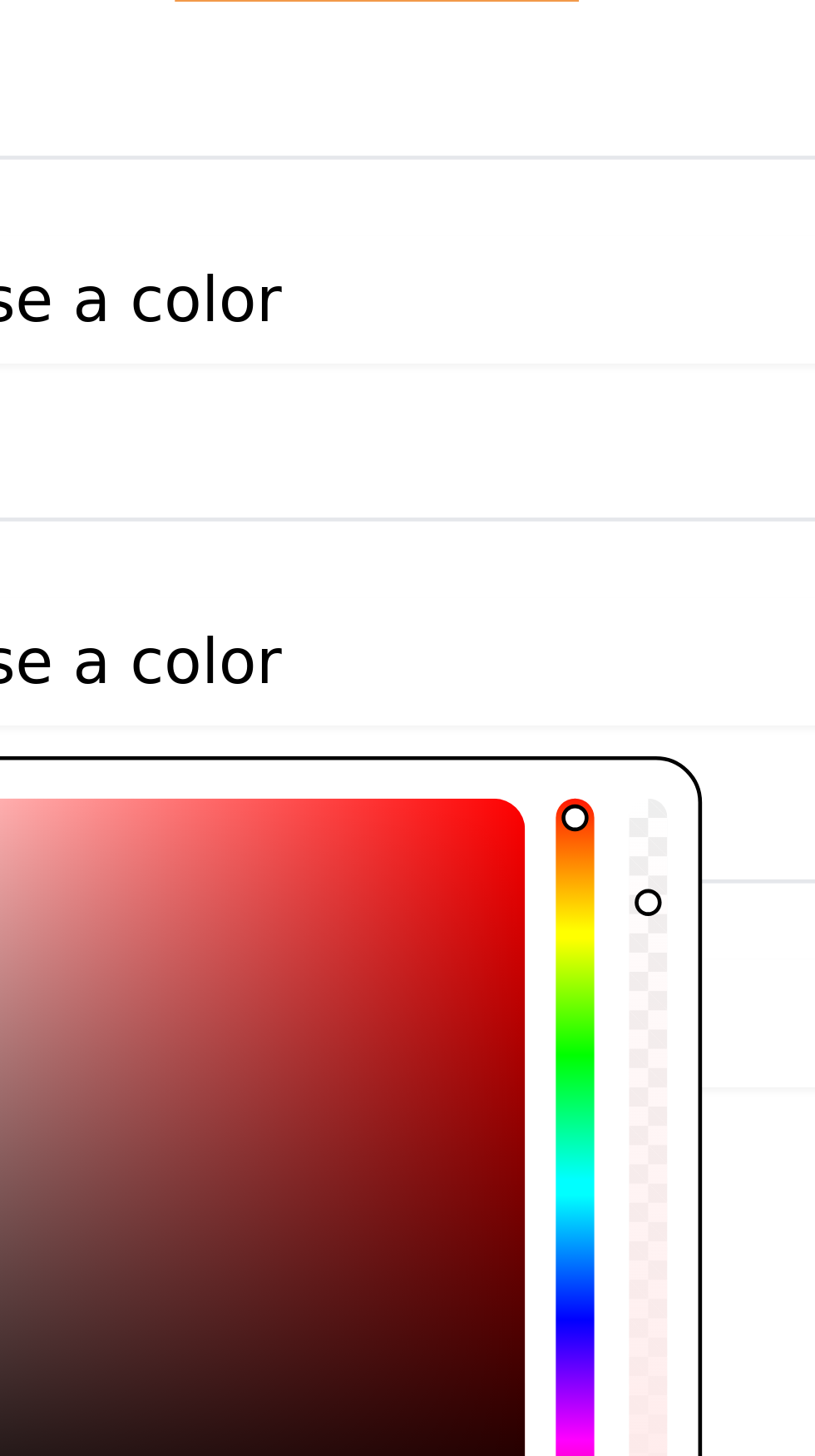
type input "0.12"
type input "#000000"
type input "#ffe9e90f"
type input "0.06"
type input "#000000"
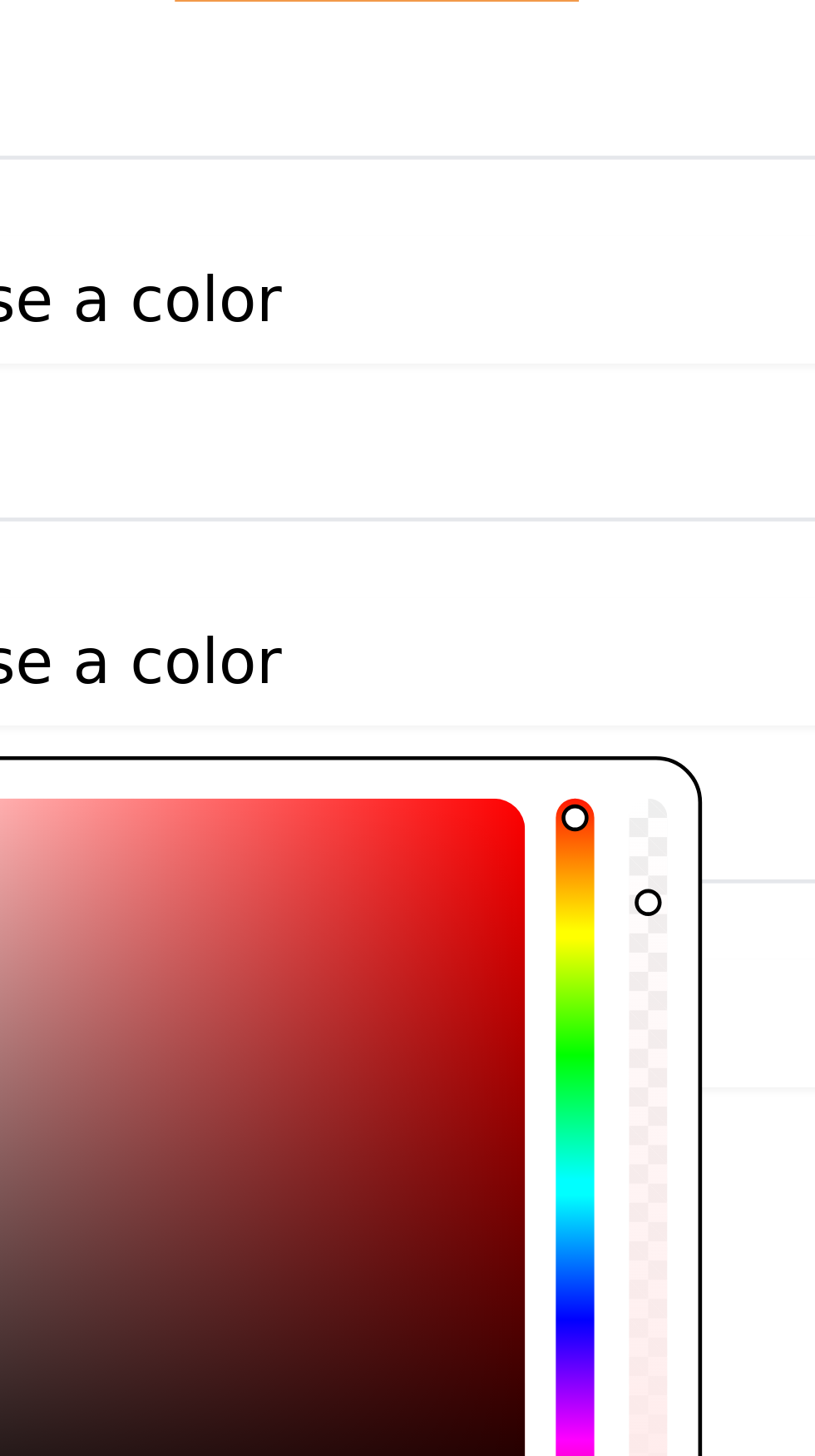
type input "#ffe9e90d"
type input "0.05"
type input "#000000"
type input "#ffe9e908"
type input "0.03"
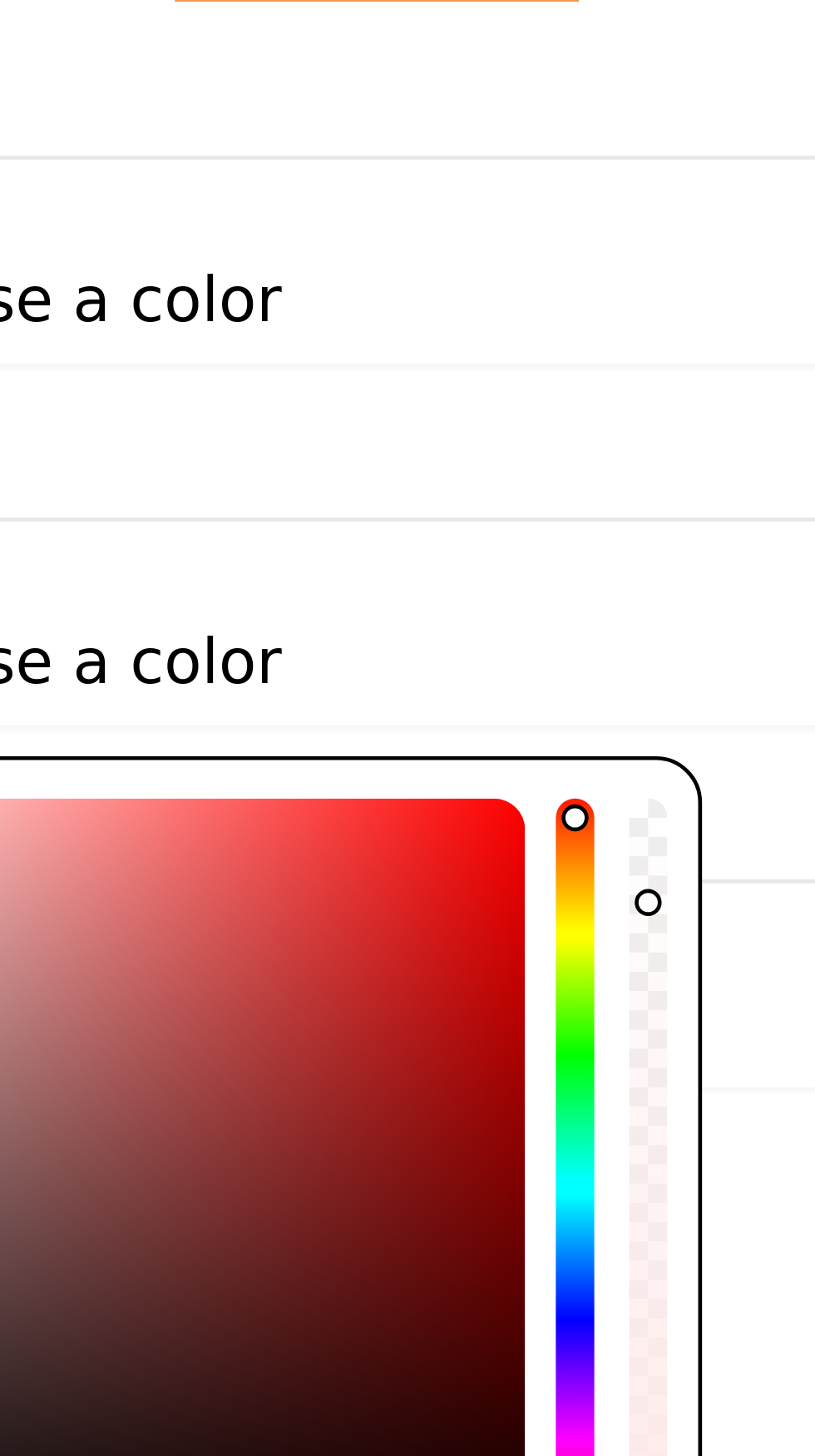
type input "#000000"
type input "#ffe9e905"
type input "0.02"
type input "#000000"
type input "#ffe9e903"
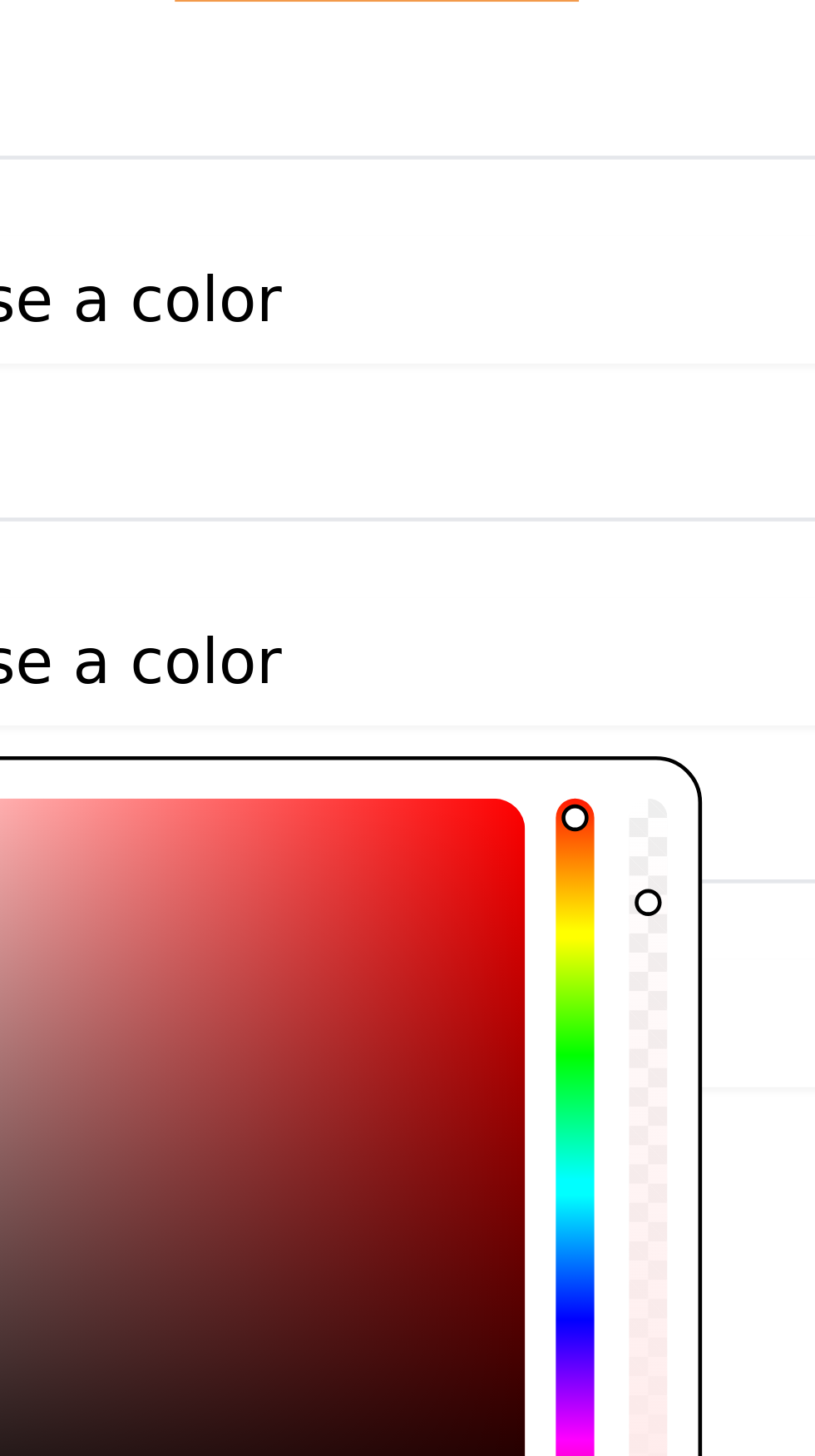
type input "0.01"
type input "#000000"
type input "#ffe9e900"
type input "0"
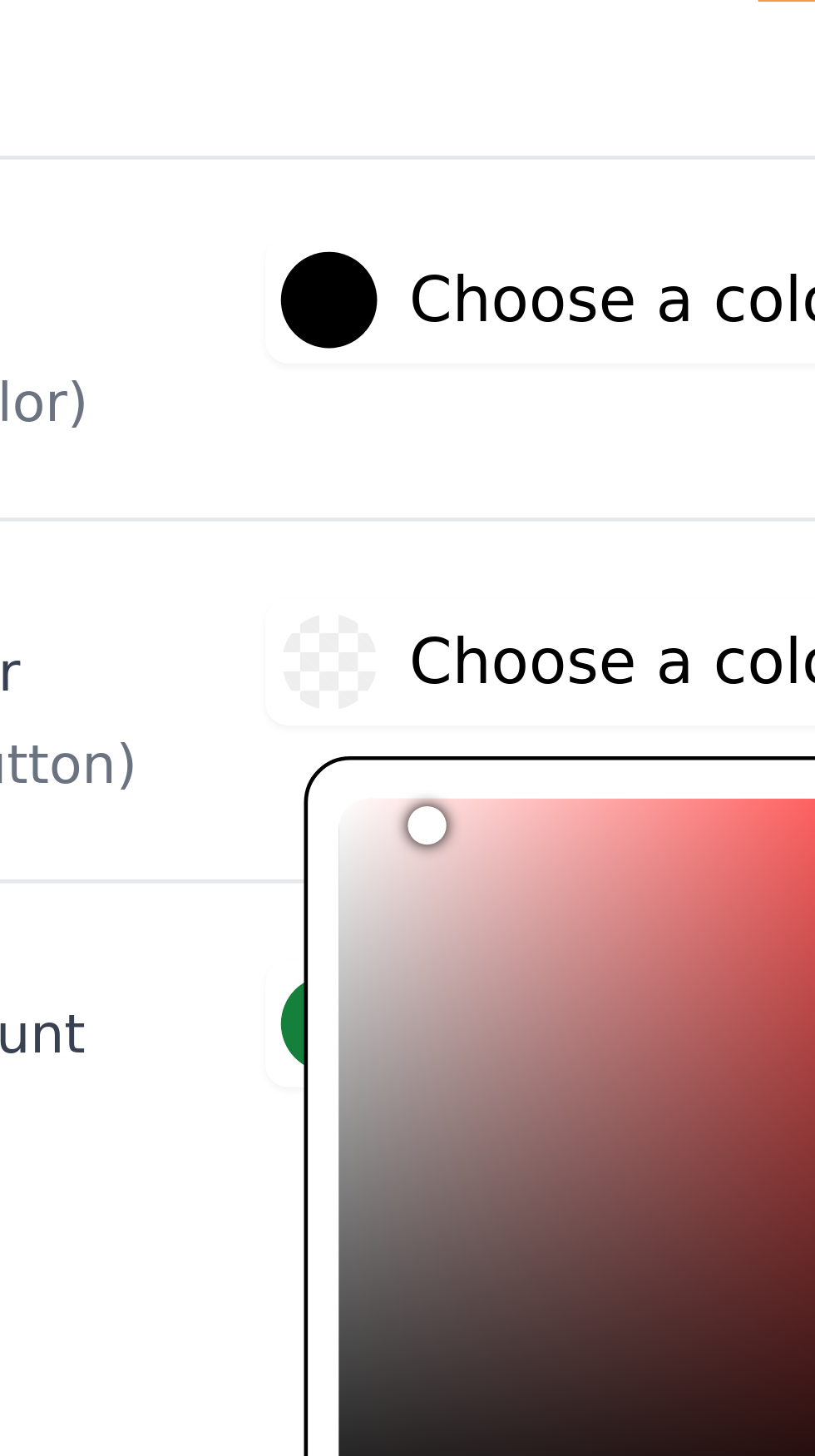
click at [427, 279] on div at bounding box center [427, 289] width 21 height 21
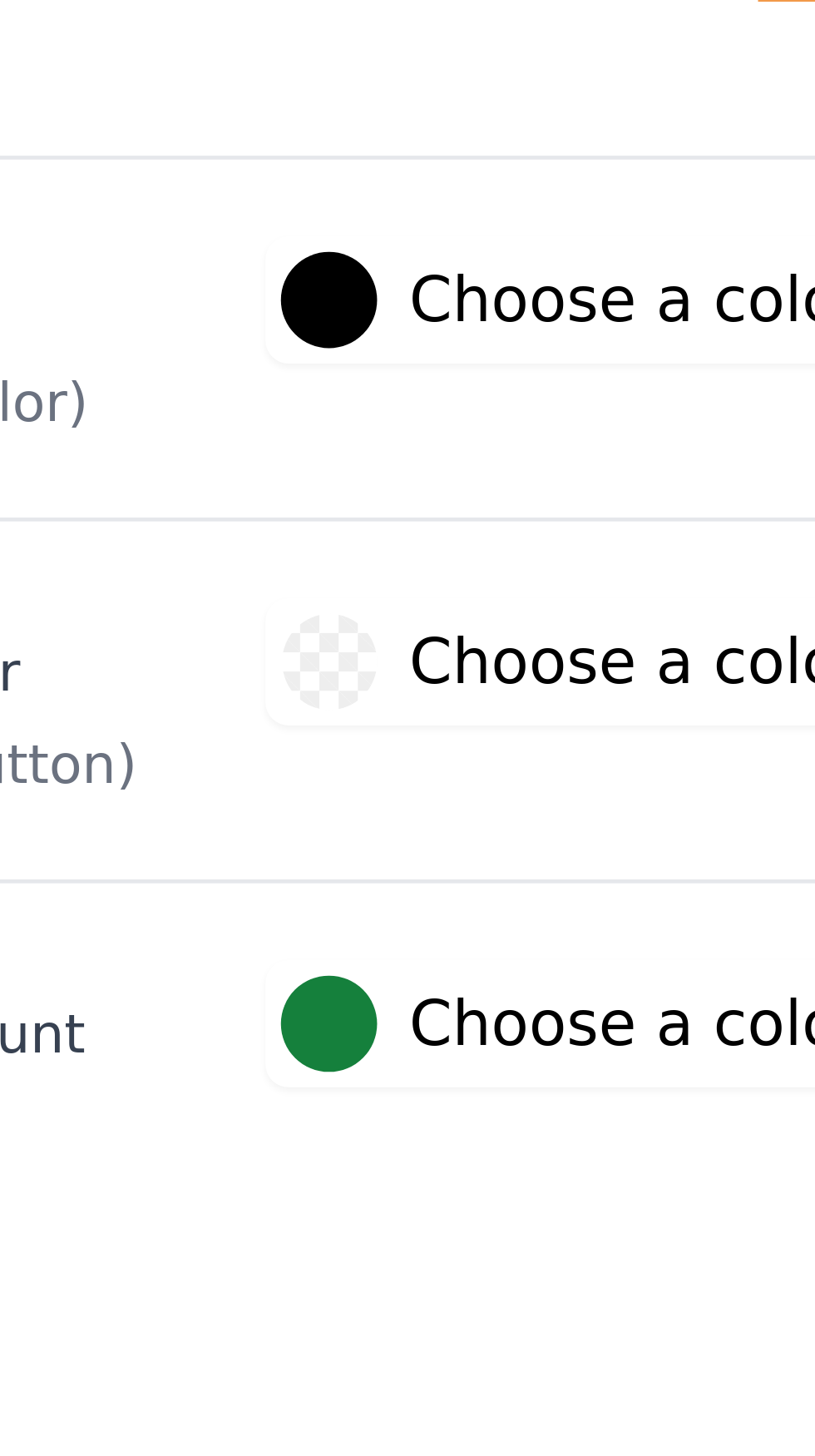
click at [482, 357] on label "#15803c Choose a color" at bounding box center [480, 367] width 126 height 21
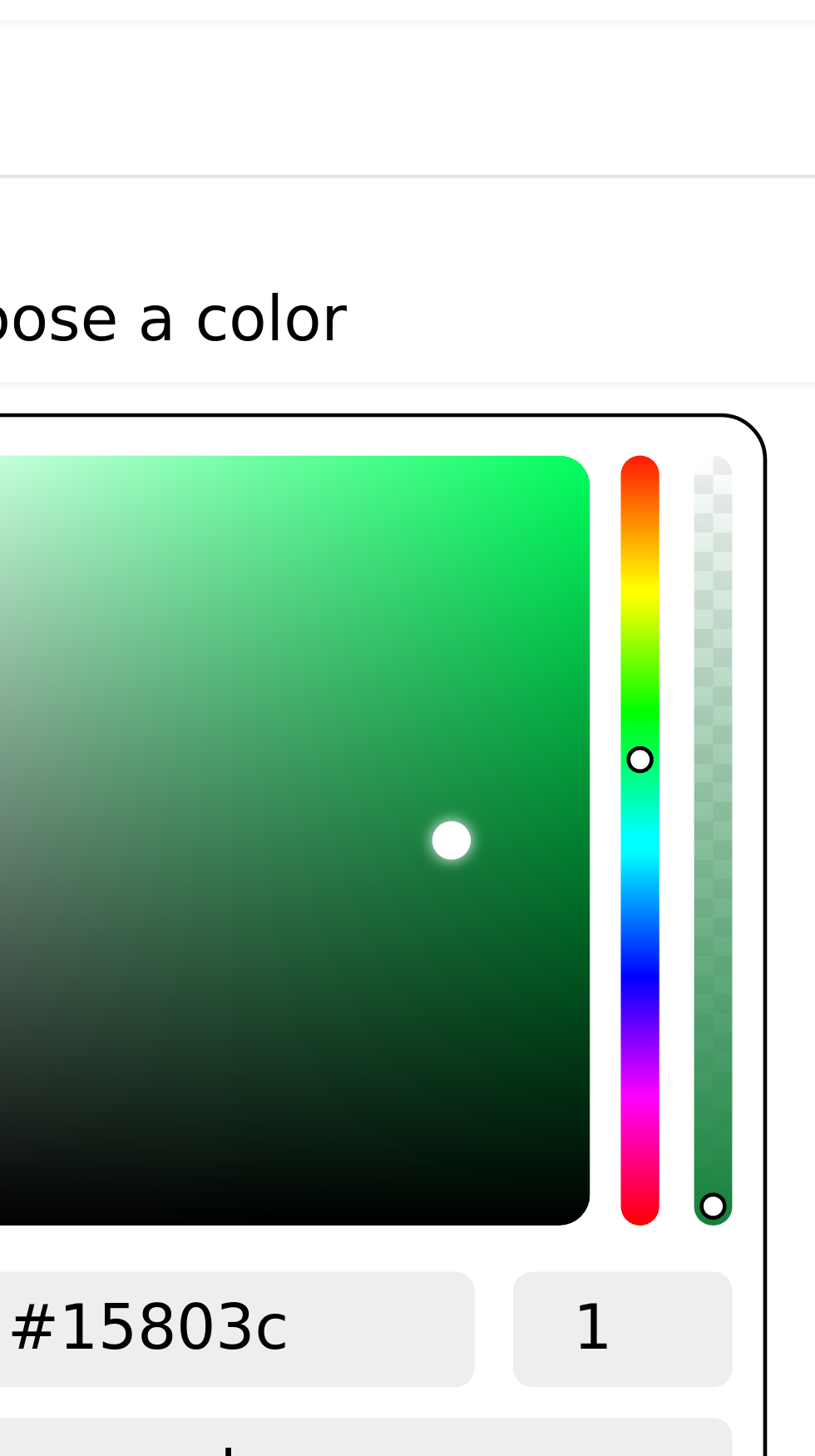
type input "#117d38"
type input "#117d39"
type input "#137f3b"
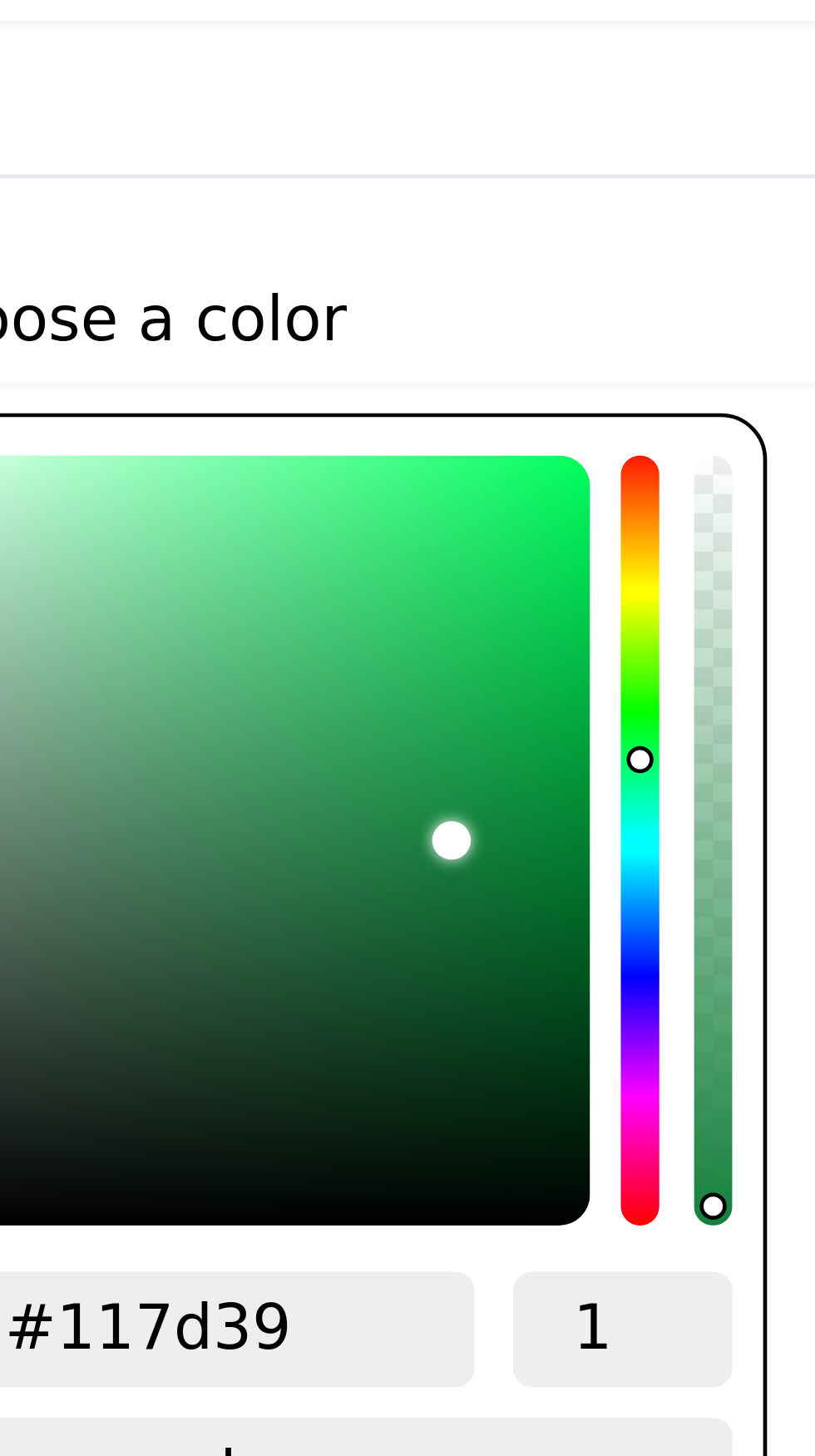
type input "#137f3b"
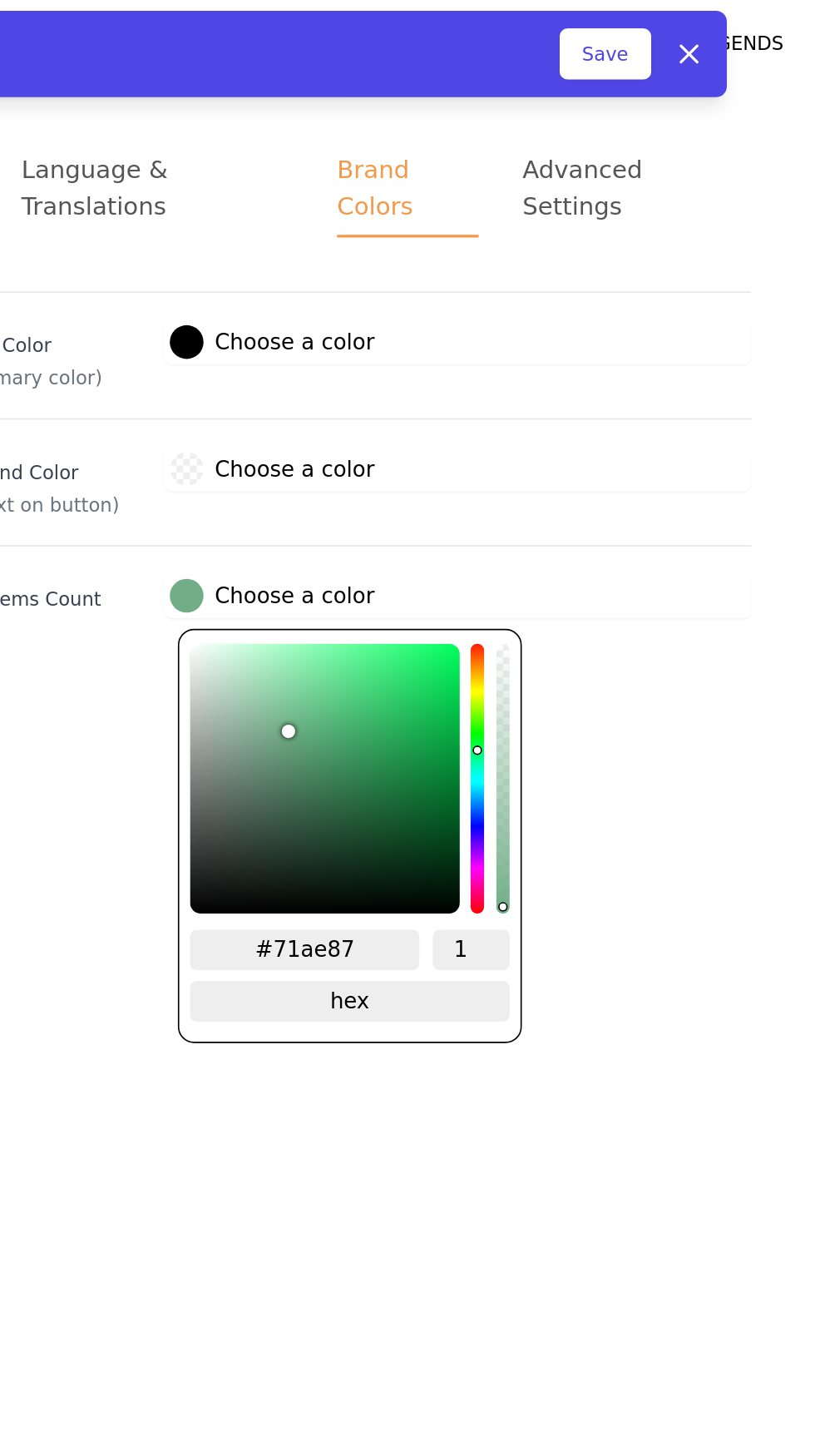
click at [675, 34] on button "Save" at bounding box center [685, 33] width 57 height 32
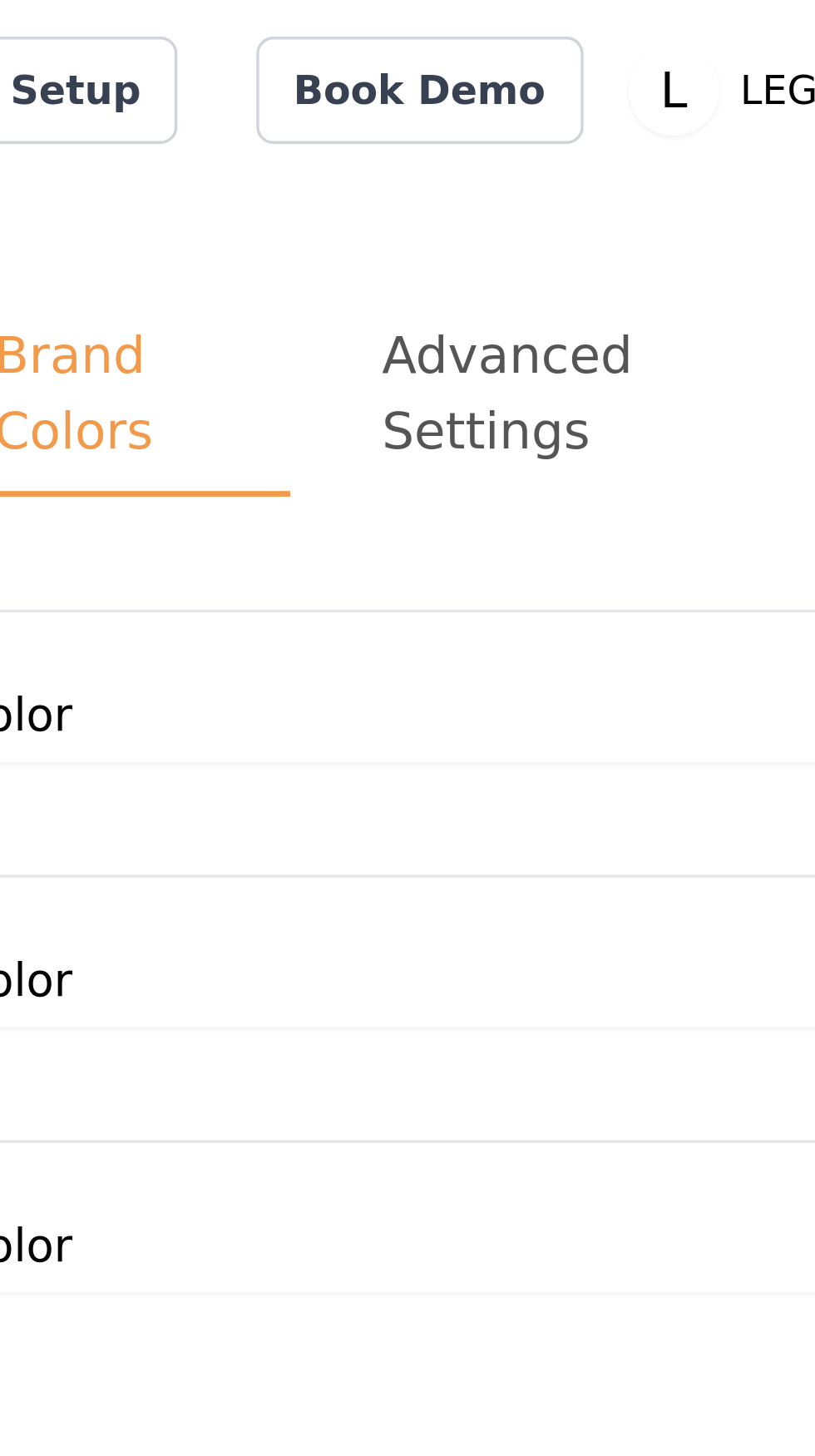
click at [684, 95] on div "Advanced Settings" at bounding box center [698, 115] width 128 height 45
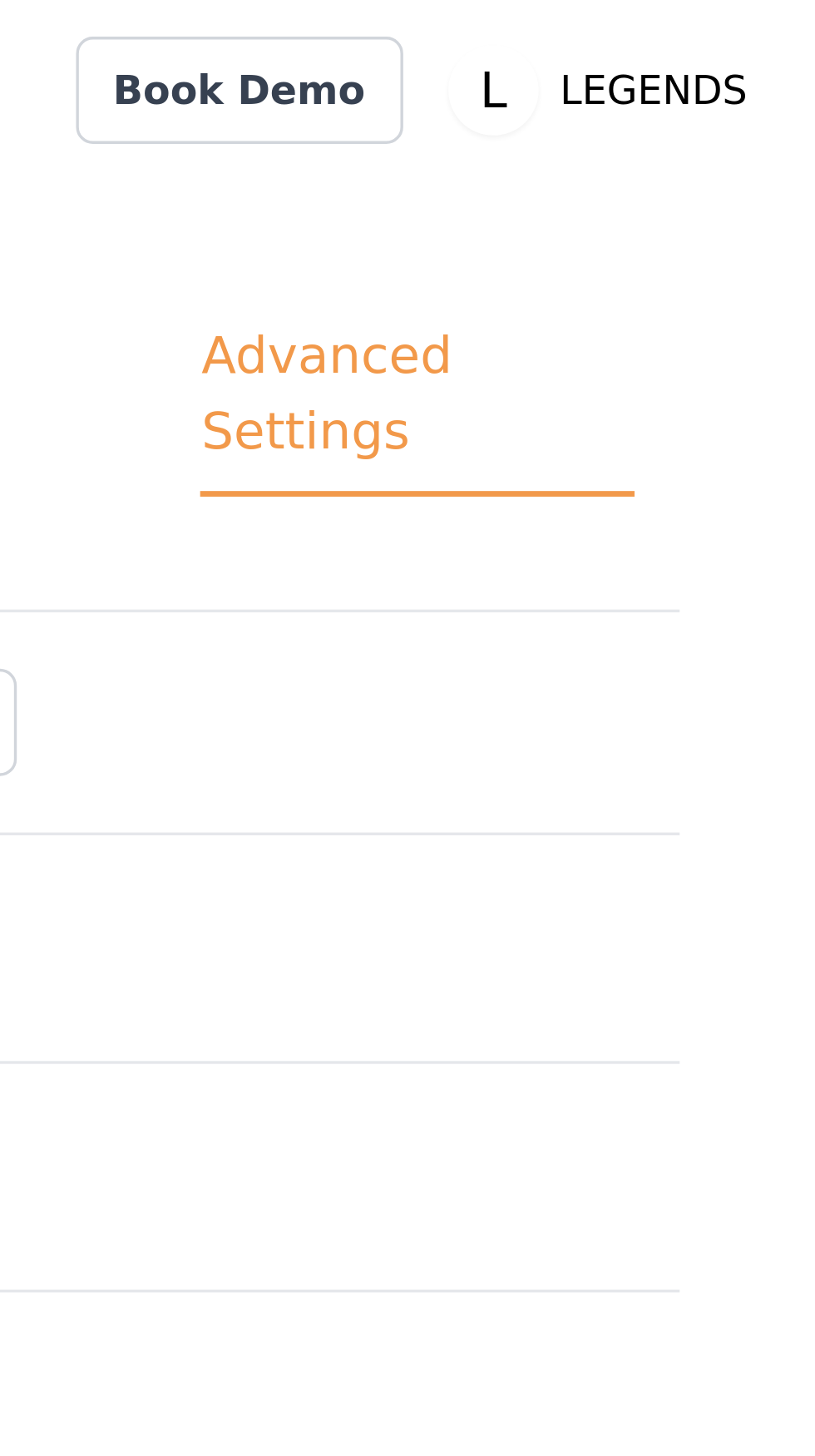
click at [722, 116] on div "Advanced Settings" at bounding box center [698, 120] width 128 height 53
click at [716, 107] on div "Advanced Settings" at bounding box center [698, 120] width 128 height 53
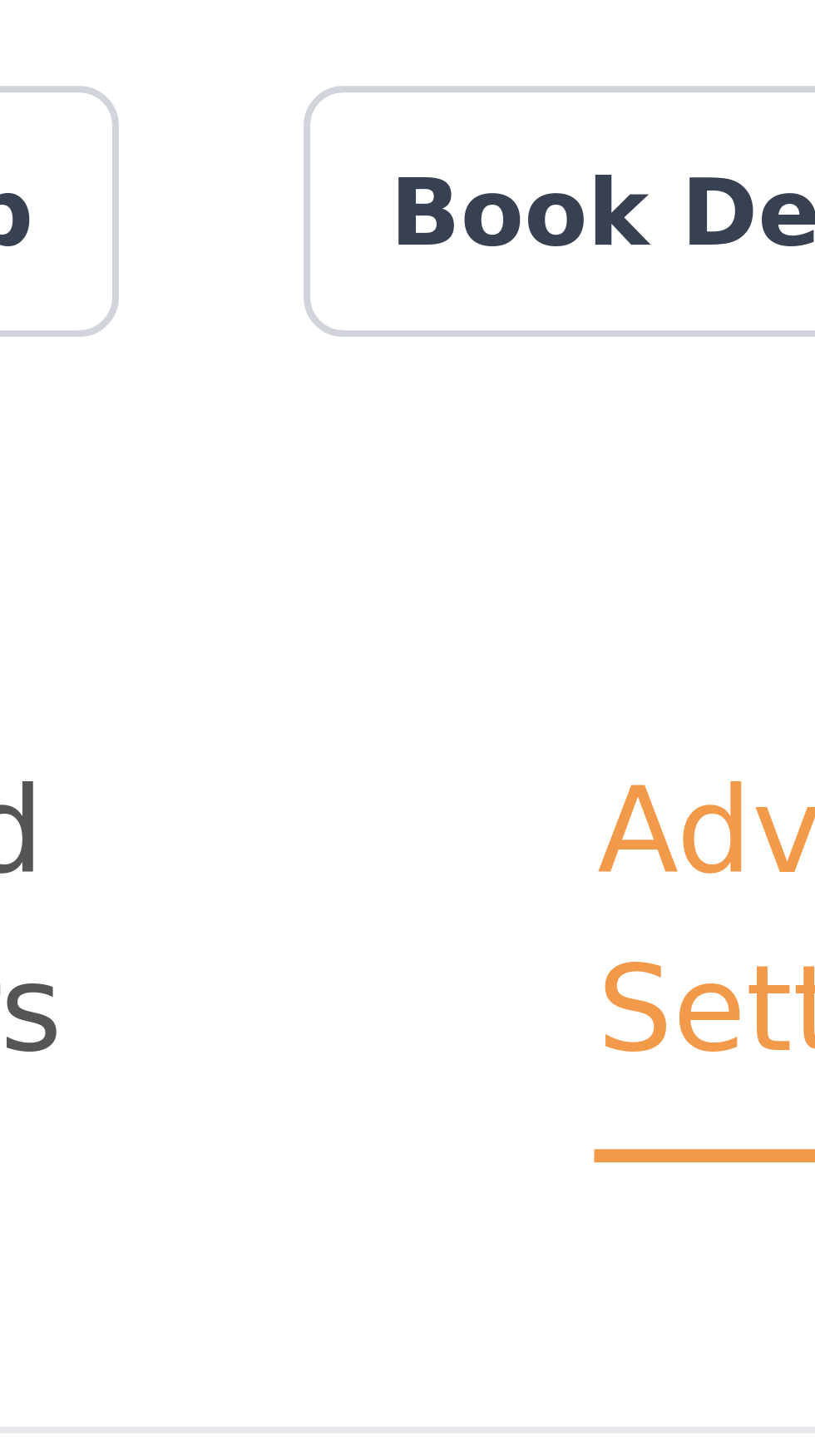
click at [586, 107] on div "Brand Colors" at bounding box center [564, 115] width 88 height 45
